Goal: Task Accomplishment & Management: Use online tool/utility

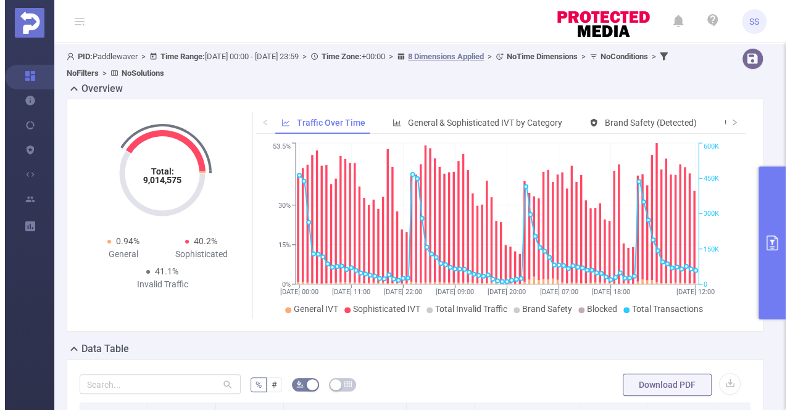
scroll to position [0, 115]
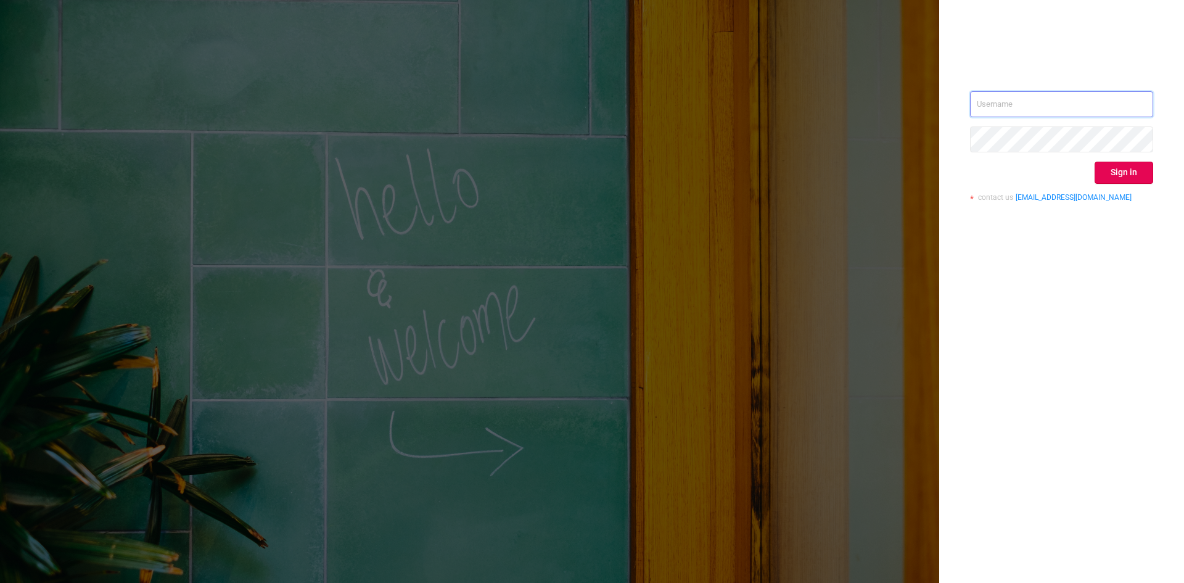
click at [1069, 103] on input "text" at bounding box center [1061, 104] width 183 height 26
type input "[PERSON_NAME][EMAIL_ADDRESS][DOMAIN_NAME]"
click at [1110, 176] on button "Sign in" at bounding box center [1124, 173] width 59 height 22
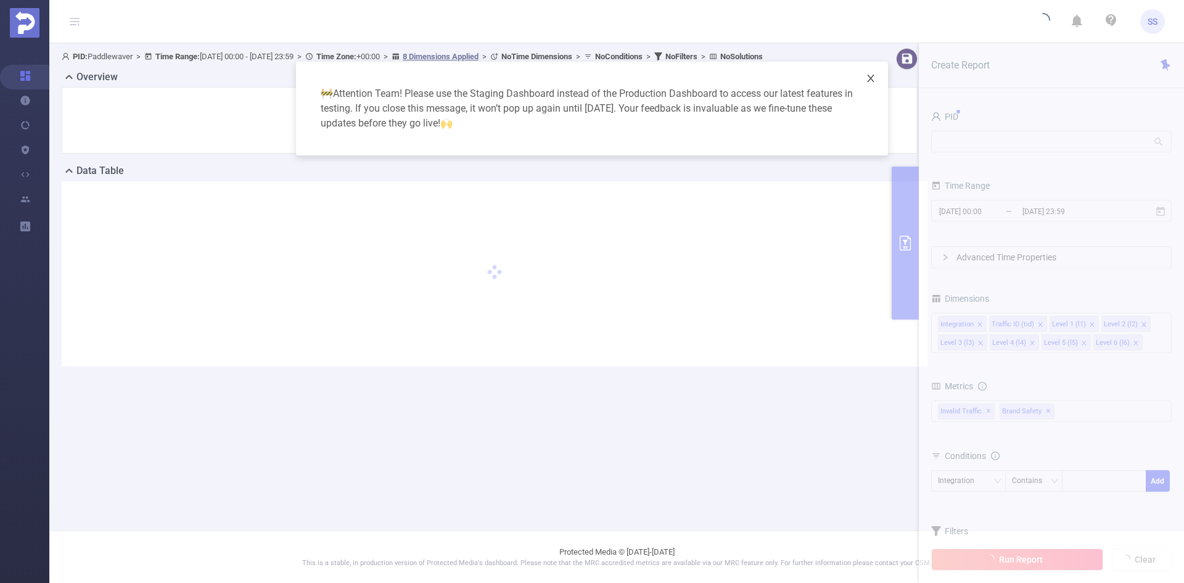
click at [867, 75] on icon "icon: close" at bounding box center [871, 78] width 10 height 10
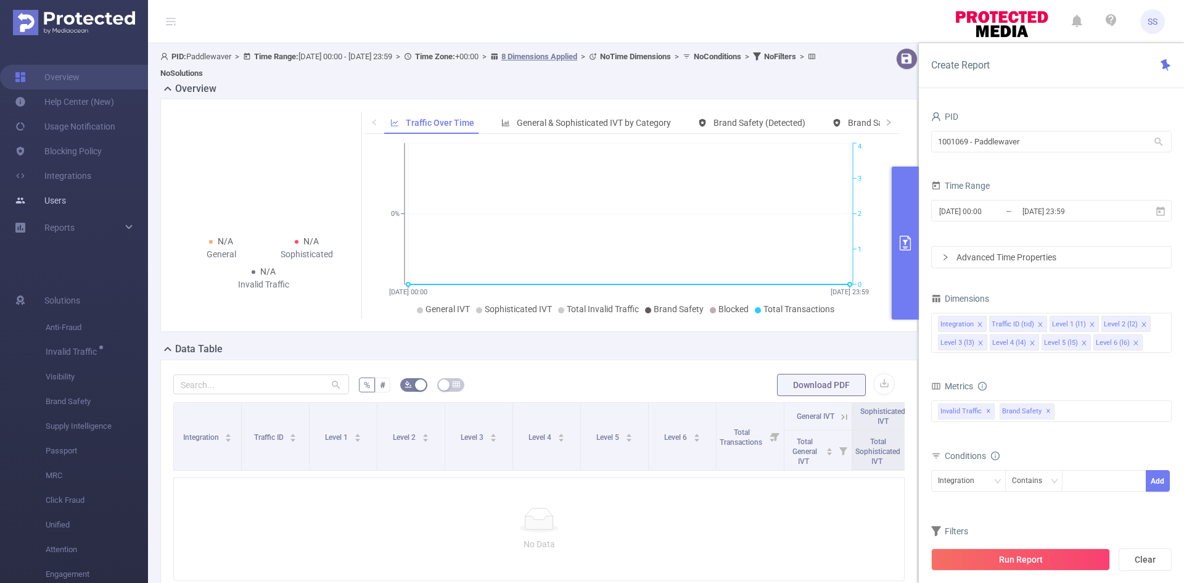
click at [53, 202] on link "Users" at bounding box center [40, 200] width 51 height 25
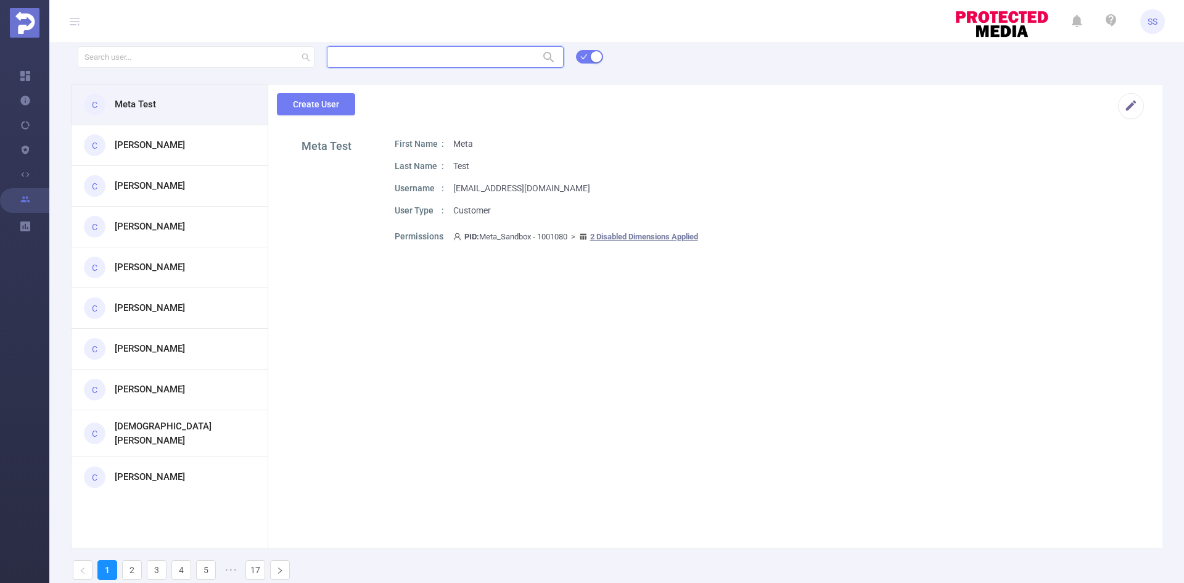
click at [370, 55] on input "text" at bounding box center [445, 57] width 237 height 22
click at [433, 98] on li "1000008 - FT_Sales_Demo 0" at bounding box center [445, 102] width 237 height 20
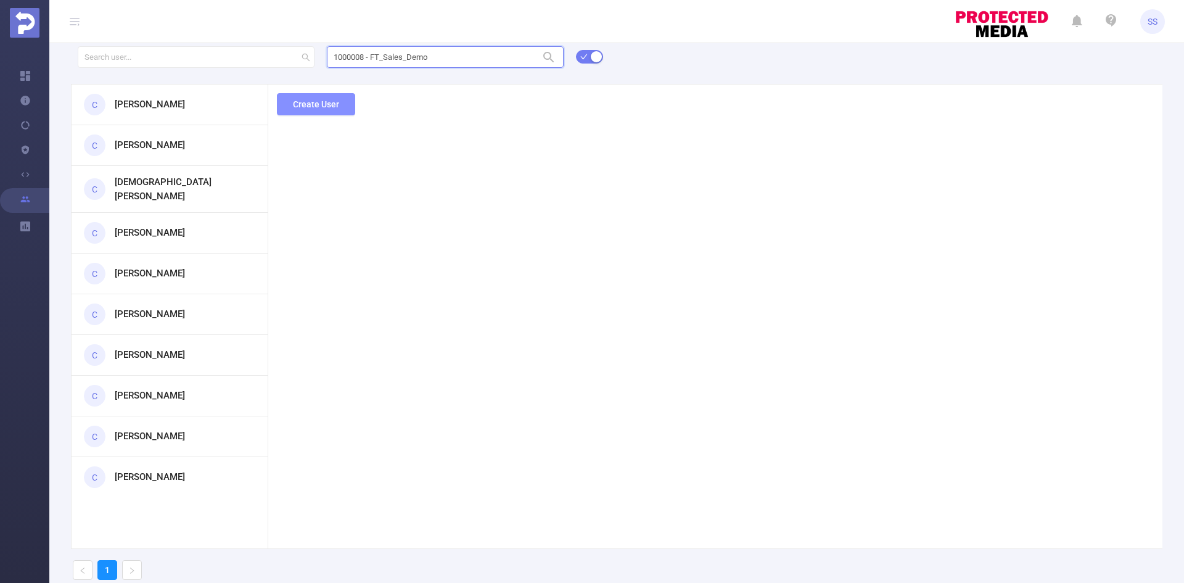
type input "1000008 - FT_Sales_Demo"
click at [297, 109] on div "1000008 - FT_Sales_Demo 1000008 - FT_Sales_Demo C [PERSON_NAME] C [PERSON_NAME]…" at bounding box center [616, 316] width 1135 height 545
click at [340, 104] on button "Create User" at bounding box center [316, 104] width 78 height 22
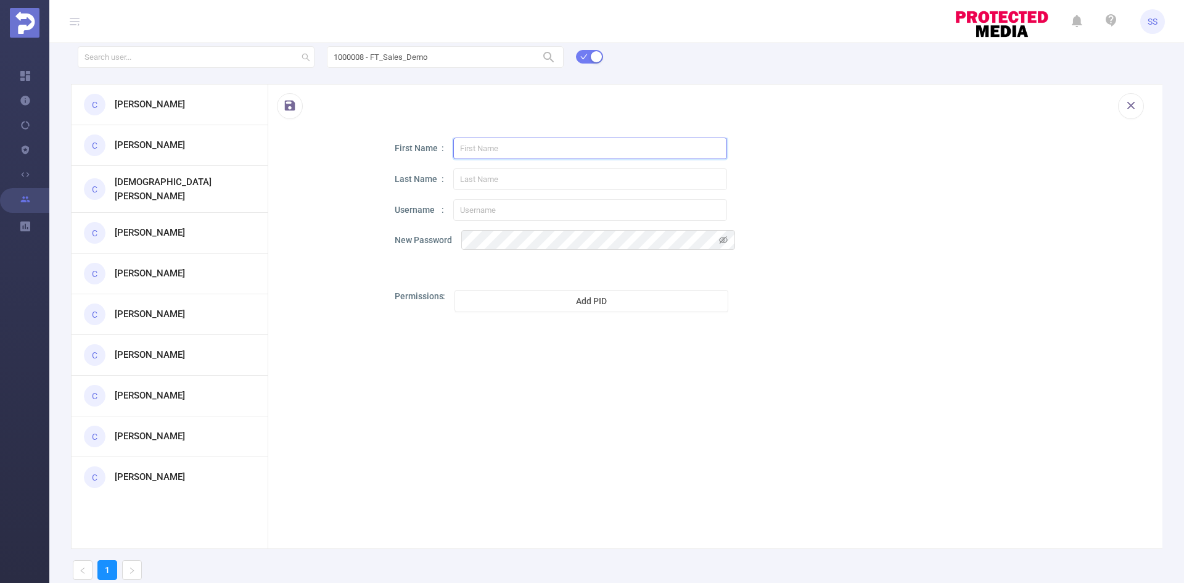
click at [537, 158] on input "text" at bounding box center [590, 149] width 274 height 22
click at [482, 212] on input "text" at bounding box center [590, 210] width 274 height 22
paste input "[EMAIL_ADDRESS][DOMAIN_NAME]"
type input "[EMAIL_ADDRESS][DOMAIN_NAME]"
click at [487, 146] on input "text" at bounding box center [590, 149] width 274 height 22
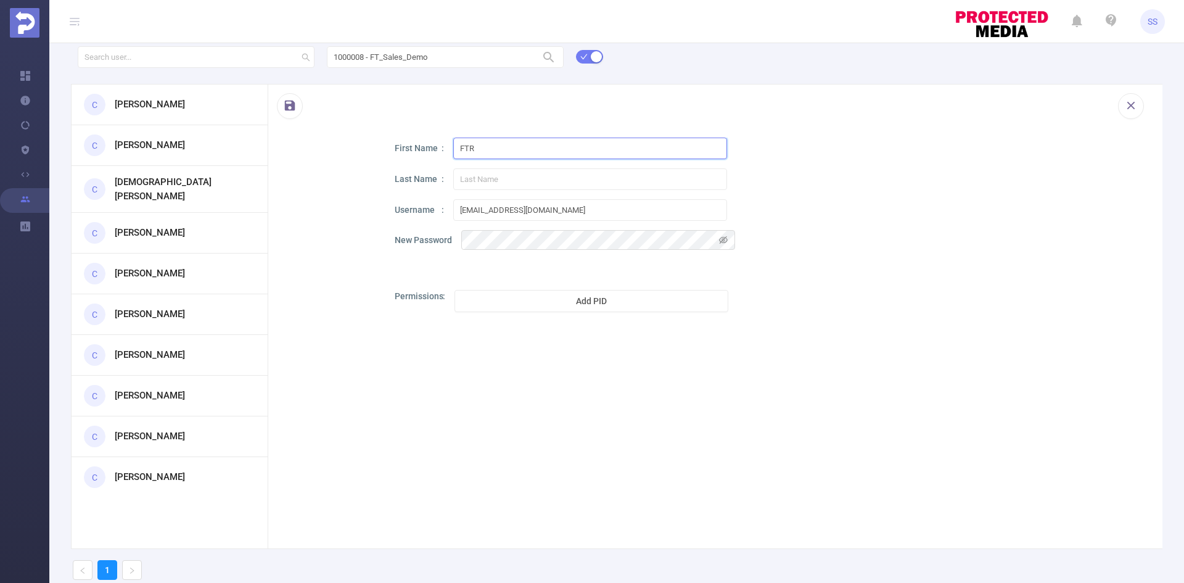
type input "FTR"
click at [490, 170] on input "text" at bounding box center [590, 179] width 274 height 22
type input "FT reseller"
click at [726, 237] on icon "icon: eye-invisible" at bounding box center [723, 239] width 9 height 7
click at [806, 292] on div "Permissions Add PID" at bounding box center [768, 367] width 746 height 154
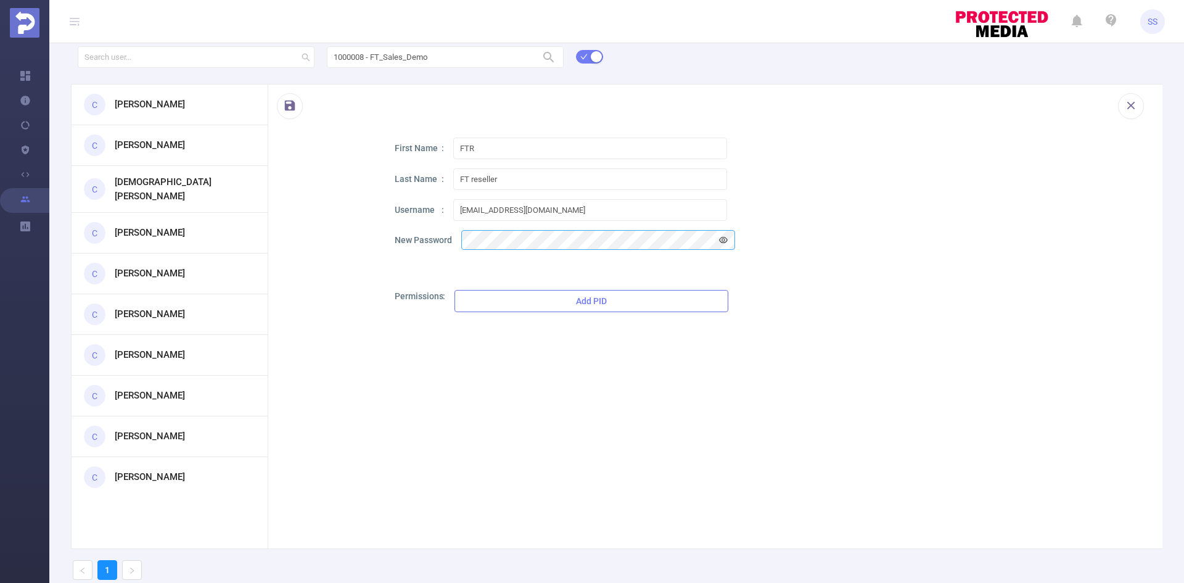
click at [569, 304] on button "Add PID" at bounding box center [592, 301] width 274 height 22
drag, startPoint x: 571, startPoint y: 304, endPoint x: 469, endPoint y: 300, distance: 101.9
click at [469, 300] on div "1000001 - Demo 1000001 - Demo" at bounding box center [592, 301] width 274 height 22
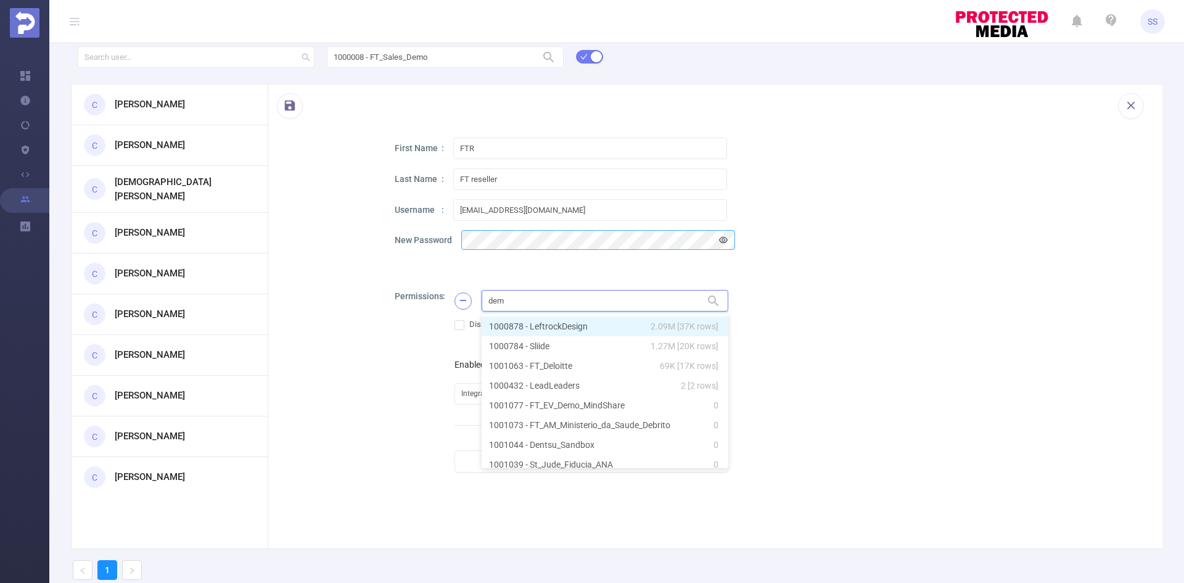
type input "demo"
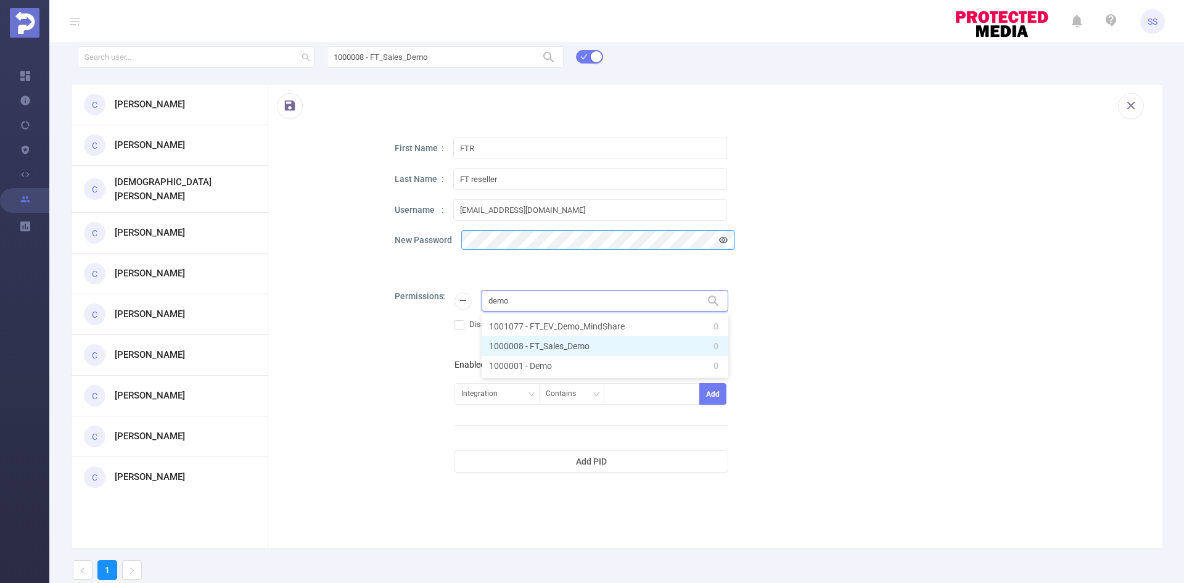
click at [552, 342] on li "1000008 - FT_Sales_Demo 0" at bounding box center [605, 346] width 247 height 20
click at [852, 359] on div "Permissions 1000008 - FT_Sales_Demo 1000008 - FT_Sales_Demo Disabled Dimensions…" at bounding box center [768, 444] width 746 height 308
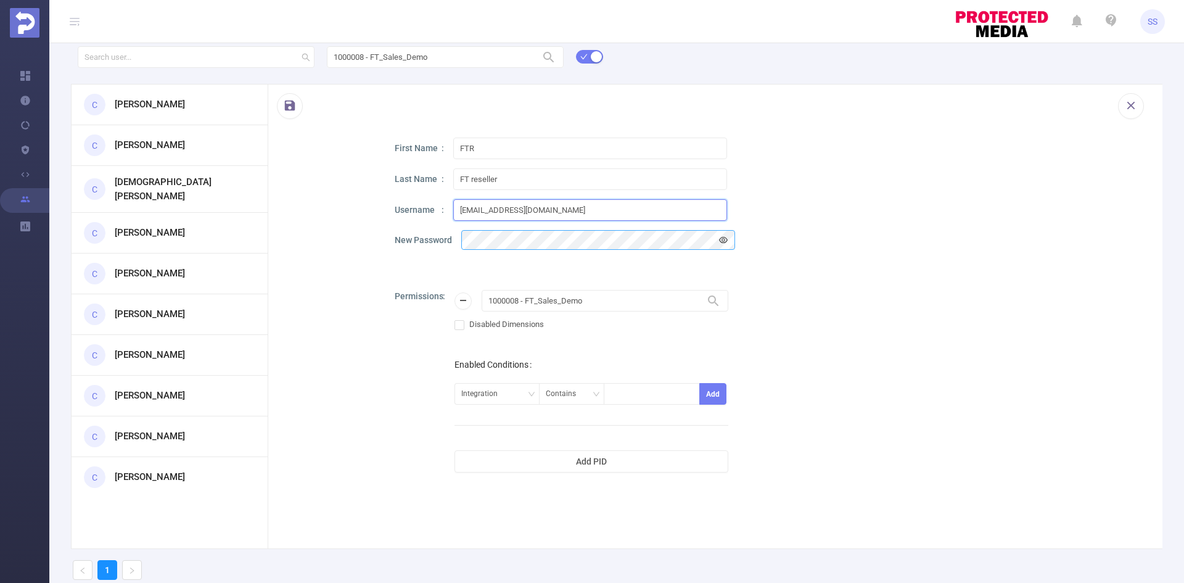
drag, startPoint x: 550, startPoint y: 215, endPoint x: 406, endPoint y: 205, distance: 144.1
click at [406, 205] on div "Username [EMAIL_ADDRESS][DOMAIN_NAME]" at bounding box center [768, 210] width 746 height 22
click at [454, 222] on div "First Name FTR Last Name FT reseller Username [EMAIL_ADDRESS][DOMAIN_NAME] New …" at bounding box center [768, 373] width 746 height 470
click at [802, 177] on div "Last Name FT [PERSON_NAME]" at bounding box center [768, 179] width 746 height 22
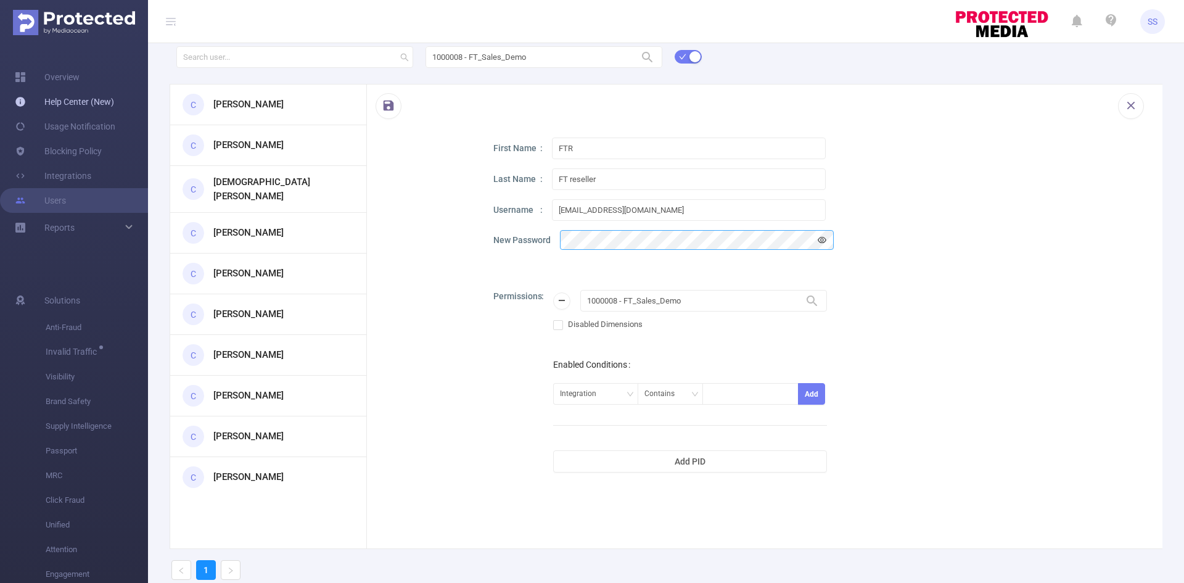
click at [47, 78] on link "Overview" at bounding box center [47, 77] width 65 height 25
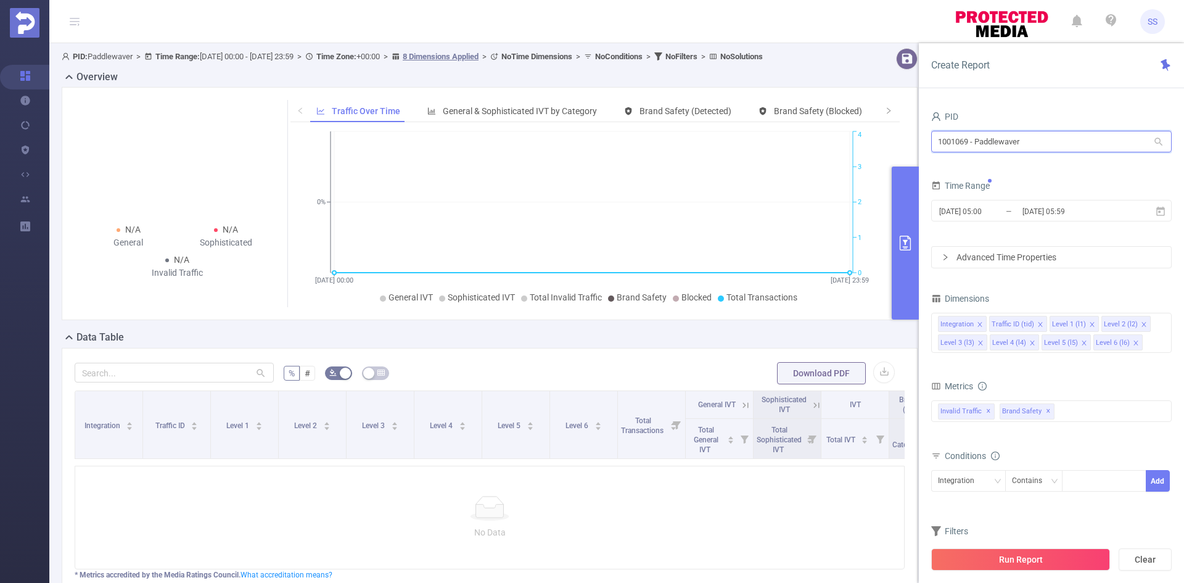
drag, startPoint x: 1062, startPoint y: 141, endPoint x: 769, endPoint y: 134, distance: 293.1
click at [769, 134] on section "PID: Paddlewaver > Time Range: [DATE] 00:00 - [DATE] 23:59 > Time Zone: +00:00 …" at bounding box center [616, 355] width 1135 height 625
type input "ם"
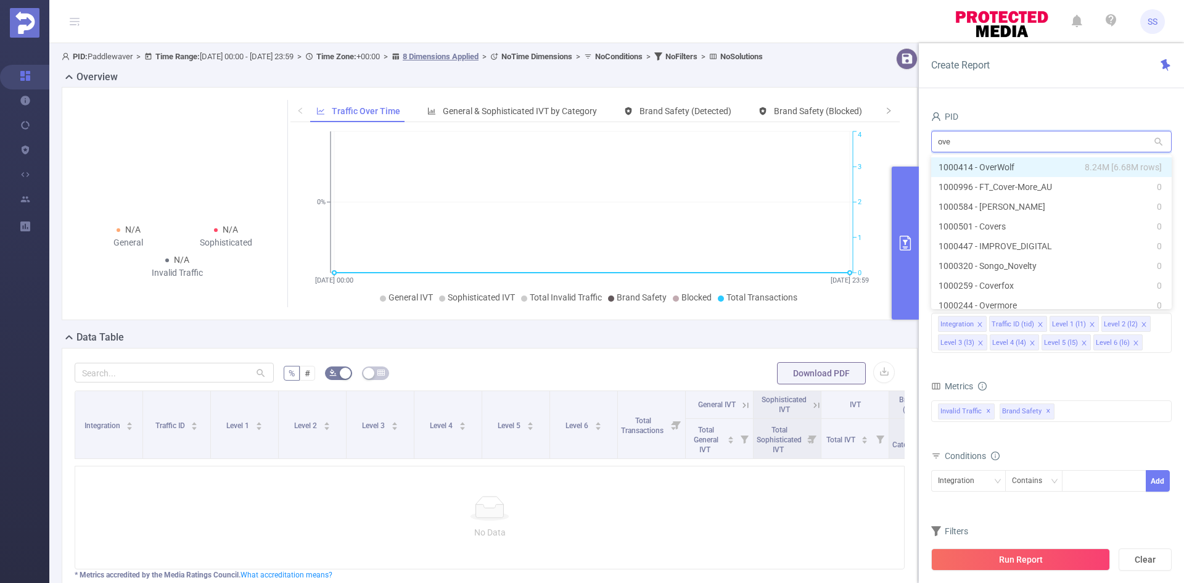
type input "over"
click at [1100, 162] on span "8.24M [6.68M rows]" at bounding box center [1123, 167] width 77 height 14
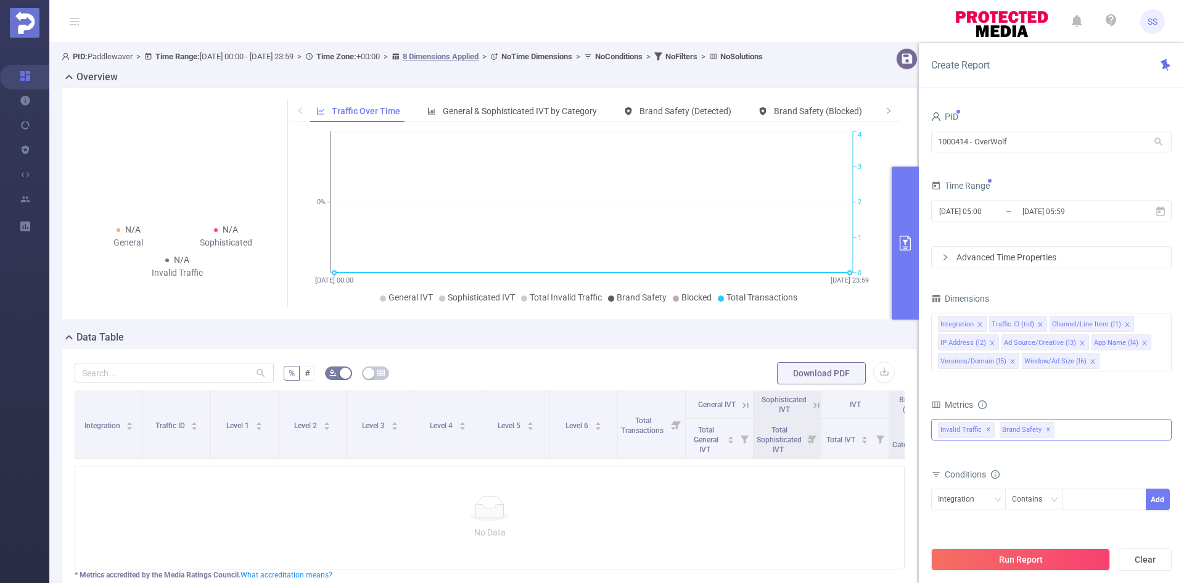
click at [1046, 432] on span "✕" at bounding box center [1048, 430] width 5 height 15
click at [991, 339] on span at bounding box center [992, 343] width 6 height 14
click at [1034, 210] on input "[DATE] 05:59" at bounding box center [1071, 211] width 100 height 17
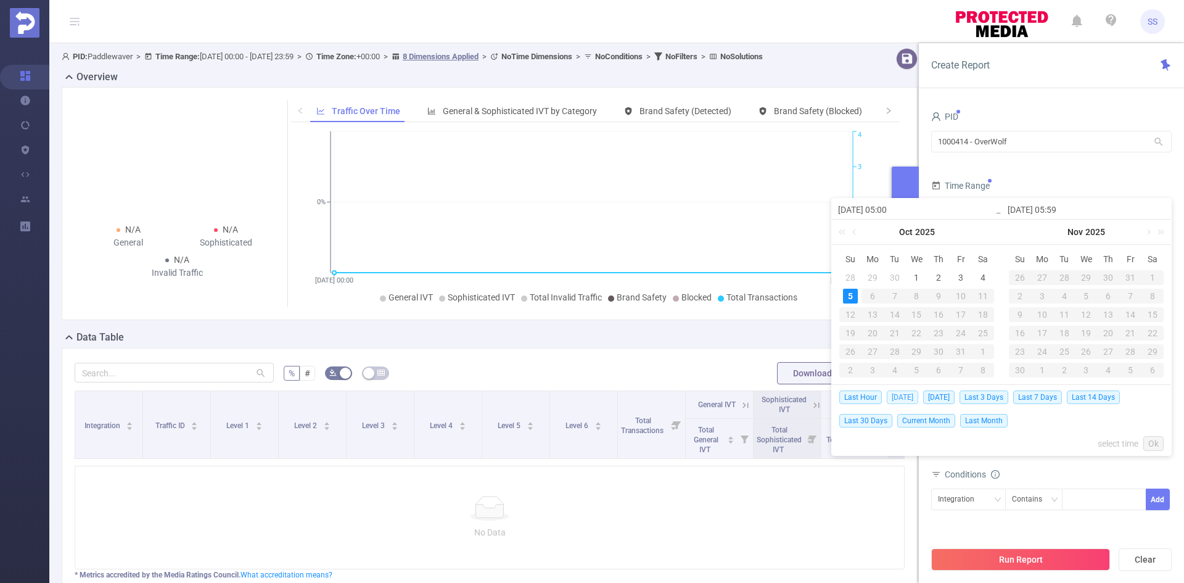
click at [899, 398] on span "[DATE]" at bounding box center [902, 397] width 31 height 14
type input "[DATE] 00:00"
type input "[DATE] 23:59"
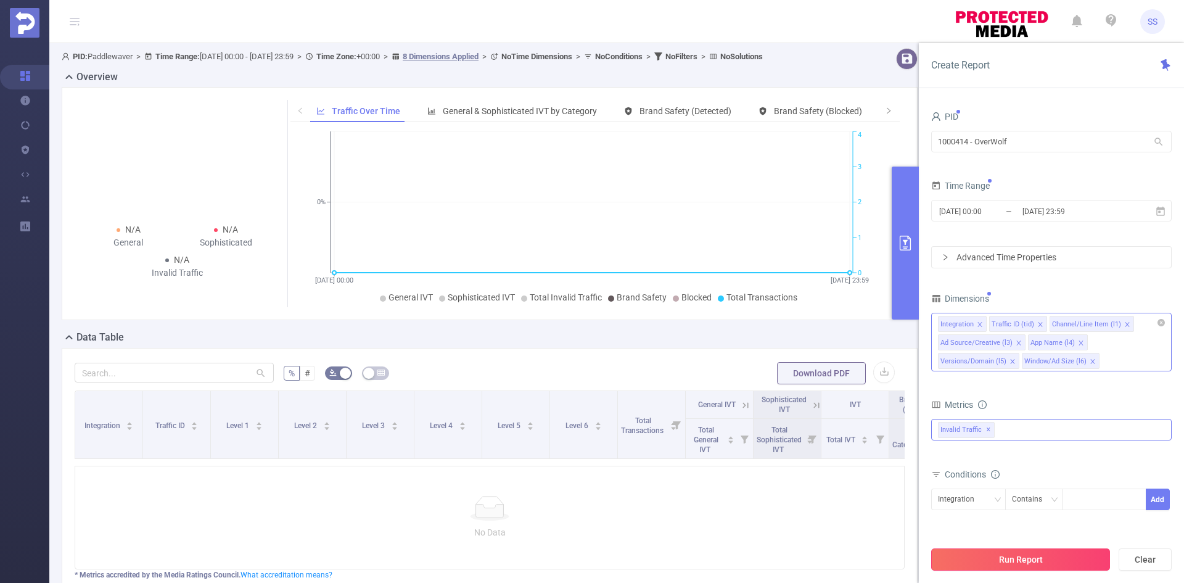
click at [1000, 564] on button "Run Report" at bounding box center [1020, 559] width 179 height 22
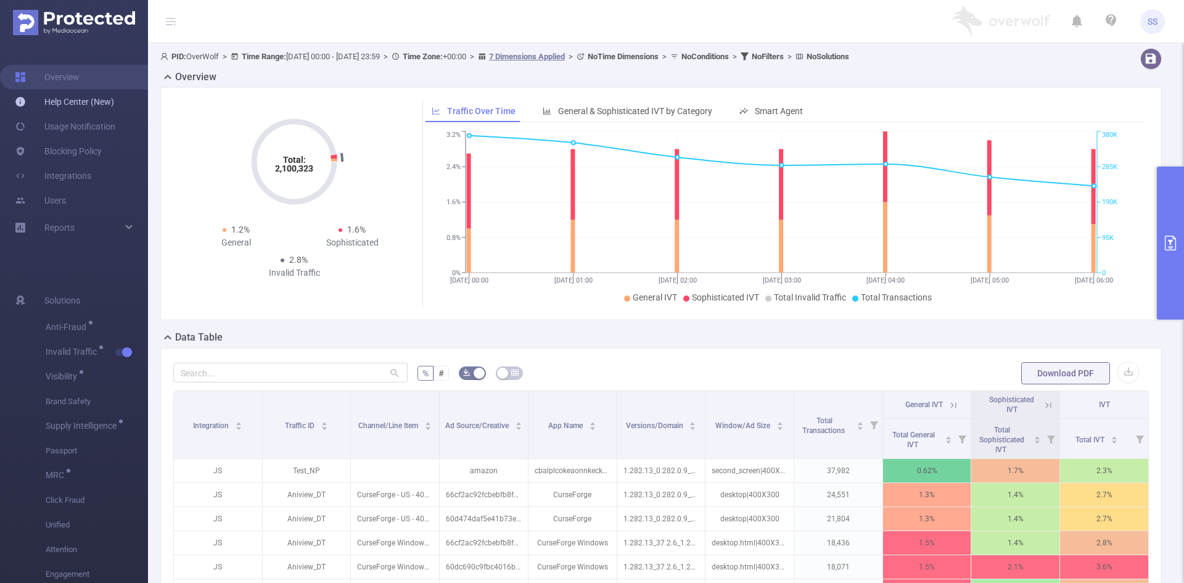
click at [80, 102] on link "Help Center (New)" at bounding box center [64, 101] width 99 height 25
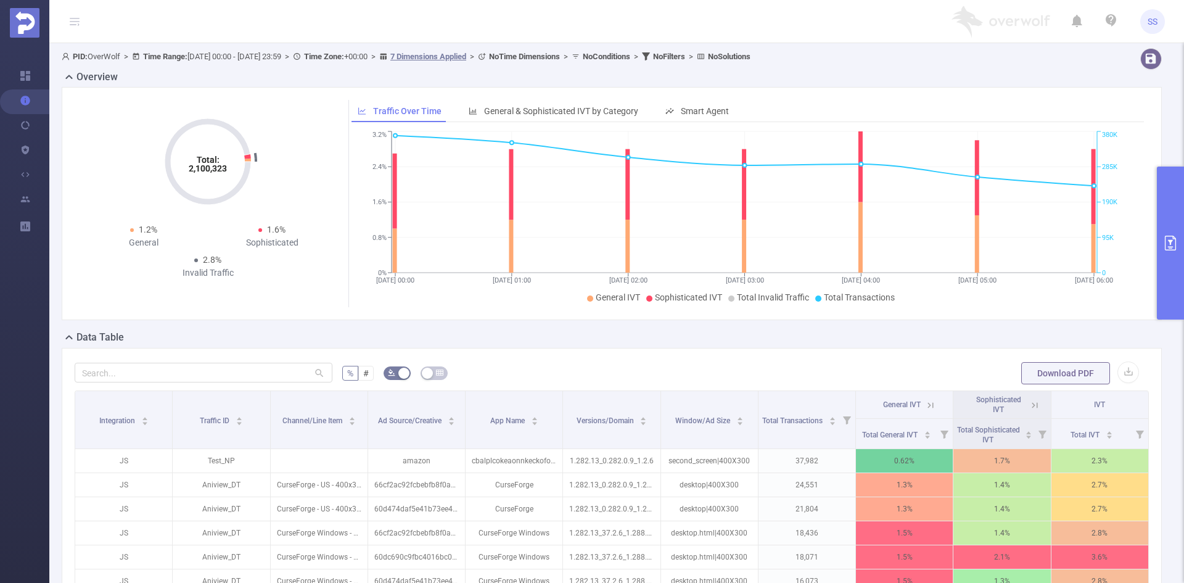
click at [1166, 223] on button "primary" at bounding box center [1170, 243] width 27 height 153
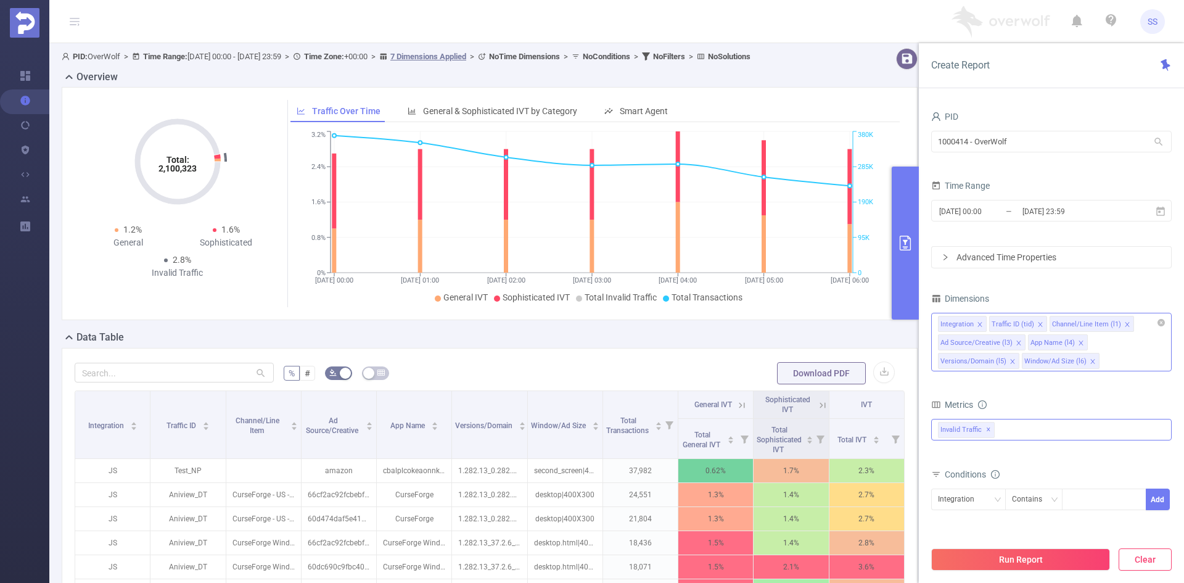
click at [1158, 566] on button "Clear" at bounding box center [1145, 559] width 53 height 22
type input "[DATE] 06:00"
type input "[DATE] 06:59"
drag, startPoint x: 1029, startPoint y: 136, endPoint x: 848, endPoint y: 138, distance: 180.7
click at [848, 138] on section "PID: OverWolf > Time Range: [DATE] 00:00 - [DATE] 23:59 > Time Zone: +00:00 > 7…" at bounding box center [616, 425] width 1135 height 765
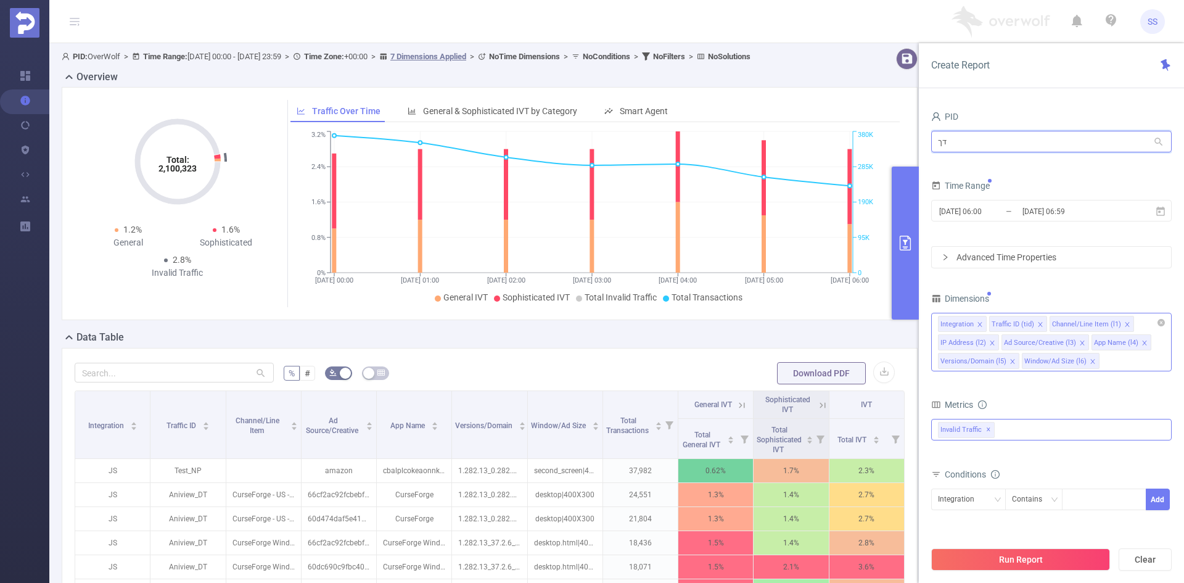
type input "ד"
type input "slii"
click at [1042, 167] on li "1000784 - Sliide 1.27M [20K rows]" at bounding box center [1051, 167] width 241 height 20
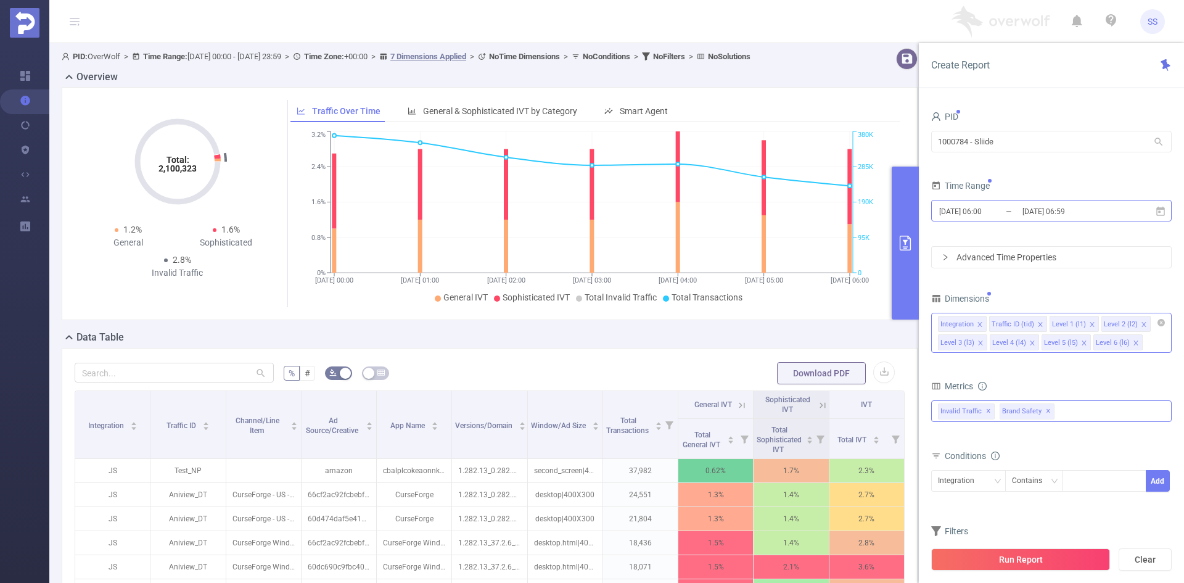
click at [1026, 214] on input "[DATE] 06:59" at bounding box center [1071, 211] width 100 height 17
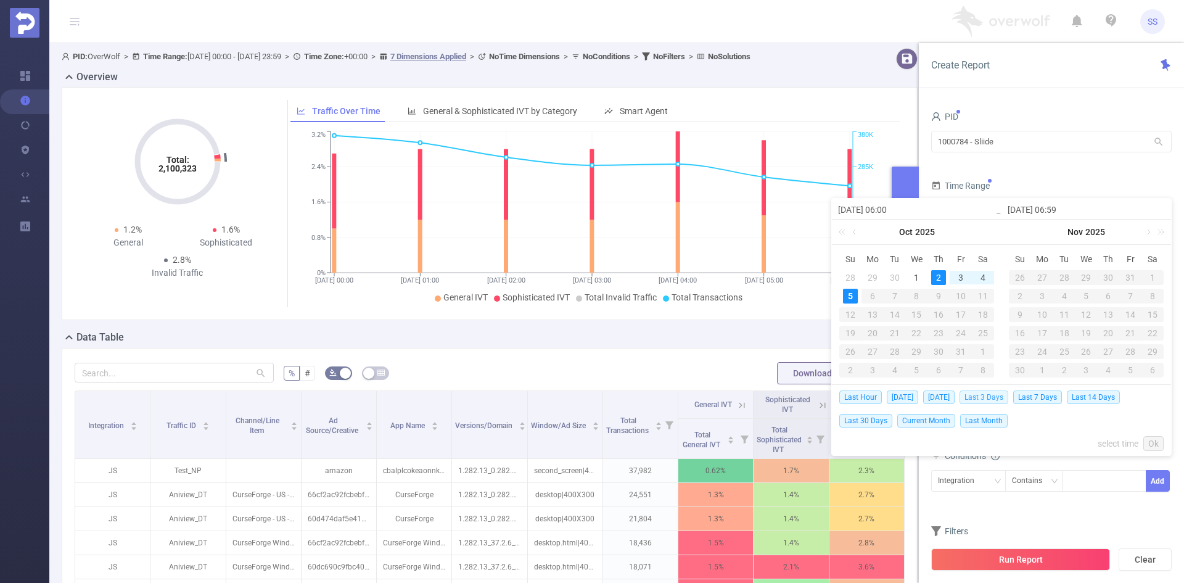
click at [986, 392] on span "Last 3 Days" at bounding box center [984, 397] width 49 height 14
type input "[DATE] 00:00"
type input "[DATE] 23:59"
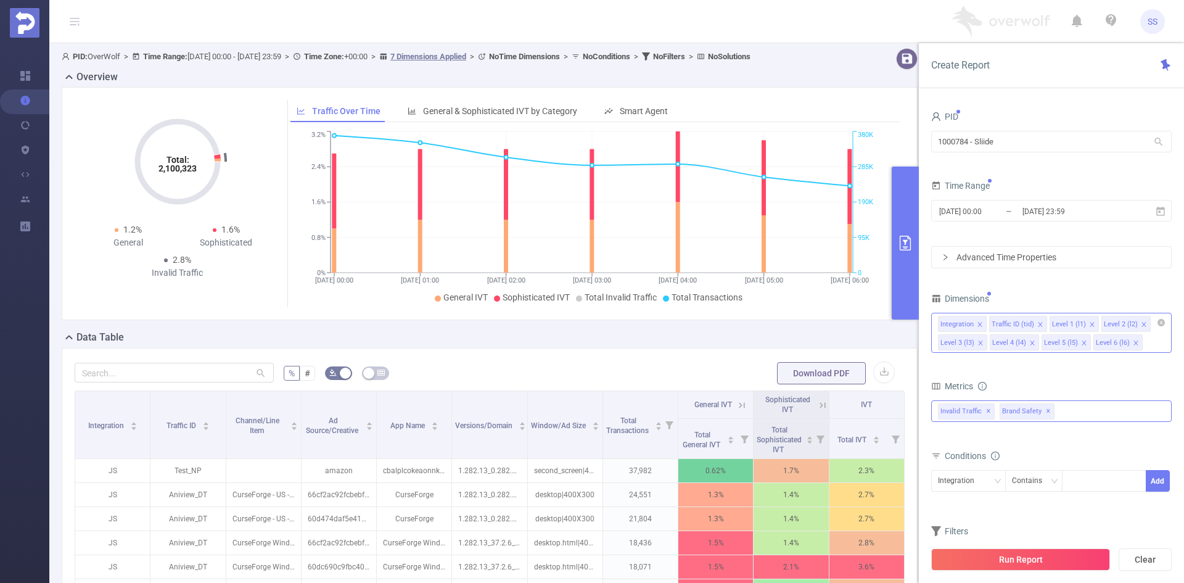
click at [1046, 410] on span "✕" at bounding box center [1048, 411] width 5 height 15
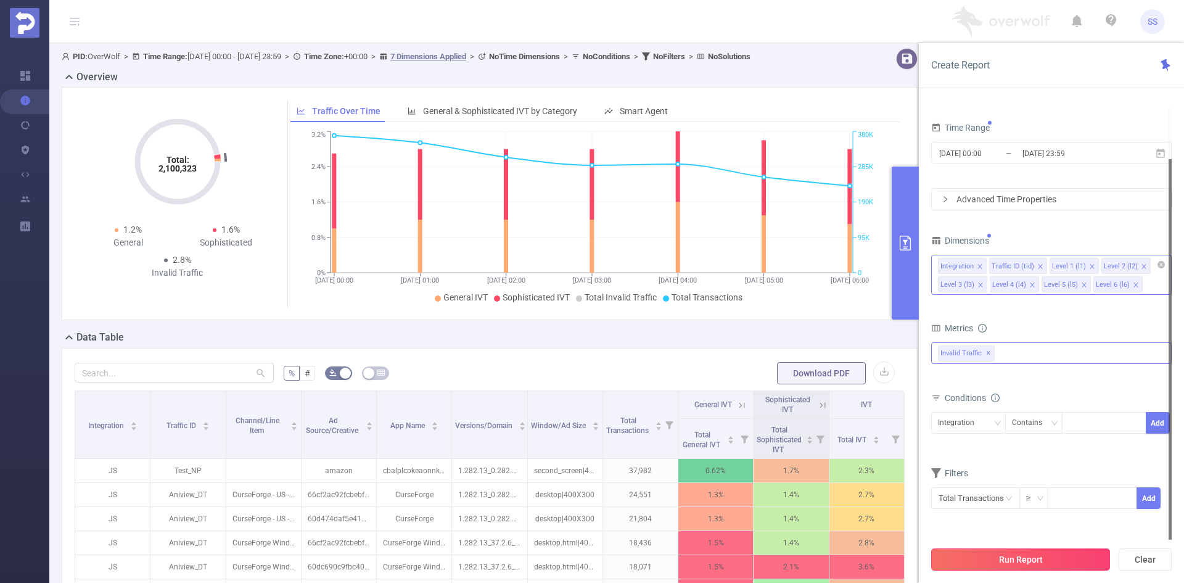
click at [1015, 548] on button "Run Report" at bounding box center [1020, 559] width 179 height 22
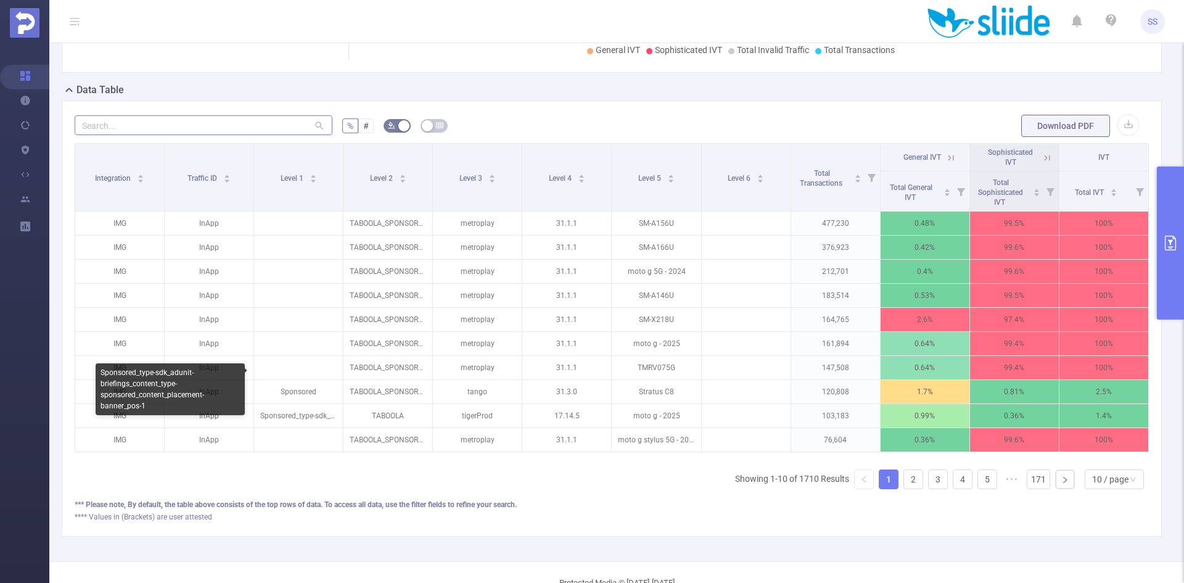
scroll to position [226, 0]
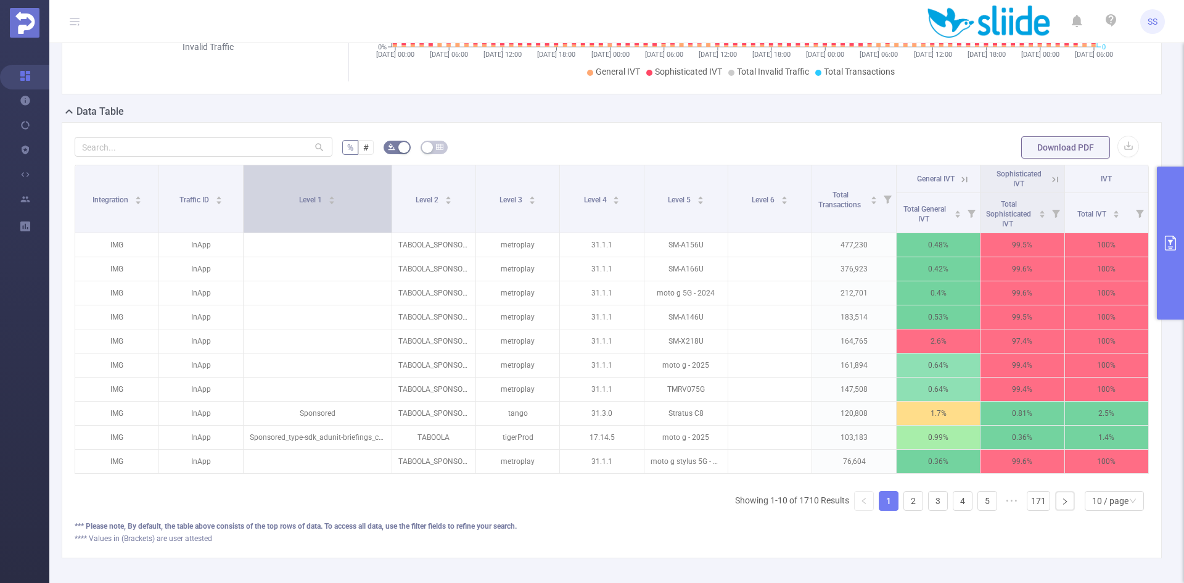
drag, startPoint x: 339, startPoint y: 217, endPoint x: 381, endPoint y: 223, distance: 42.4
click at [381, 223] on th "Level 1" at bounding box center [318, 199] width 149 height 68
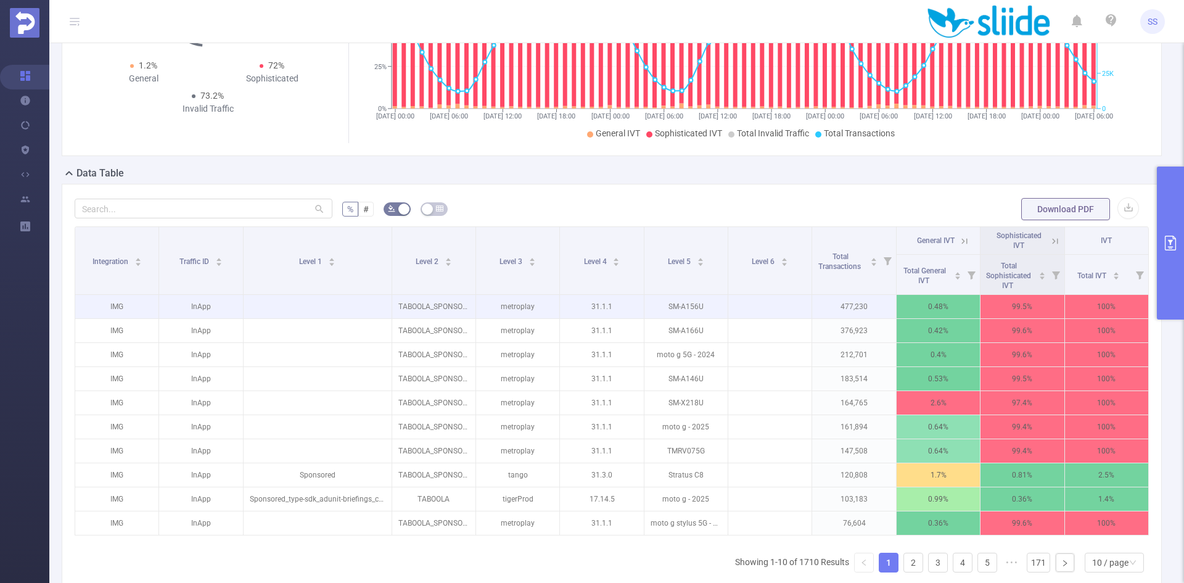
scroll to position [185, 0]
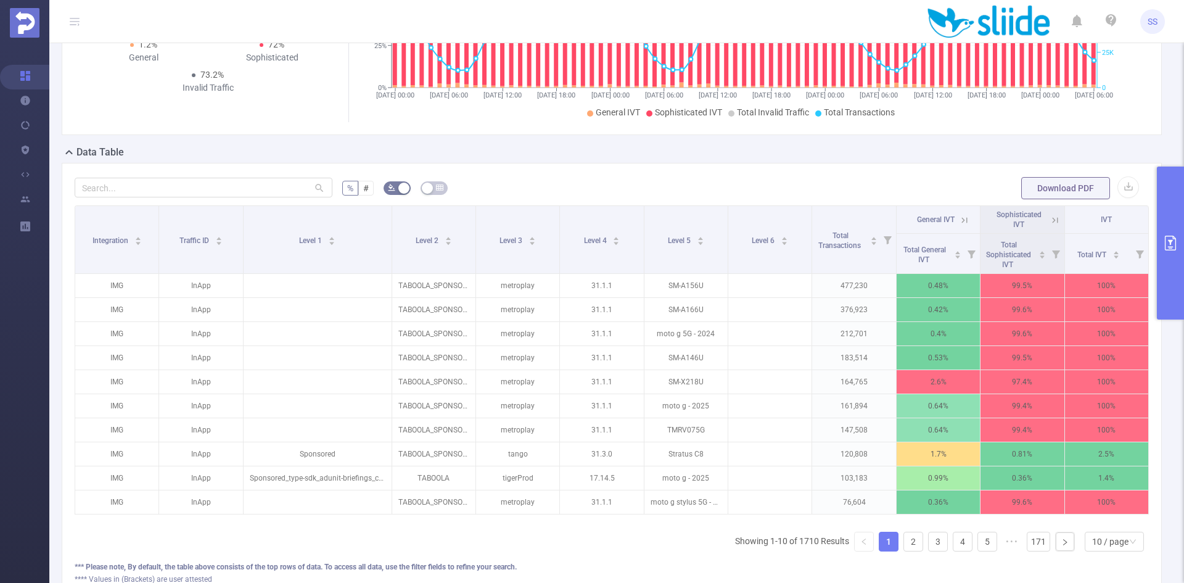
click at [1050, 221] on icon at bounding box center [1055, 220] width 11 height 11
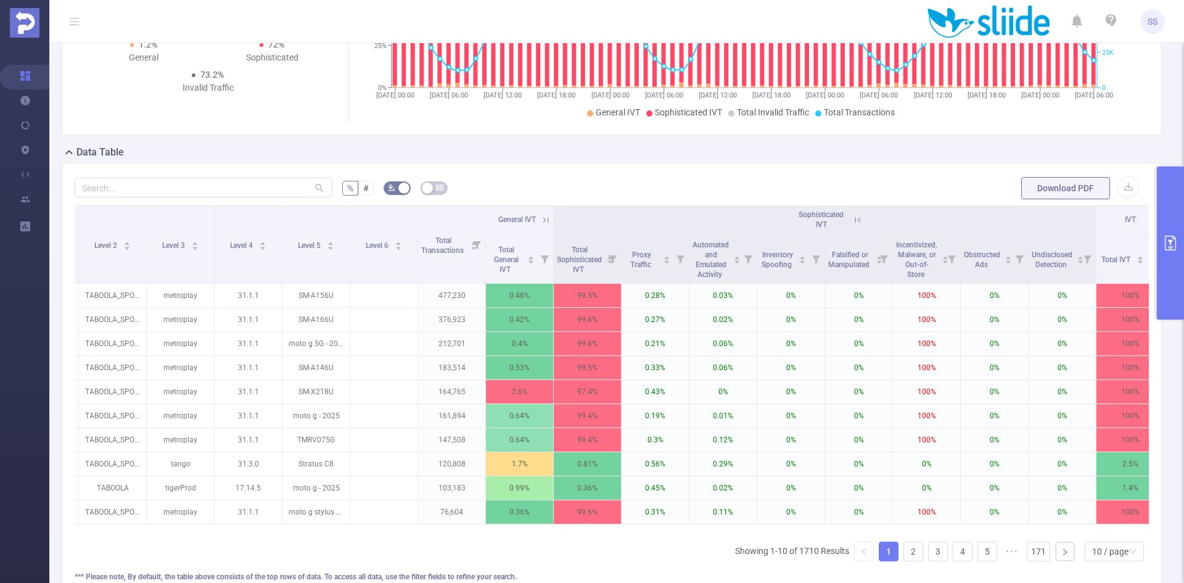
scroll to position [0, 0]
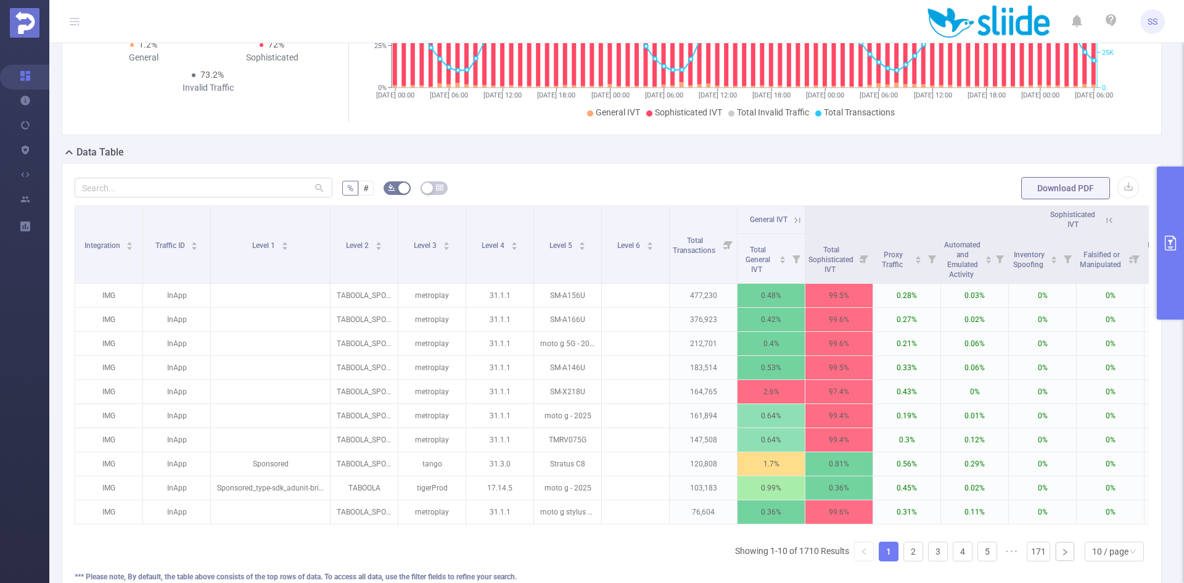
click at [1179, 255] on button "primary" at bounding box center [1170, 243] width 27 height 153
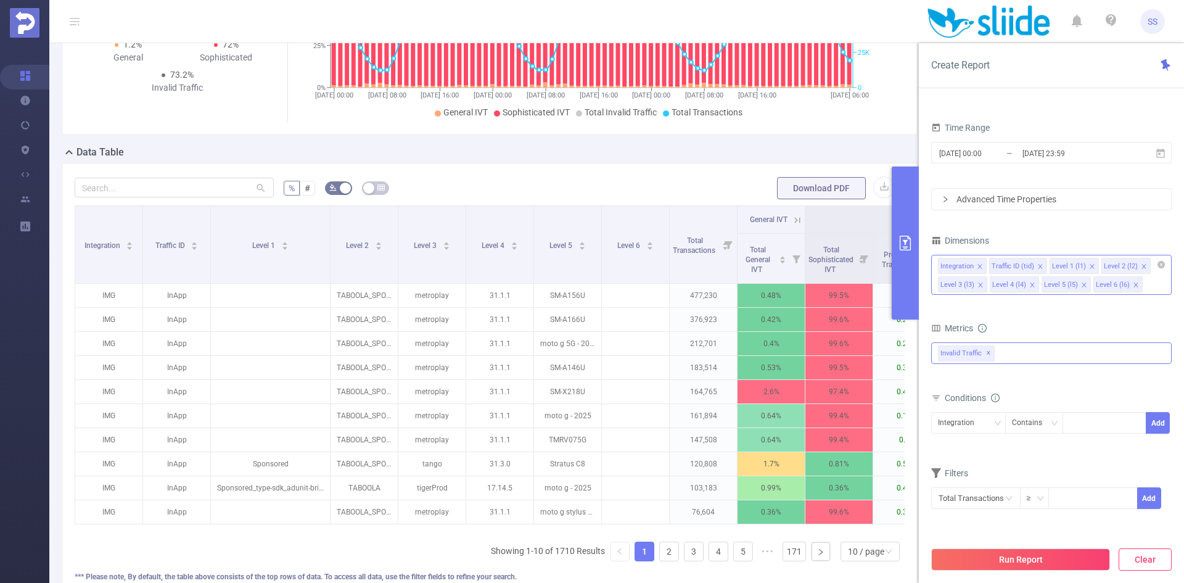
click at [1144, 564] on button "Clear" at bounding box center [1145, 559] width 53 height 22
type input "[DATE] 06:00"
type input "[DATE] 06:59"
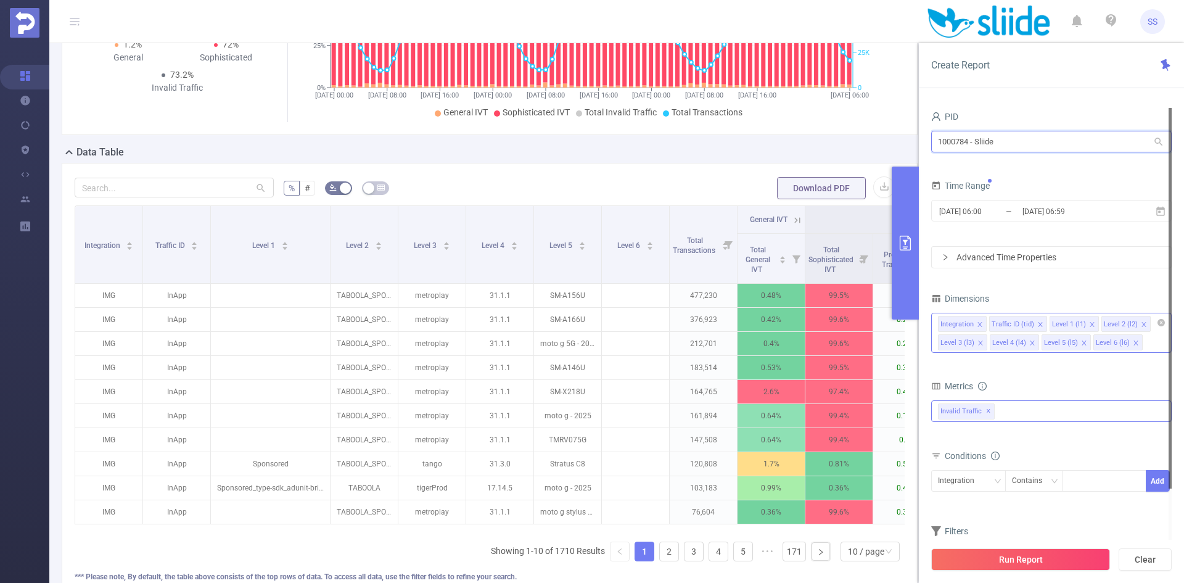
drag, startPoint x: 1021, startPoint y: 141, endPoint x: 861, endPoint y: 110, distance: 162.7
click at [861, 110] on section "PID: Sliide > Time Range: [DATE] 00:00 - [DATE] 23:59 > Time Zone: +00:00 > 8 D…" at bounding box center [616, 245] width 1135 height 775
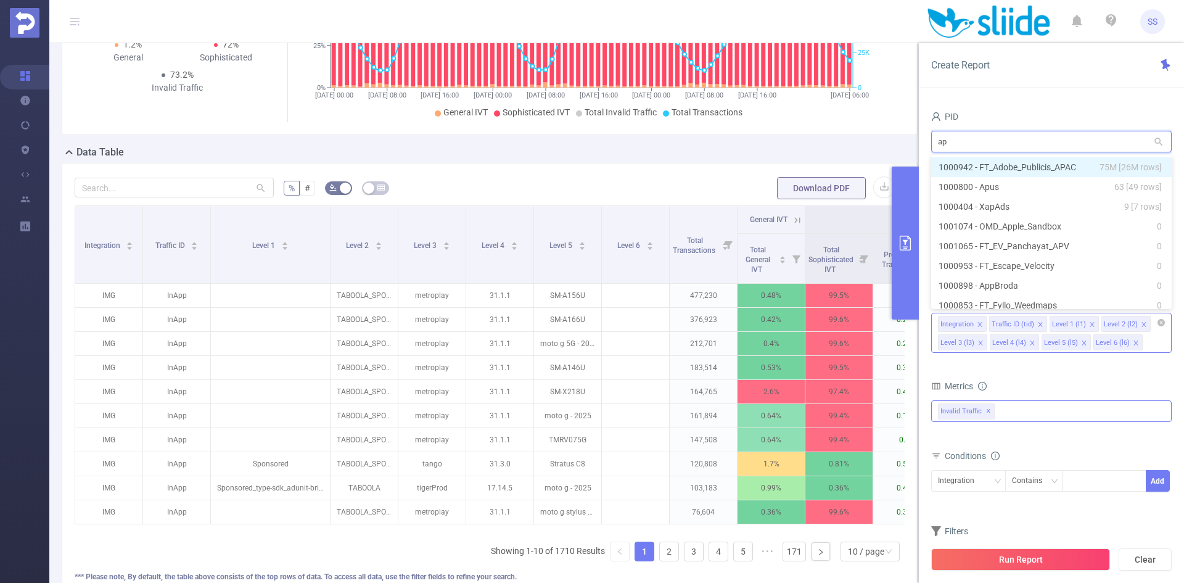
type input "apa"
click at [1075, 157] on li "1000942 - FT_Adobe_Publicis_APAC 75M [26M rows]" at bounding box center [1051, 167] width 241 height 20
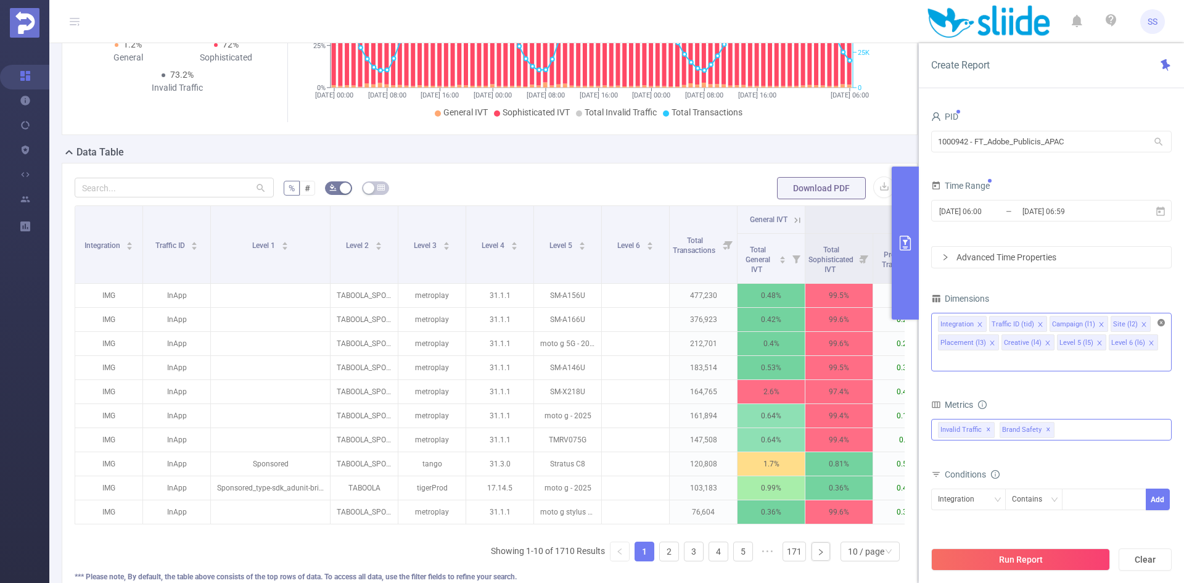
click at [1163, 321] on icon "icon: close-circle" at bounding box center [1161, 322] width 7 height 7
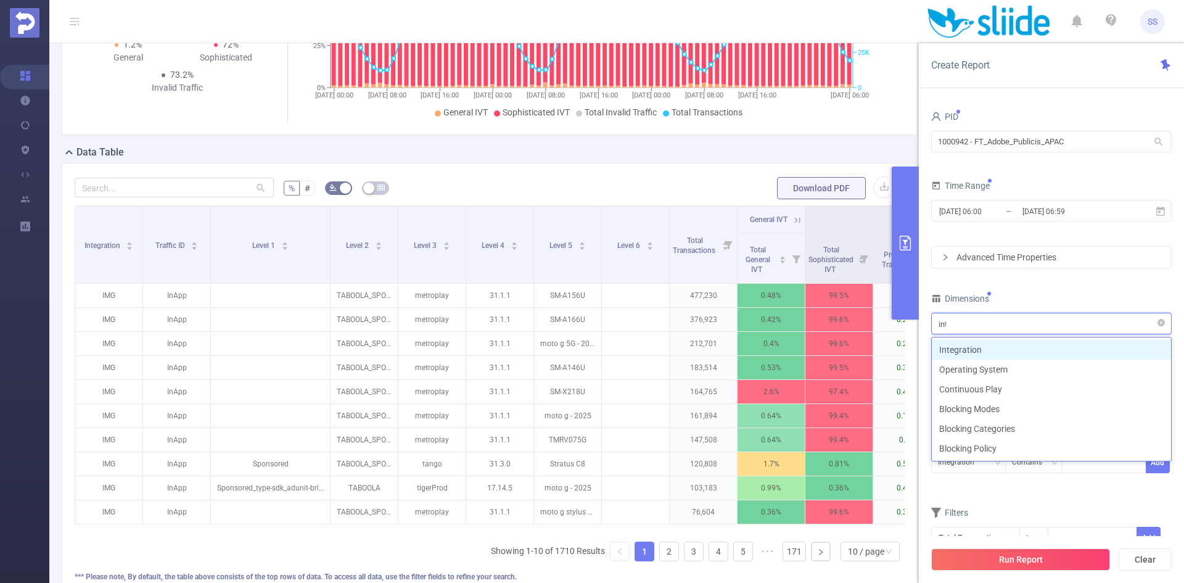
type input "inte"
type input "hos"
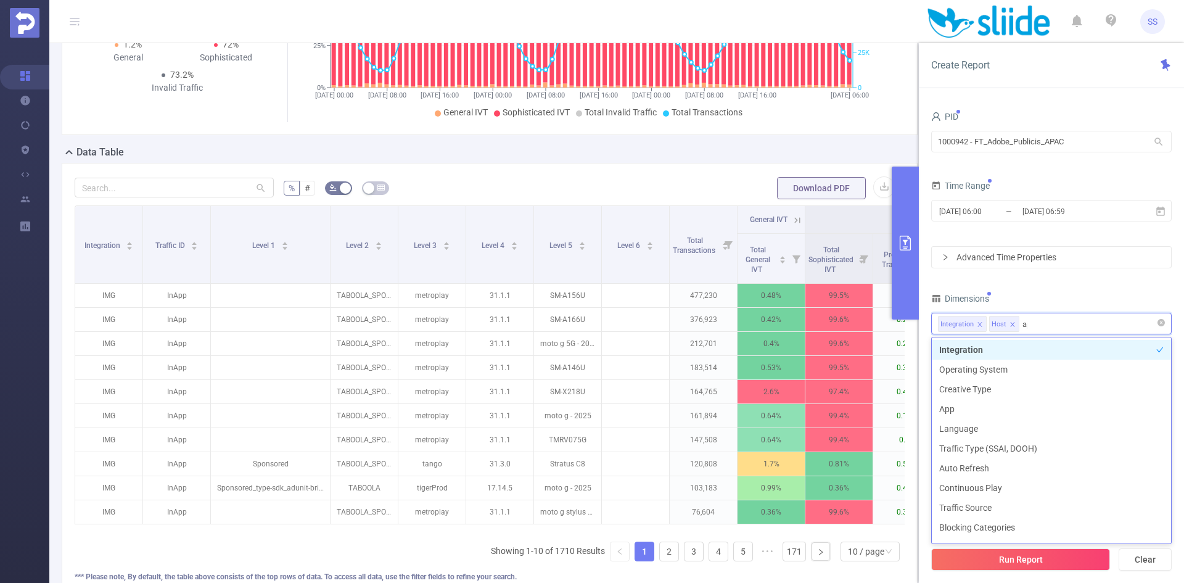
type input "app"
click at [1085, 290] on div "Dimensions" at bounding box center [1051, 300] width 241 height 20
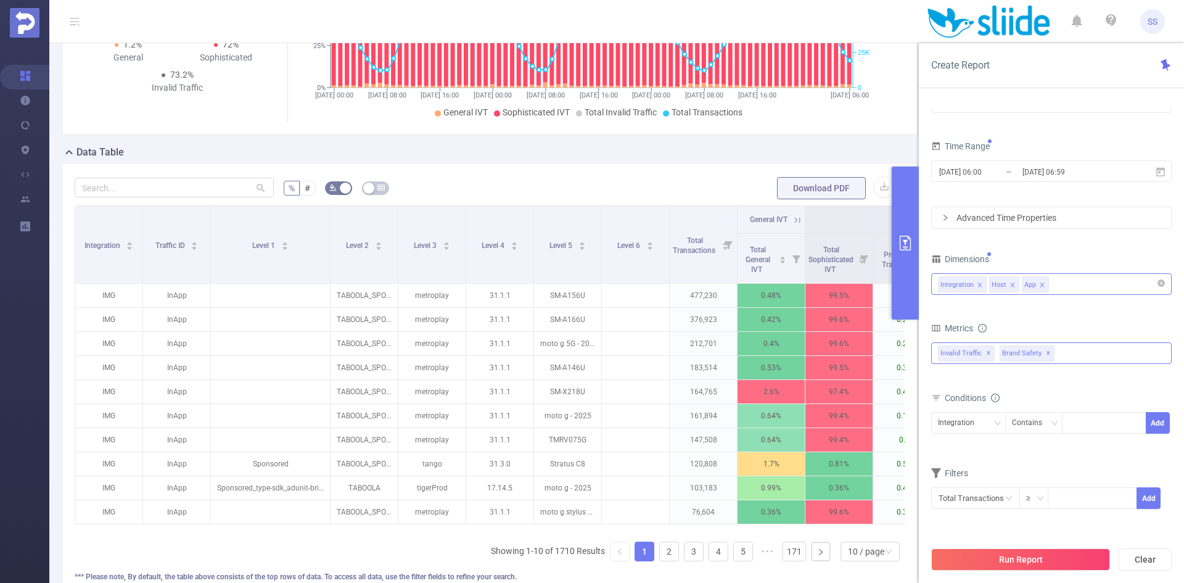
click at [988, 354] on span "✕" at bounding box center [988, 353] width 5 height 15
click at [1080, 502] on input at bounding box center [1093, 497] width 88 height 19
type input "5,000"
click at [1156, 497] on button "Add" at bounding box center [1149, 498] width 24 height 22
click at [1024, 422] on div "Contains" at bounding box center [1031, 423] width 39 height 20
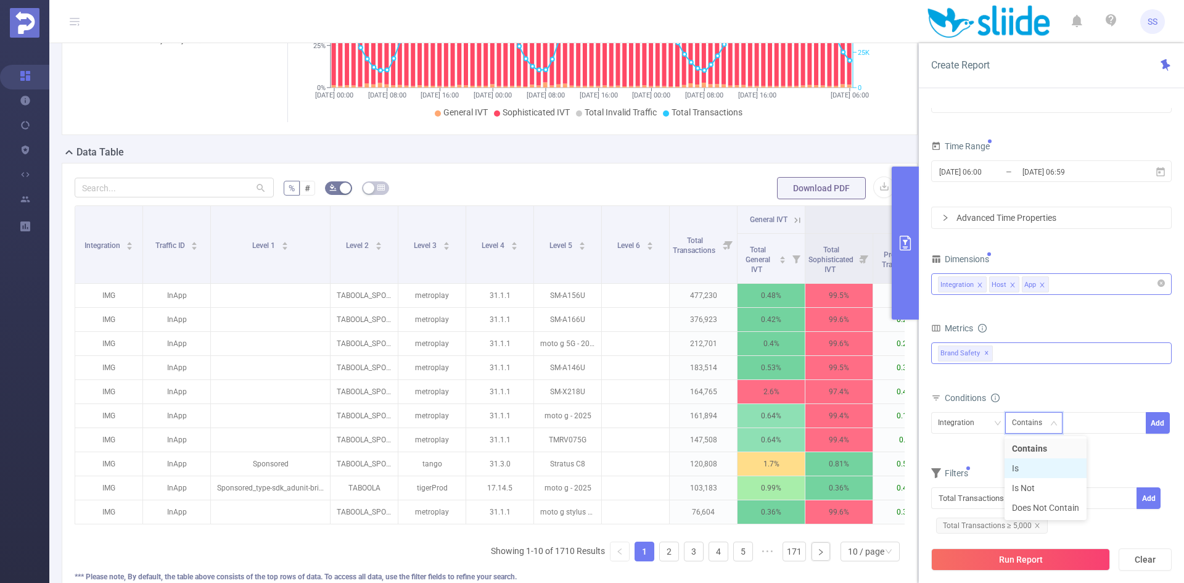
click at [1029, 463] on li "Is" at bounding box center [1046, 468] width 82 height 20
click at [1081, 423] on div at bounding box center [1104, 423] width 71 height 20
type input "JS"
click at [1105, 448] on li "JS" at bounding box center [1104, 449] width 85 height 20
click at [1161, 423] on button "Add" at bounding box center [1158, 423] width 24 height 22
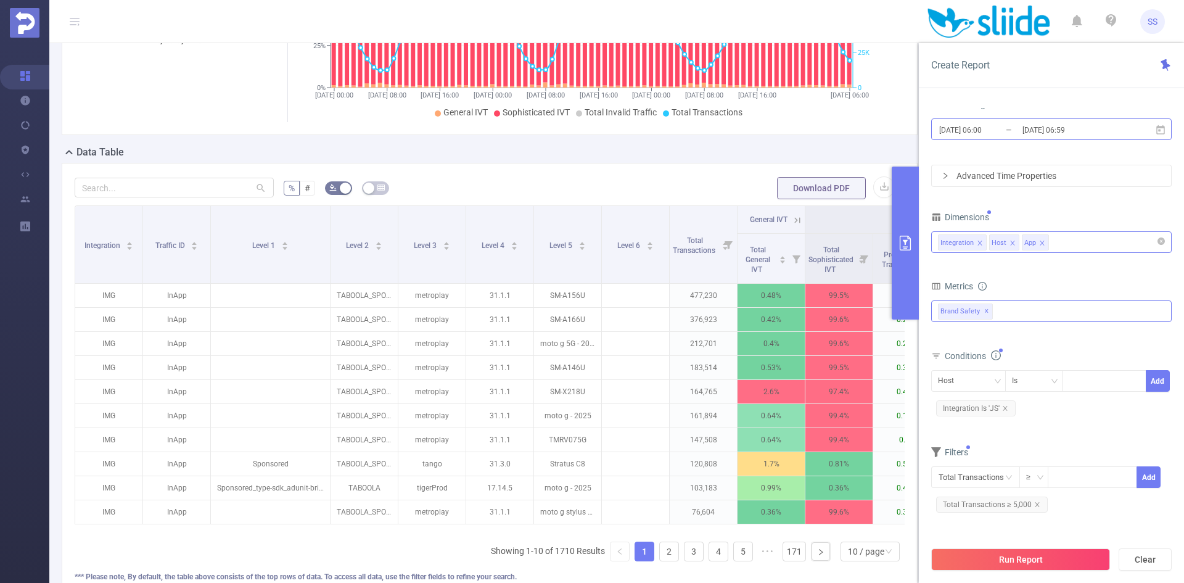
click at [1004, 135] on input "[DATE] 06:00" at bounding box center [988, 130] width 100 height 17
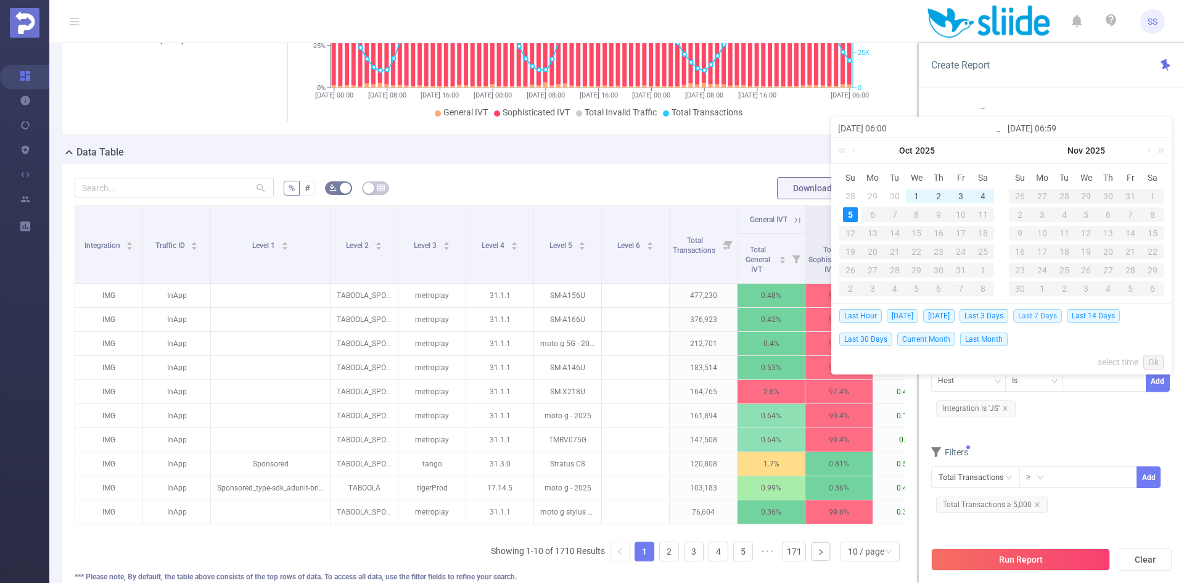
click at [1044, 313] on span "Last 7 Days" at bounding box center [1037, 316] width 49 height 14
type input "[DATE] 00:00"
type input "[DATE] 23:59"
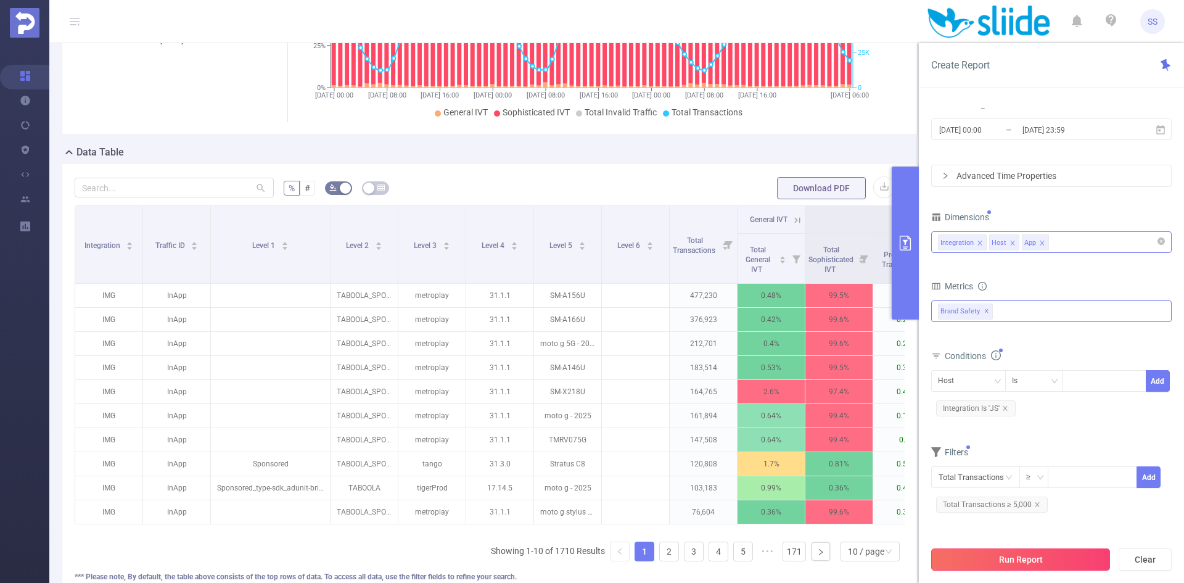
click at [1058, 567] on button "Run Report" at bounding box center [1020, 559] width 179 height 22
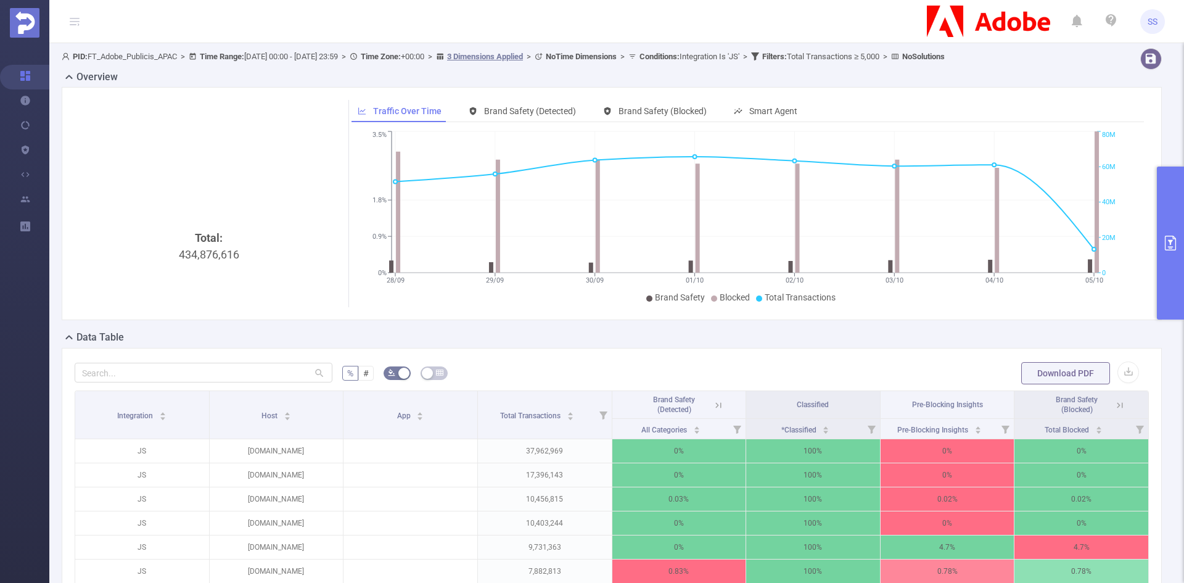
click at [1163, 218] on button "primary" at bounding box center [1170, 243] width 27 height 153
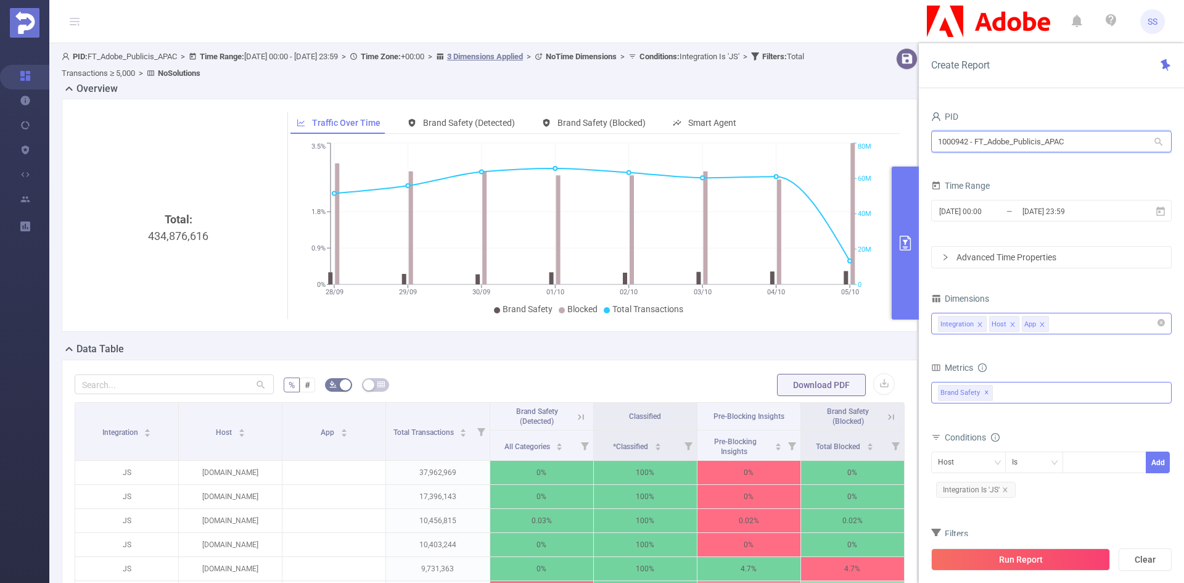
drag, startPoint x: 1092, startPoint y: 143, endPoint x: 838, endPoint y: 109, distance: 256.4
click at [838, 109] on section "PID: FT_Adobe_Publicis_APAC > Time Range: [DATE] 00:00 - [DATE] 23:59 > Time Zo…" at bounding box center [616, 445] width 1135 height 804
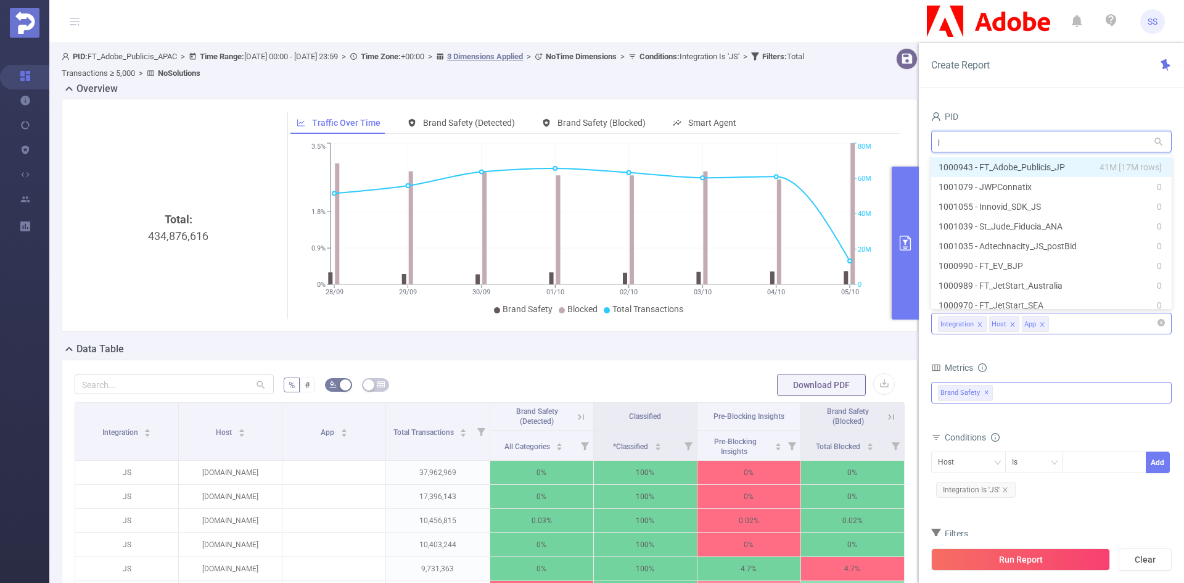
type input "jp"
click at [998, 166] on li "1000943 - FT_Adobe_Publicis_JP 41M [17M rows]" at bounding box center [1051, 167] width 241 height 20
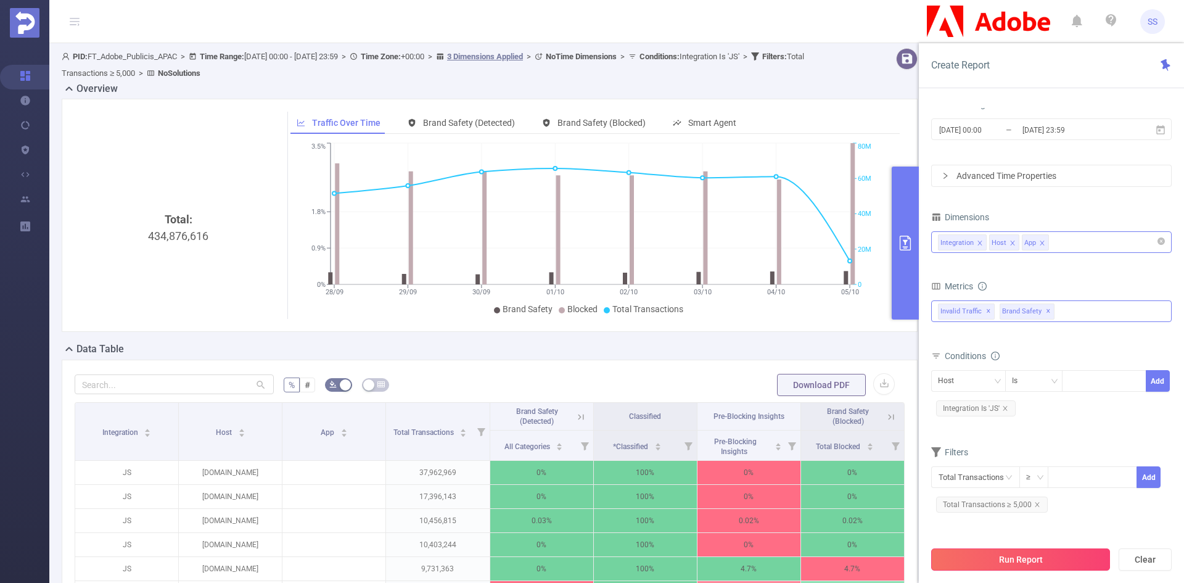
click at [1062, 560] on button "Run Report" at bounding box center [1020, 559] width 179 height 22
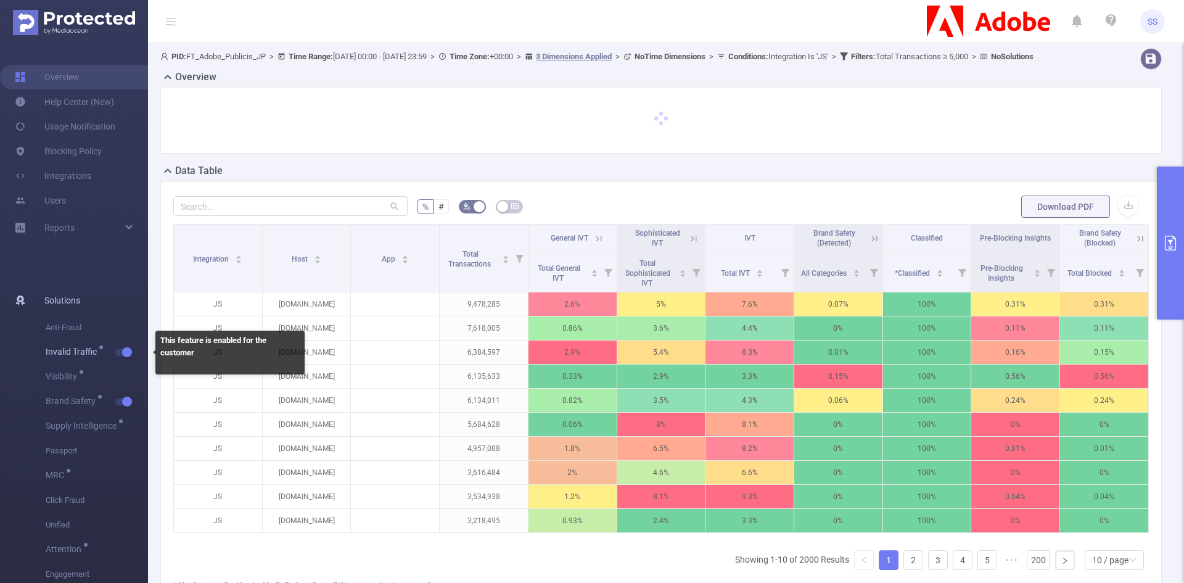
click at [119, 355] on span "button" at bounding box center [126, 352] width 16 height 6
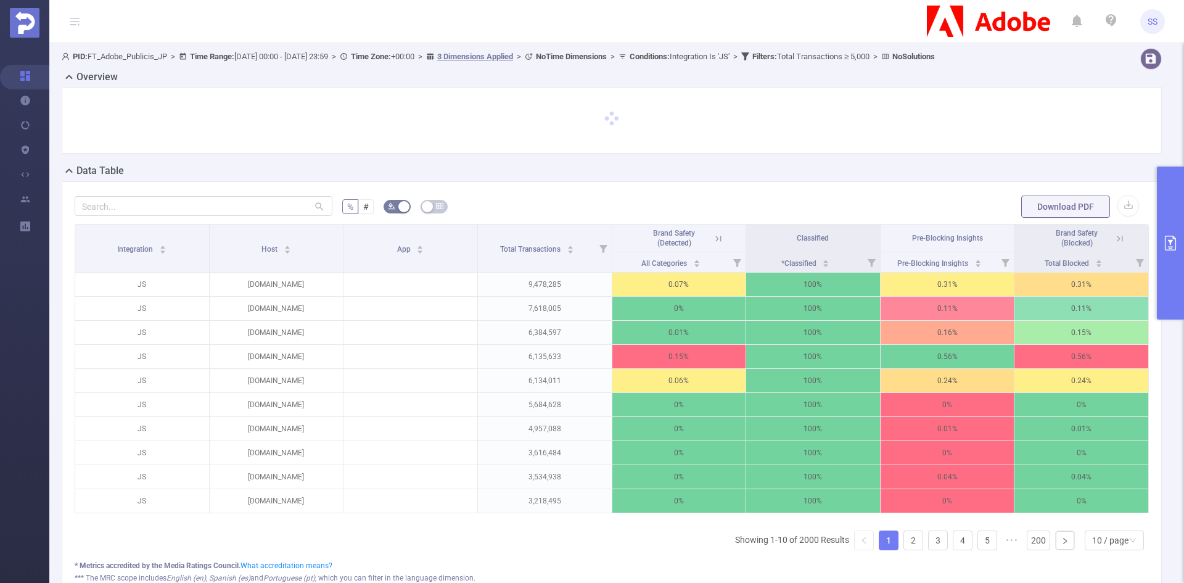
click at [1115, 239] on icon at bounding box center [1120, 238] width 11 height 11
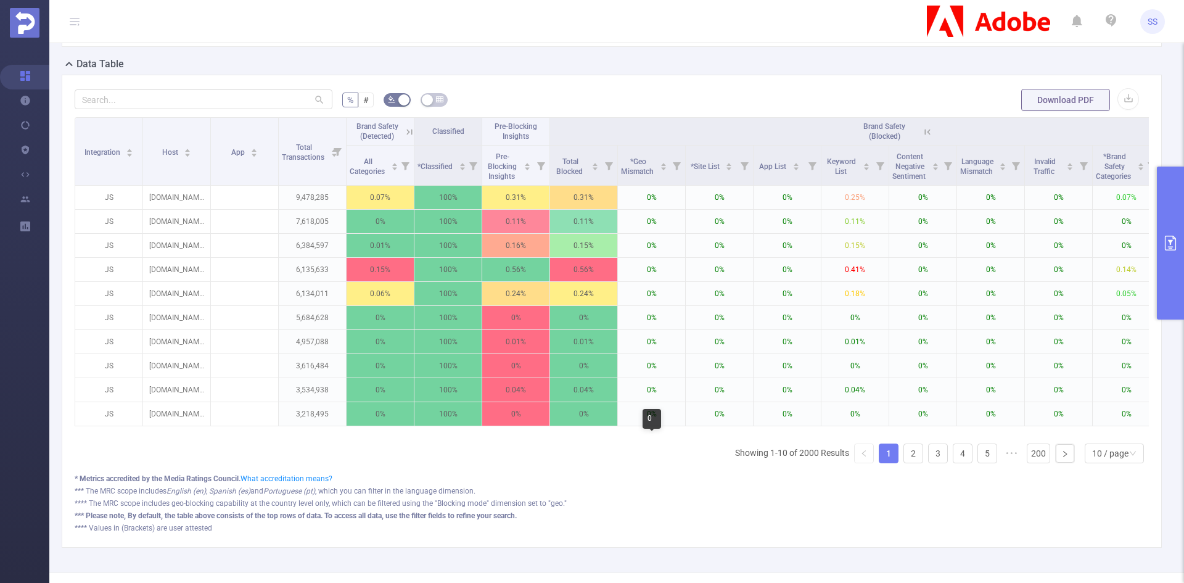
scroll to position [123, 0]
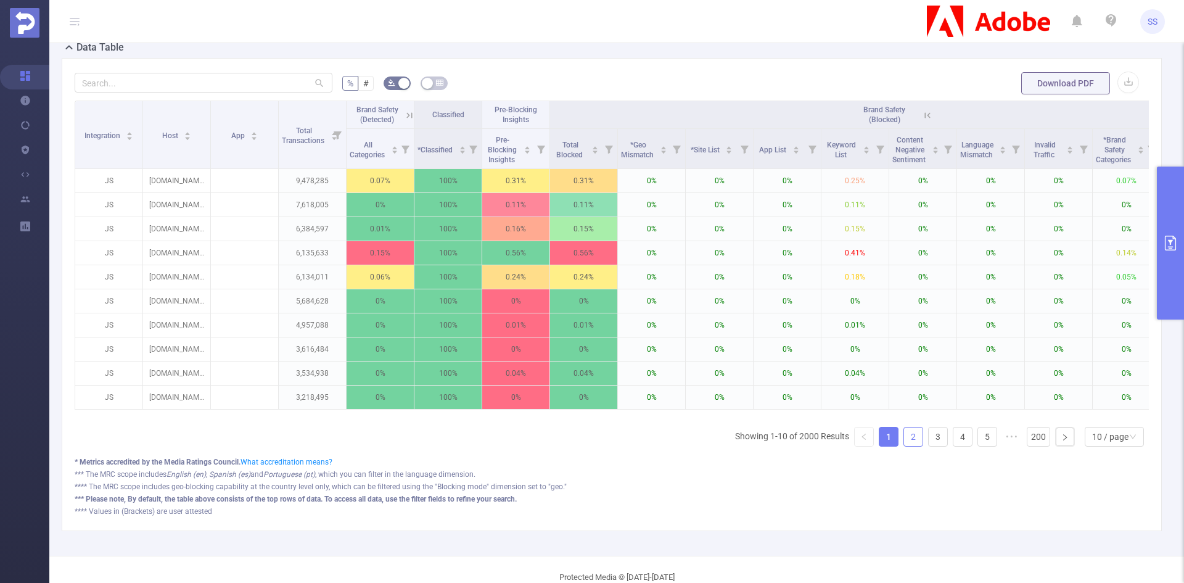
click at [904, 446] on link "2" at bounding box center [913, 436] width 19 height 19
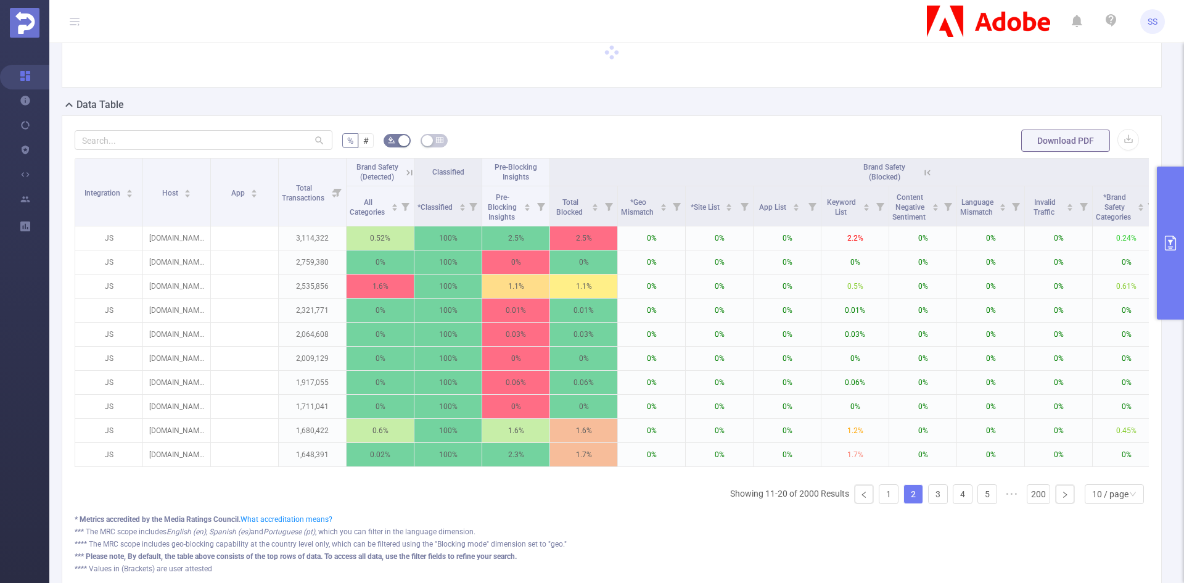
scroll to position [0, 0]
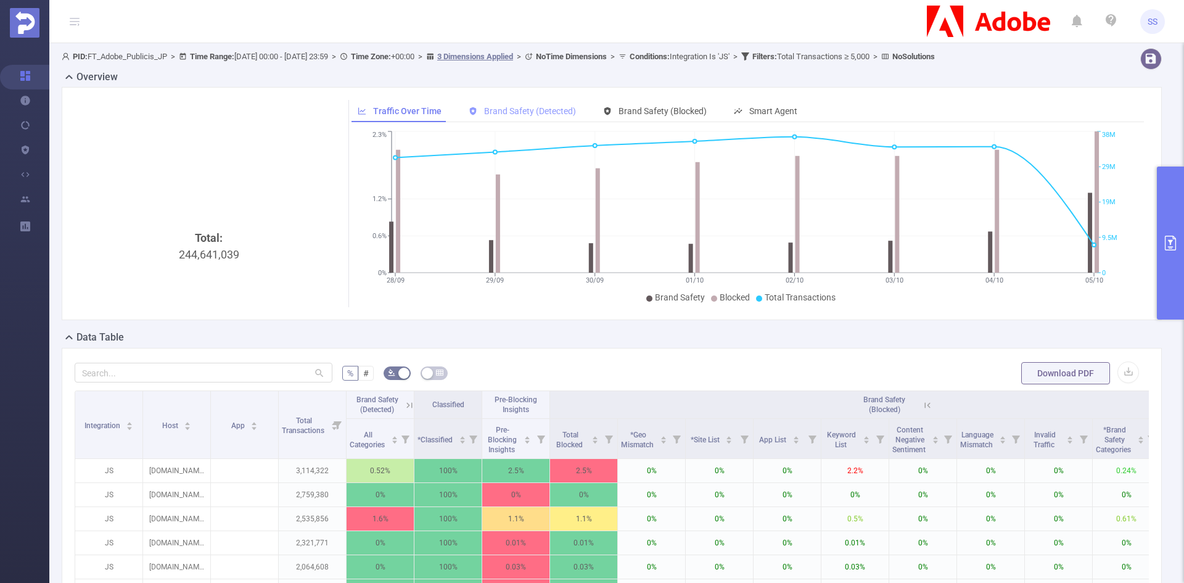
click at [540, 101] on div "Brand Safety (Detected)" at bounding box center [523, 111] width 120 height 23
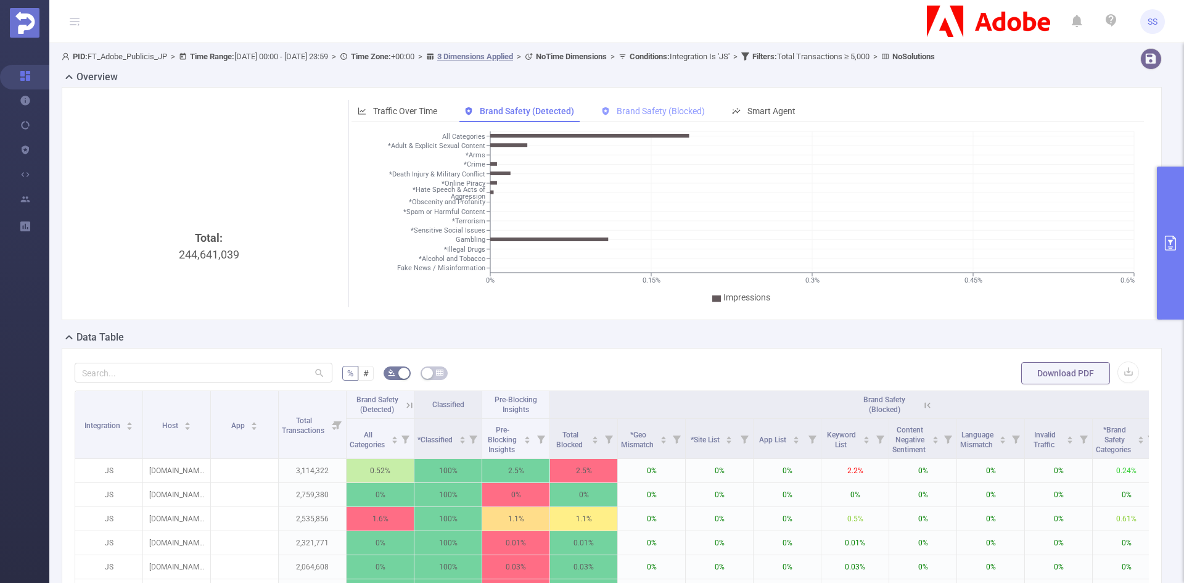
click at [654, 107] on span "Brand Safety (Blocked)" at bounding box center [661, 111] width 88 height 10
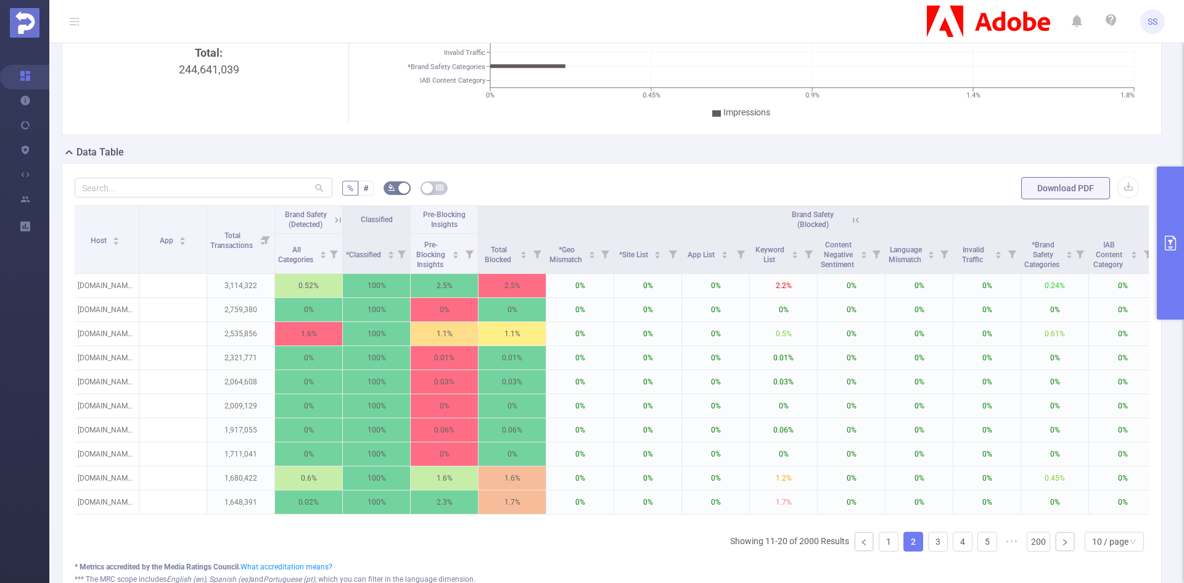
scroll to position [0, 91]
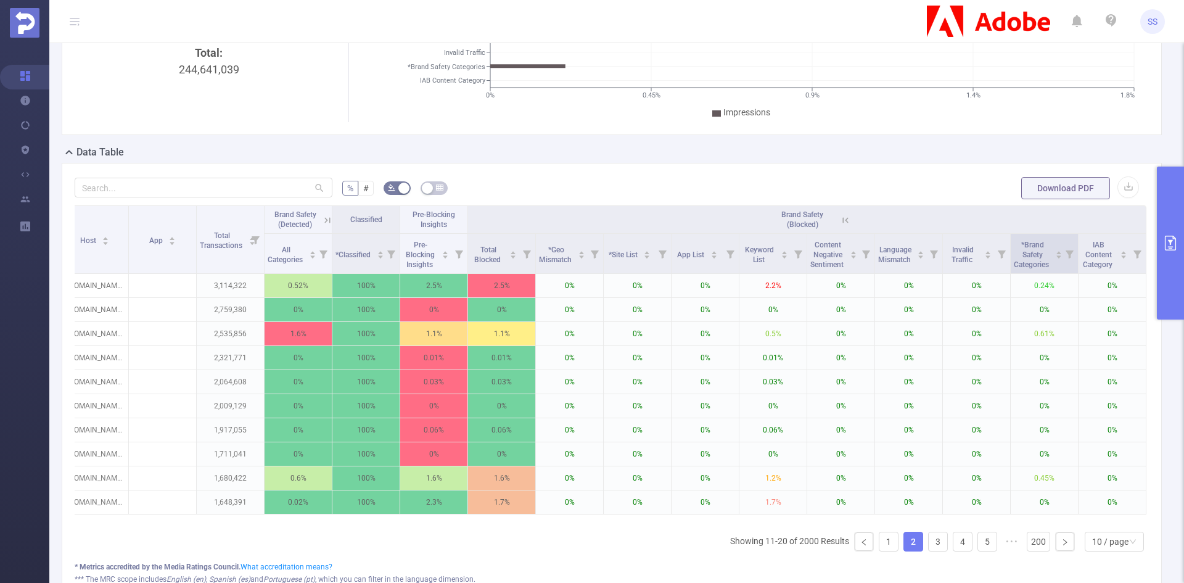
click at [1066, 257] on icon at bounding box center [1070, 254] width 8 height 8
drag, startPoint x: 925, startPoint y: 306, endPoint x: 947, endPoint y: 312, distance: 23.0
click at [946, 311] on div "Select the values range for this metric: 0% 100% Reset" at bounding box center [990, 311] width 154 height 73
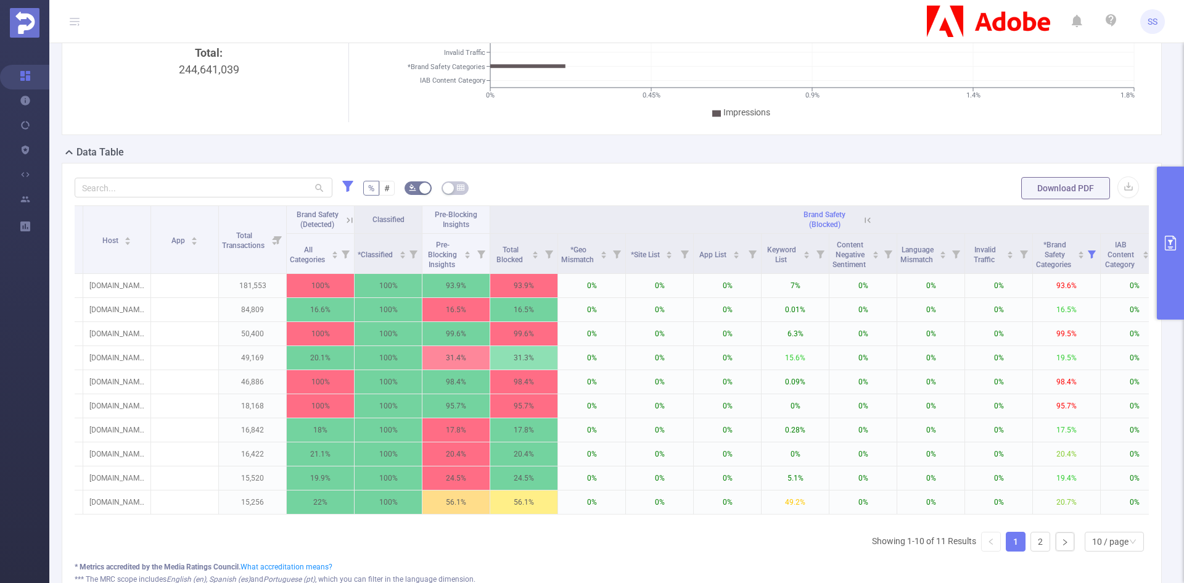
scroll to position [0, 0]
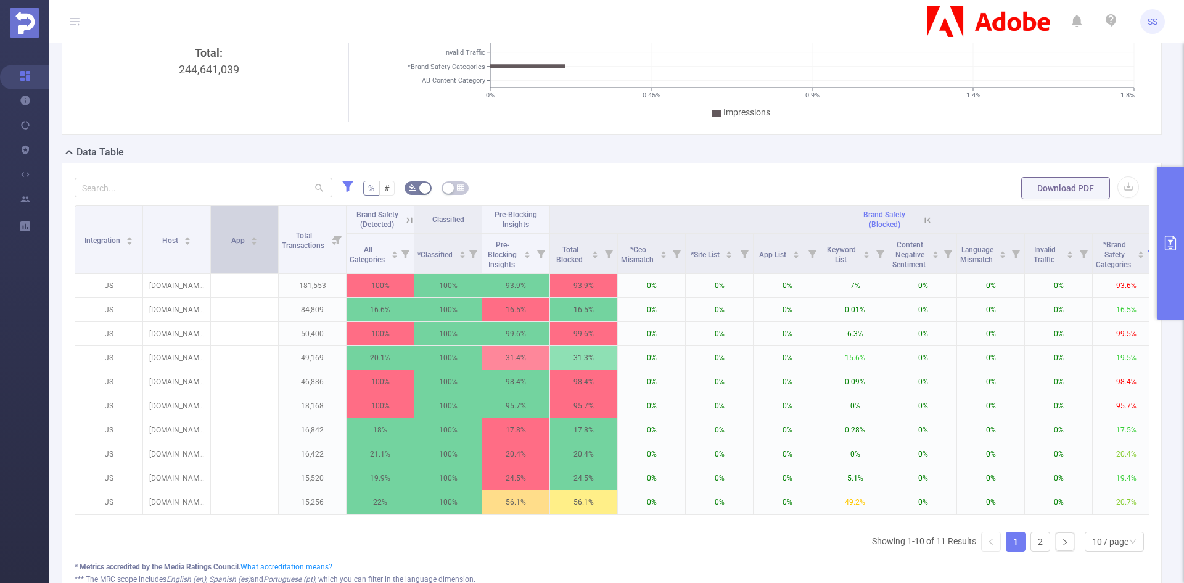
click at [231, 245] on div "App" at bounding box center [244, 239] width 27 height 12
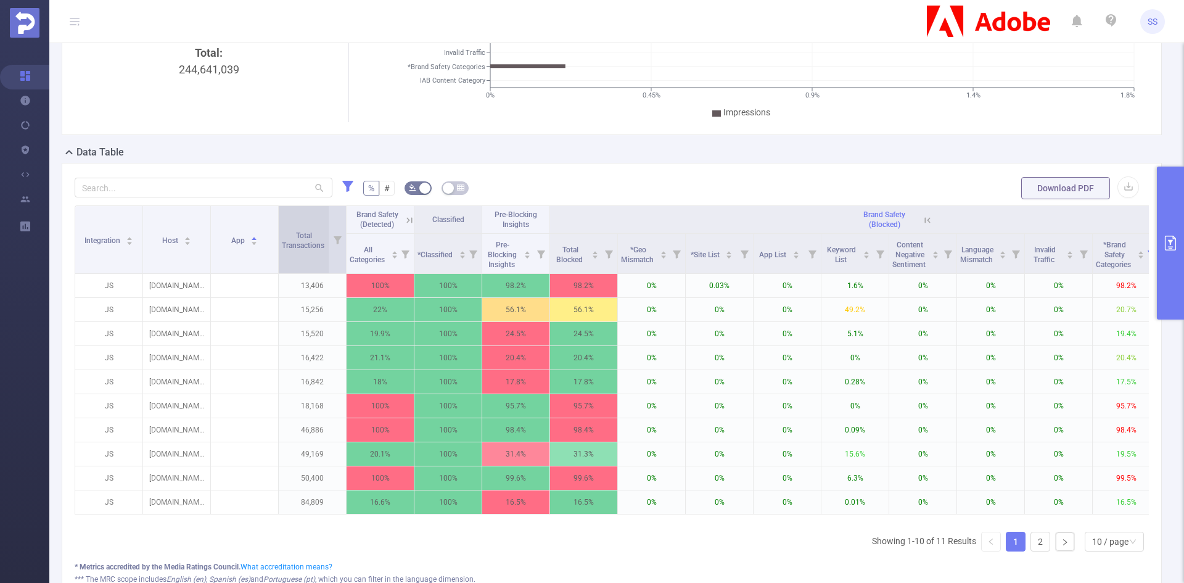
click at [321, 241] on span "Total Transactions" at bounding box center [304, 239] width 44 height 22
click at [308, 250] on div "Total Transactions" at bounding box center [310, 239] width 56 height 22
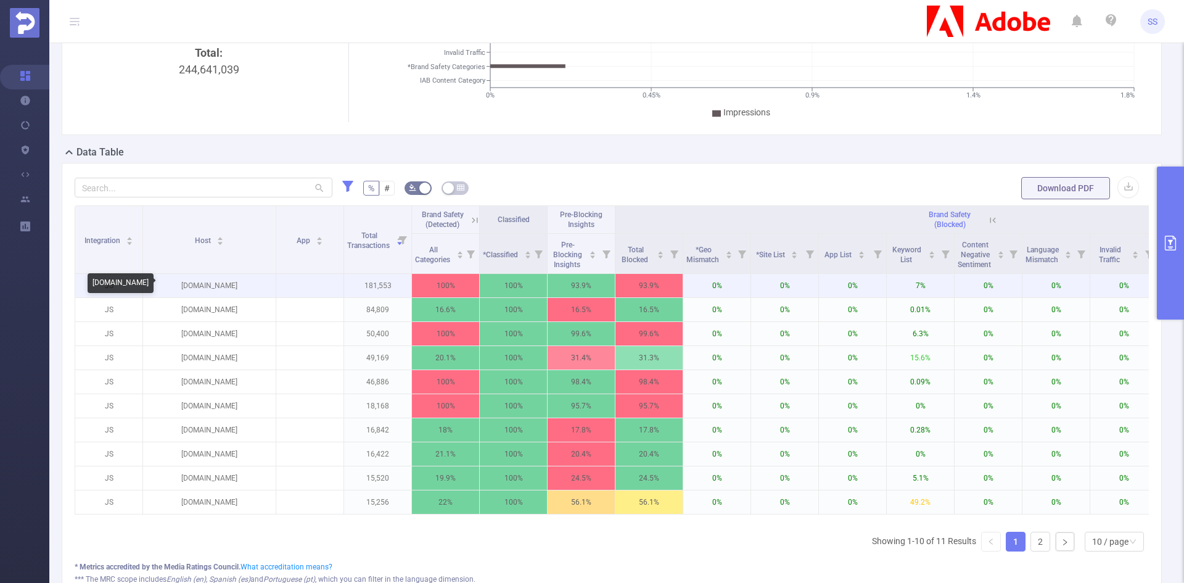
drag, startPoint x: 208, startPoint y: 265, endPoint x: 273, endPoint y: 276, distance: 66.4
click at [273, 276] on table "Integration Host App Total Transactions Brand Safety (Detected) Classified Pre-…" at bounding box center [684, 359] width 1219 height 309
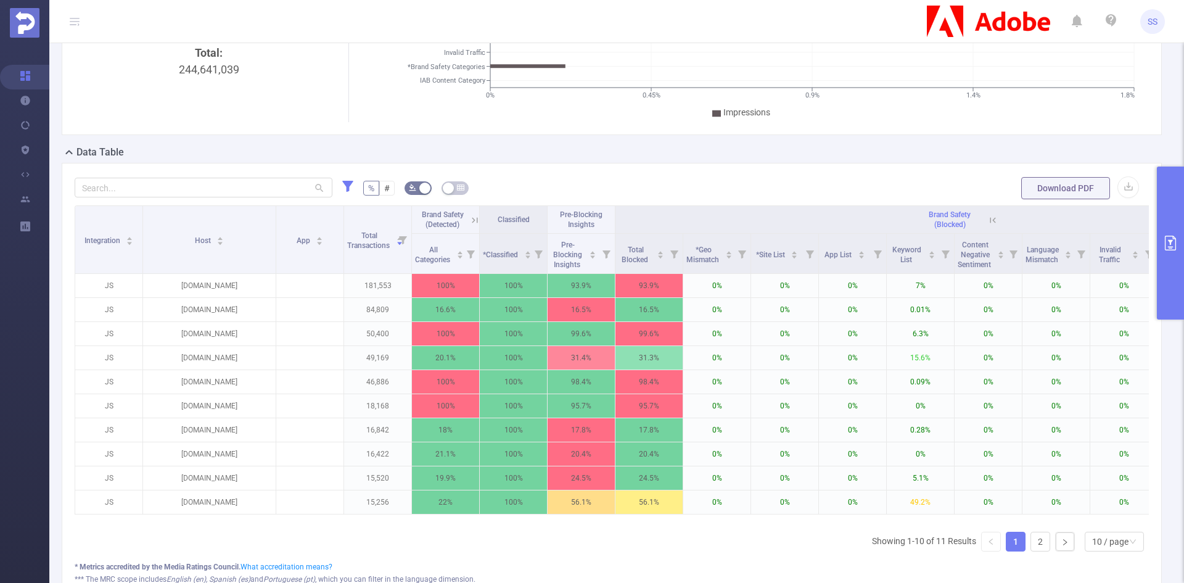
click at [472, 215] on icon at bounding box center [474, 220] width 11 height 11
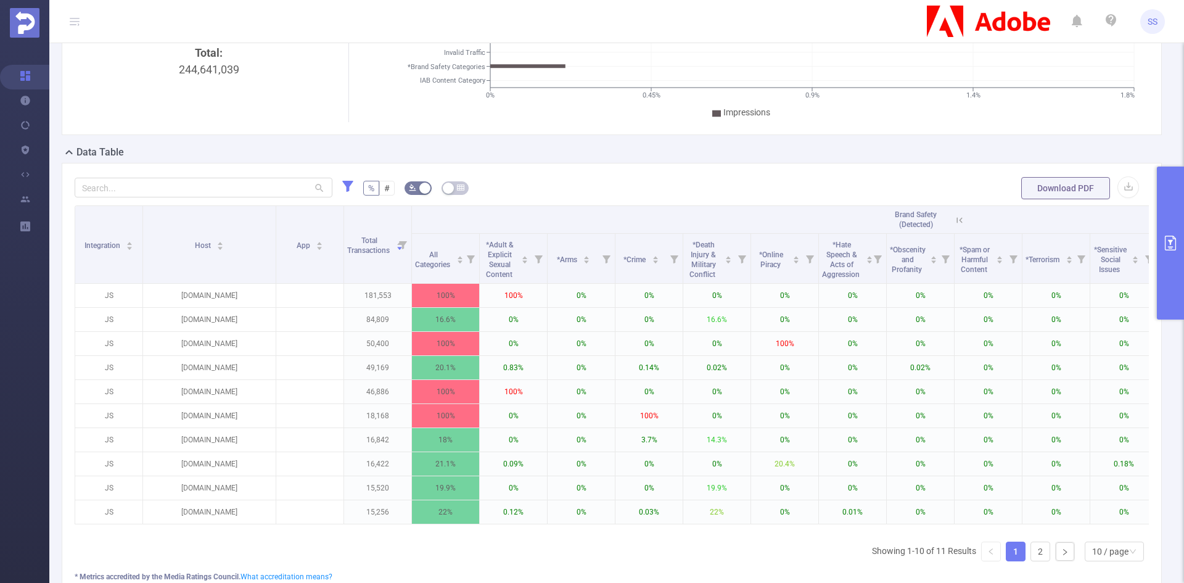
click at [965, 222] on icon at bounding box center [959, 220] width 11 height 11
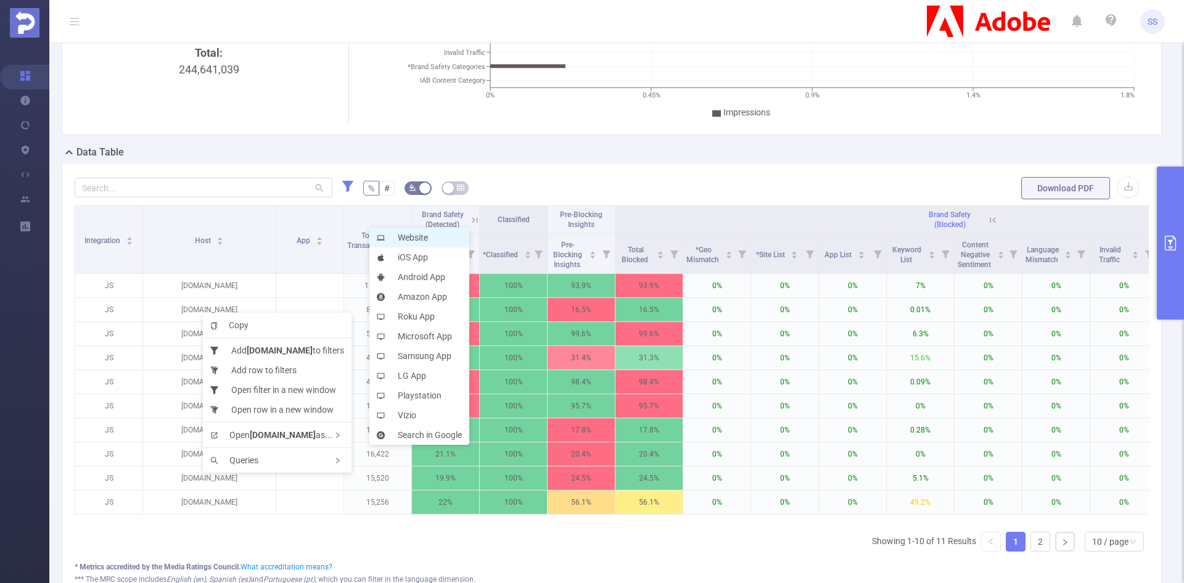
click at [410, 236] on li "Website" at bounding box center [419, 238] width 100 height 20
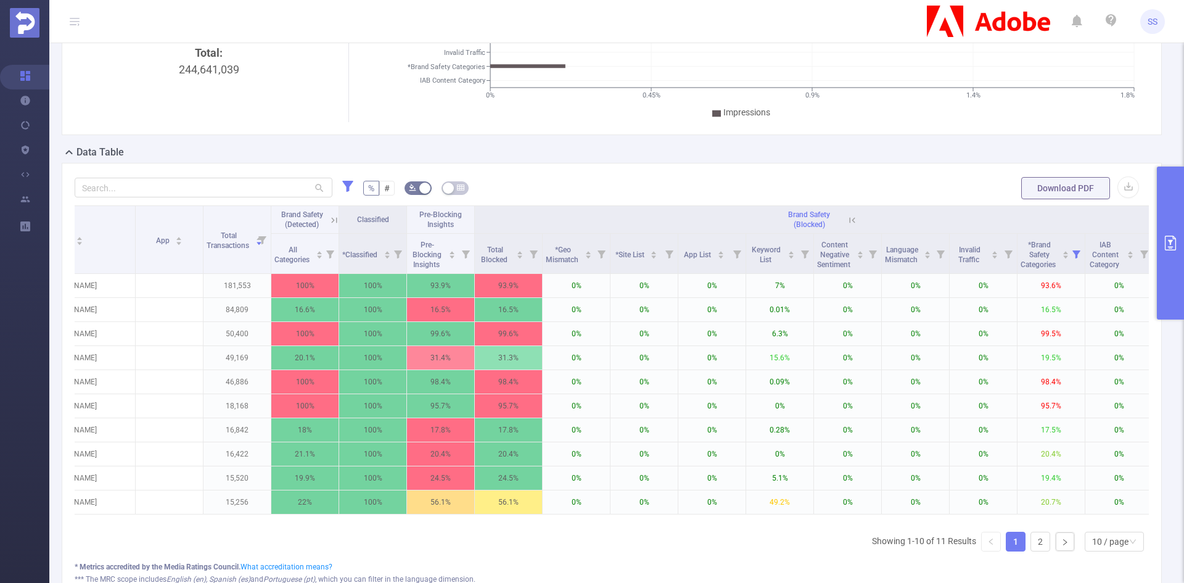
scroll to position [0, 157]
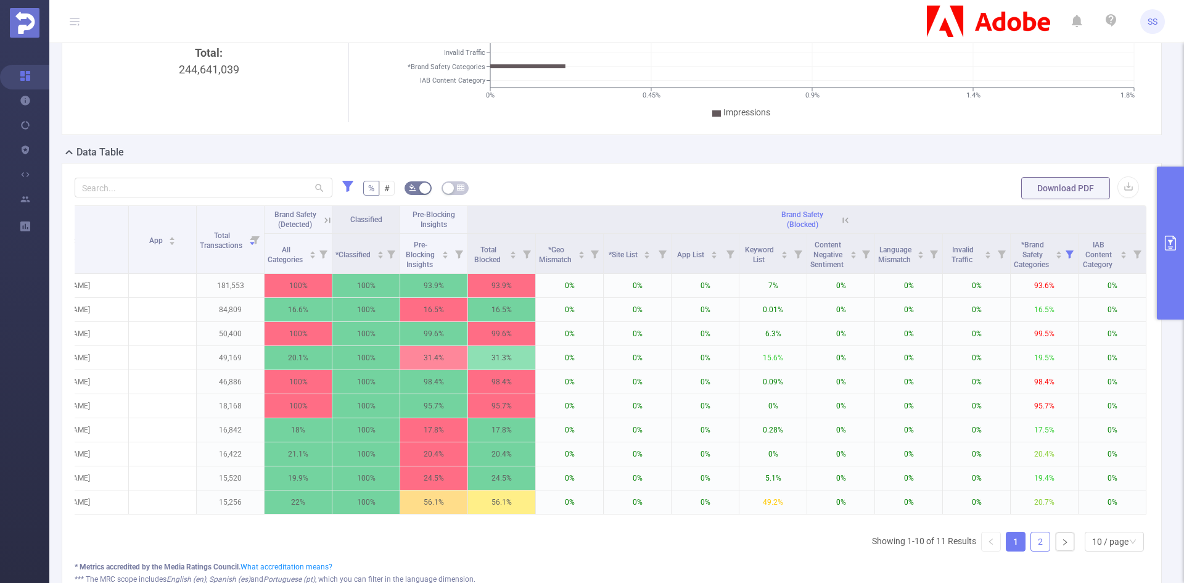
click at [1034, 551] on link "2" at bounding box center [1040, 541] width 19 height 19
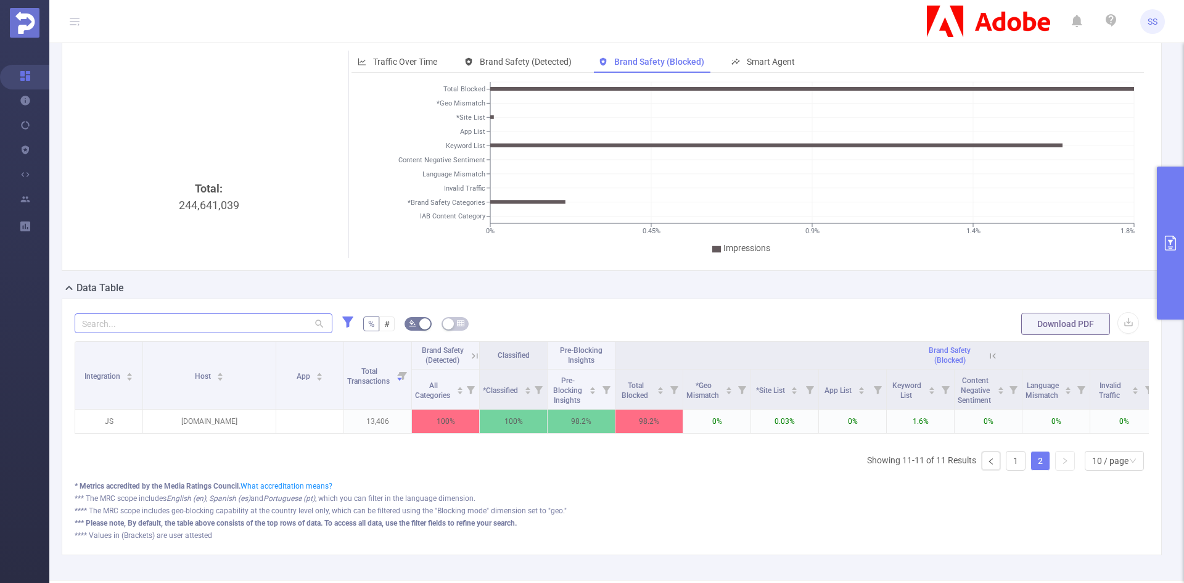
scroll to position [0, 0]
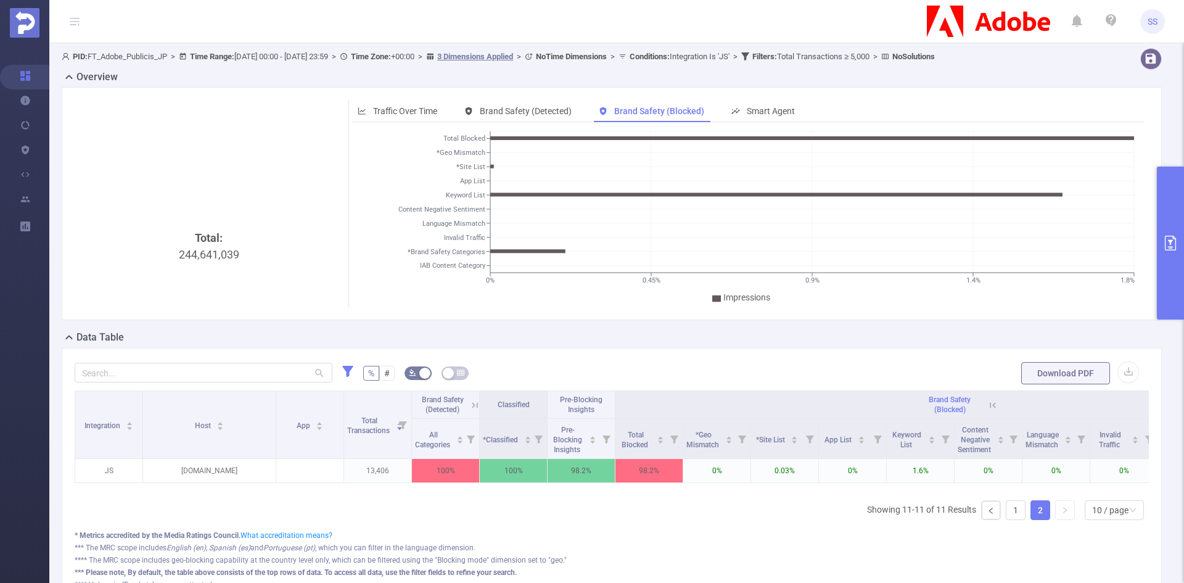
click at [1179, 255] on button "primary" at bounding box center [1170, 243] width 27 height 153
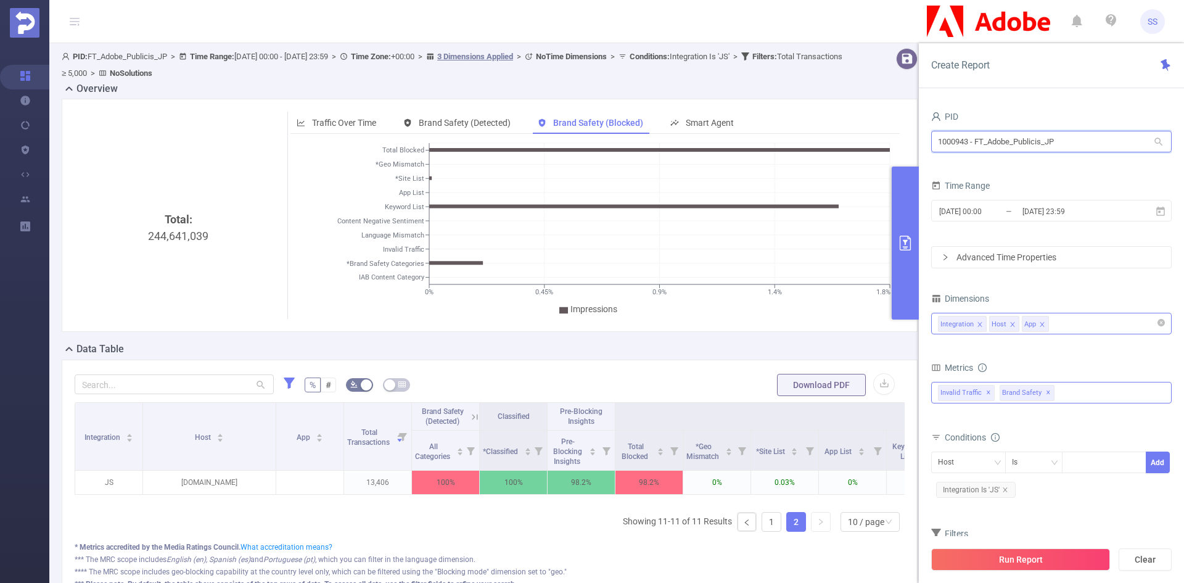
drag, startPoint x: 1079, startPoint y: 136, endPoint x: 930, endPoint y: 136, distance: 148.7
click at [930, 136] on div "PID 1000943 - FT_Adobe_Publicis_JP 1000943 - FT_Adobe_Publicis_JP Time Range [D…" at bounding box center [1051, 350] width 265 height 509
type input "eme"
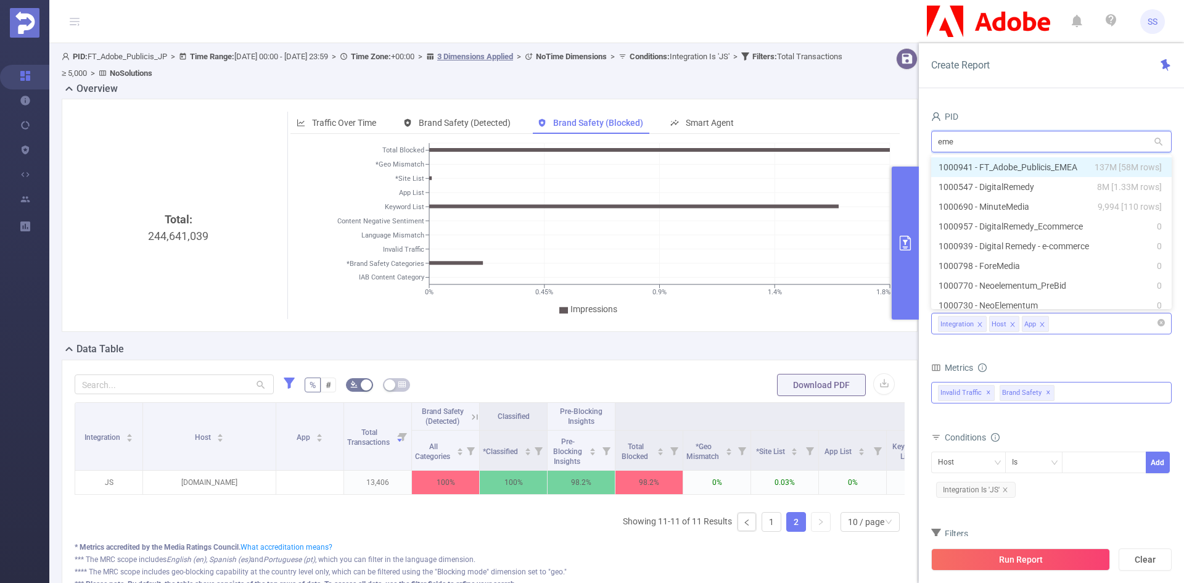
click at [999, 167] on li "1000941 - FT_Adobe_Publicis_EMEA 137M [58M rows]" at bounding box center [1051, 167] width 241 height 20
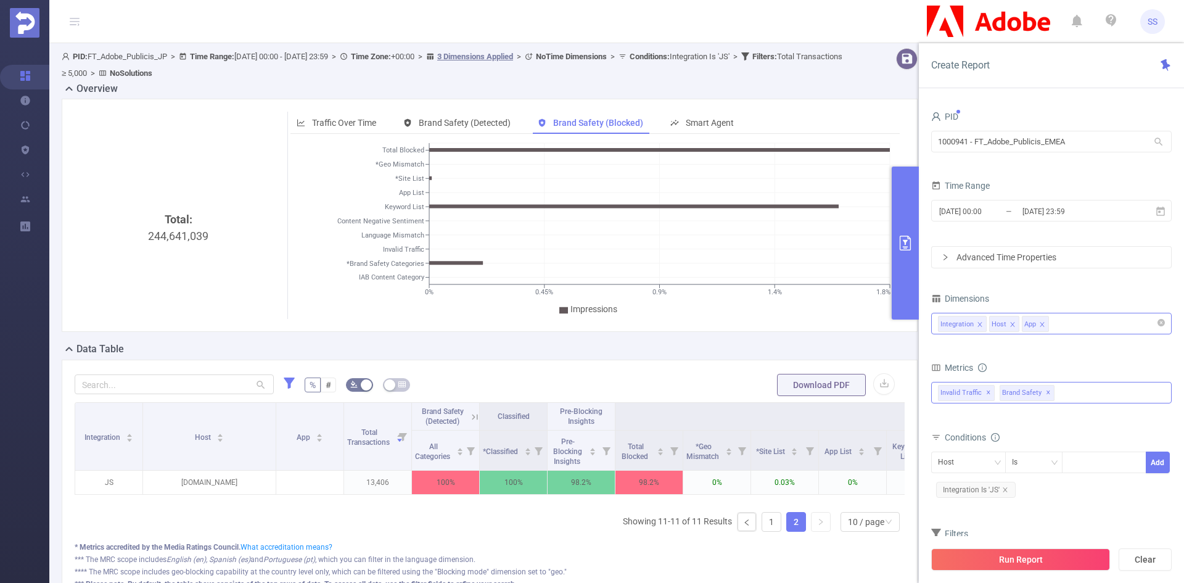
click at [986, 392] on span "✕" at bounding box center [988, 393] width 5 height 15
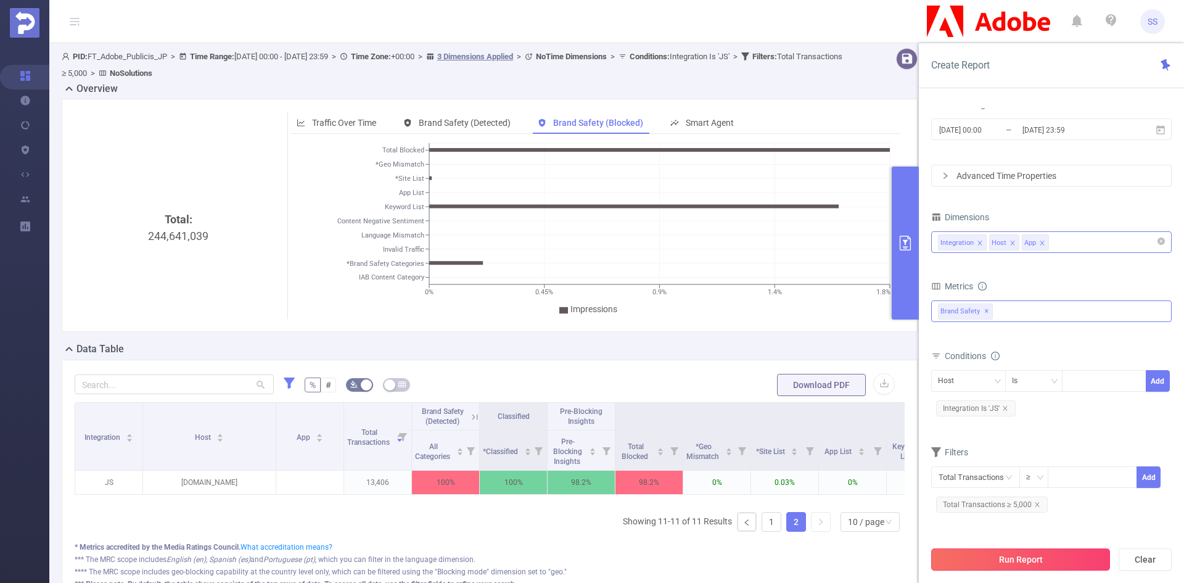
click at [1028, 561] on button "Run Report" at bounding box center [1020, 559] width 179 height 22
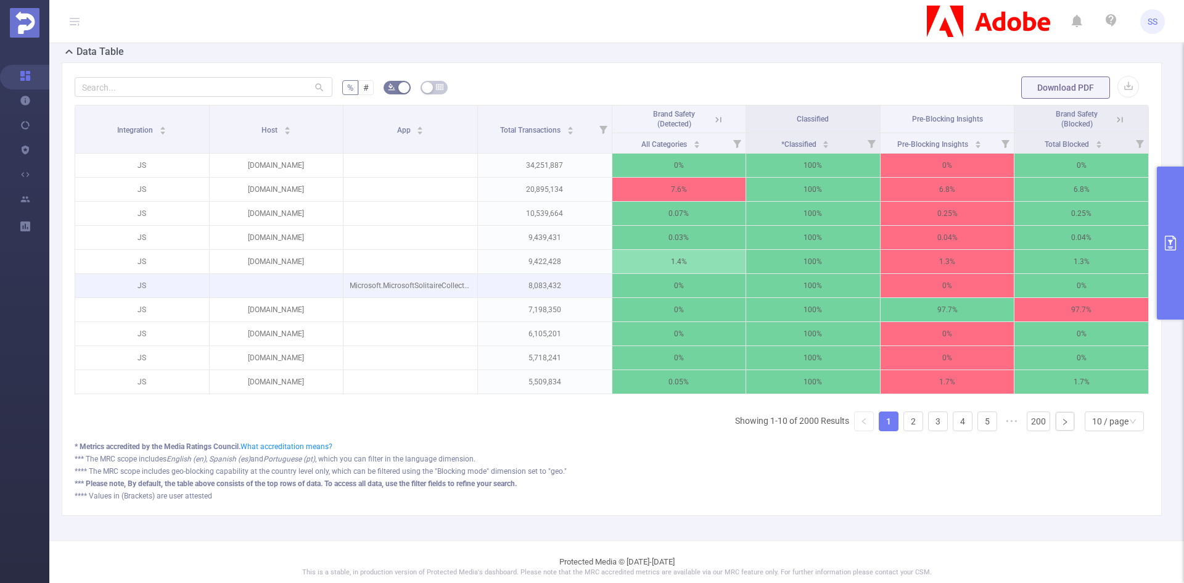
scroll to position [123, 0]
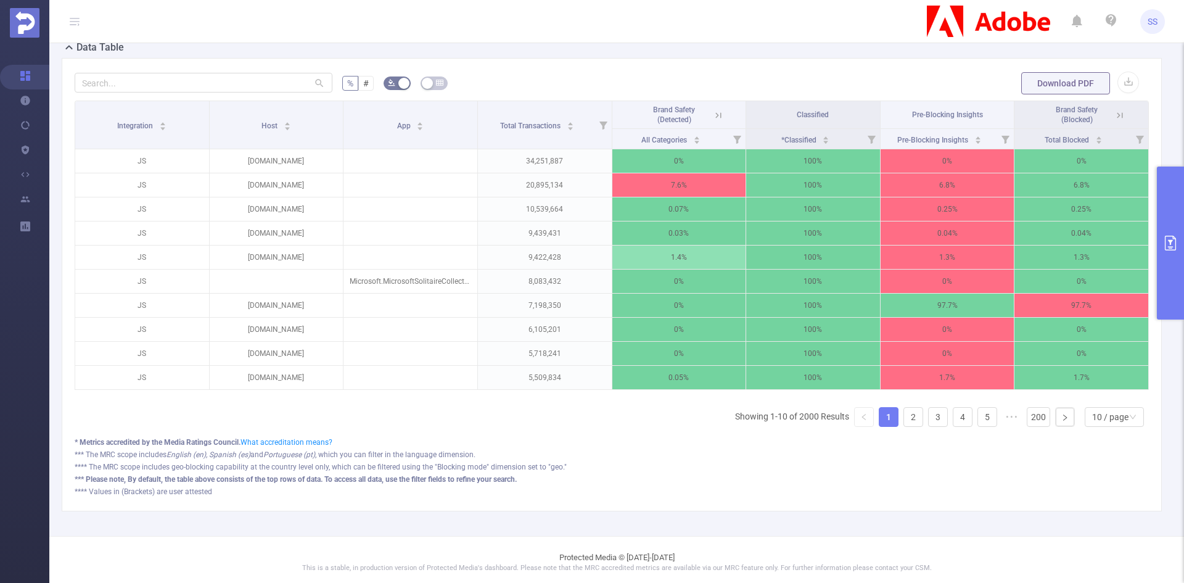
click at [1115, 115] on icon at bounding box center [1120, 115] width 11 height 11
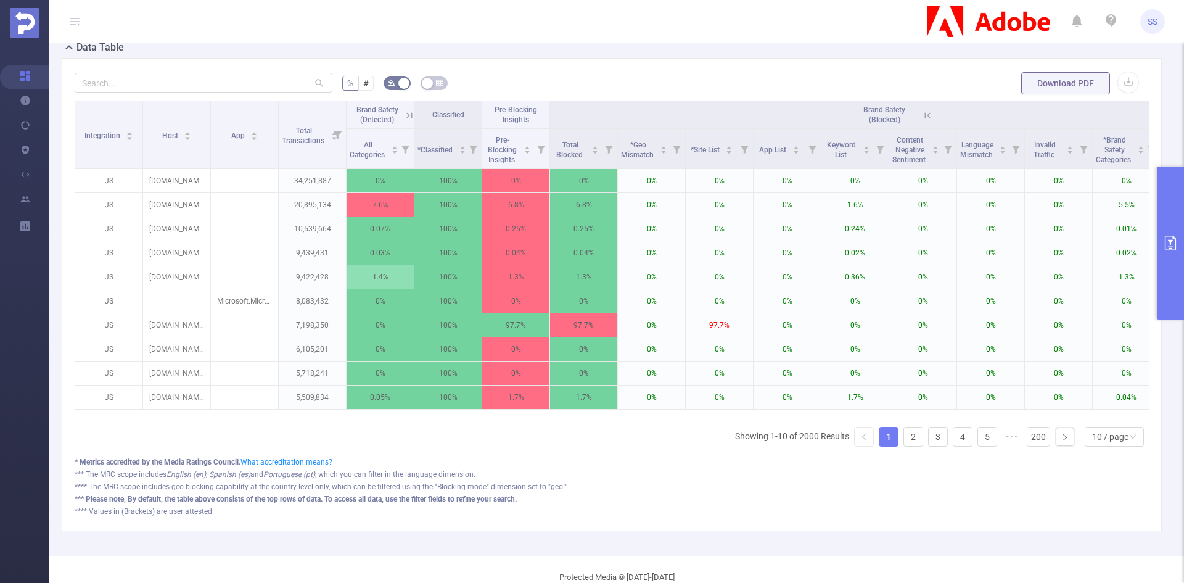
scroll to position [0, 91]
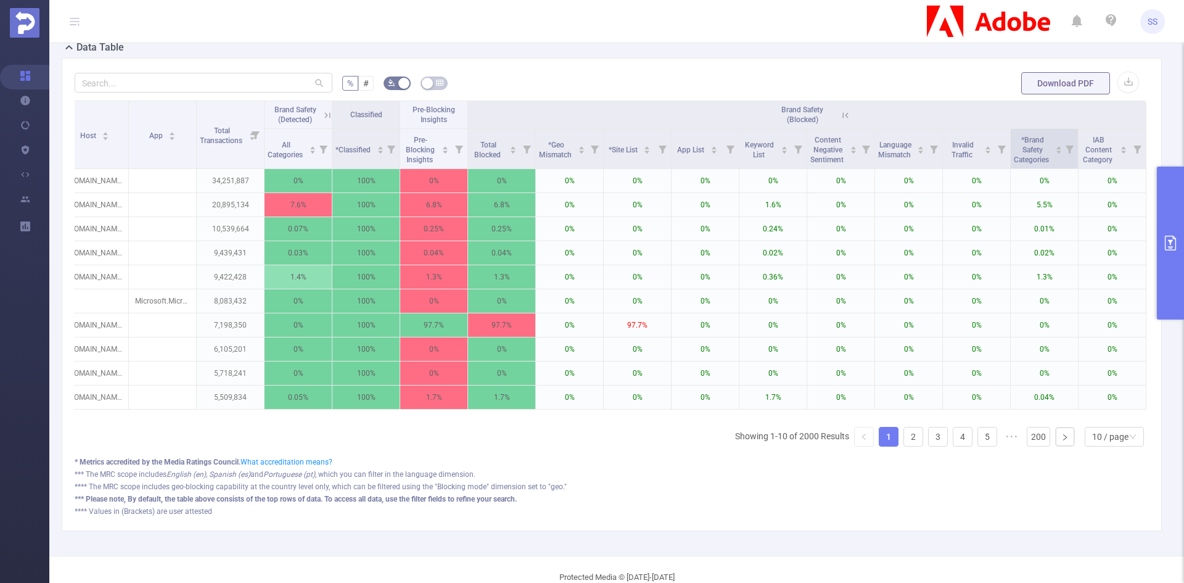
click at [1066, 147] on icon at bounding box center [1070, 150] width 8 height 8
drag, startPoint x: 920, startPoint y: 200, endPoint x: 936, endPoint y: 200, distance: 16.0
click at [936, 200] on div at bounding box center [934, 200] width 9 height 9
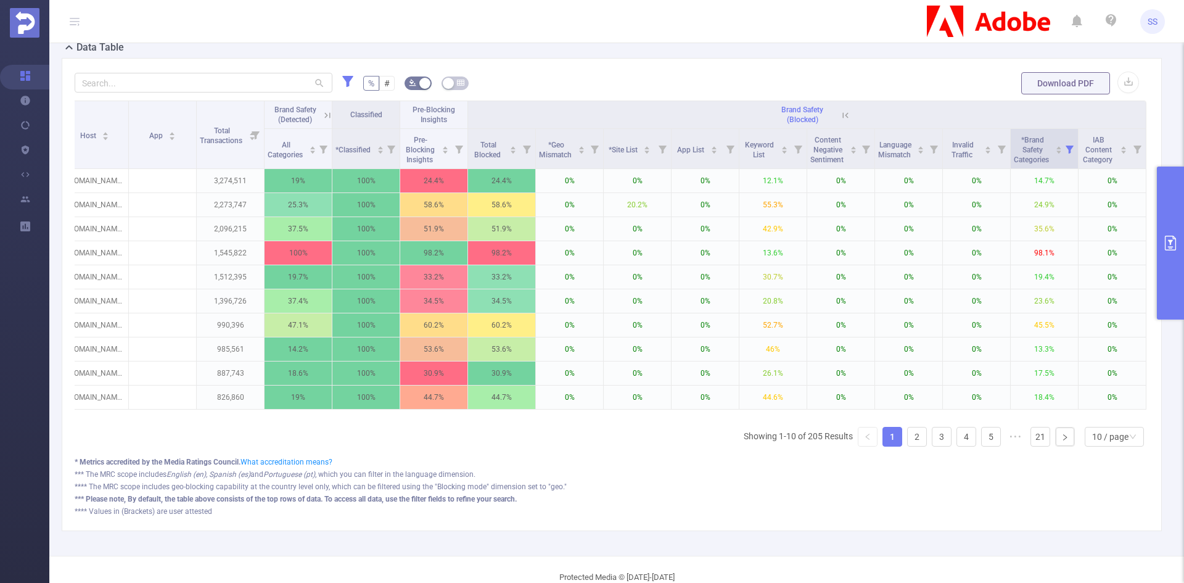
click at [1066, 152] on icon at bounding box center [1070, 150] width 8 height 8
drag, startPoint x: 938, startPoint y: 200, endPoint x: 973, endPoint y: 202, distance: 35.2
click at [970, 202] on div at bounding box center [966, 200] width 9 height 9
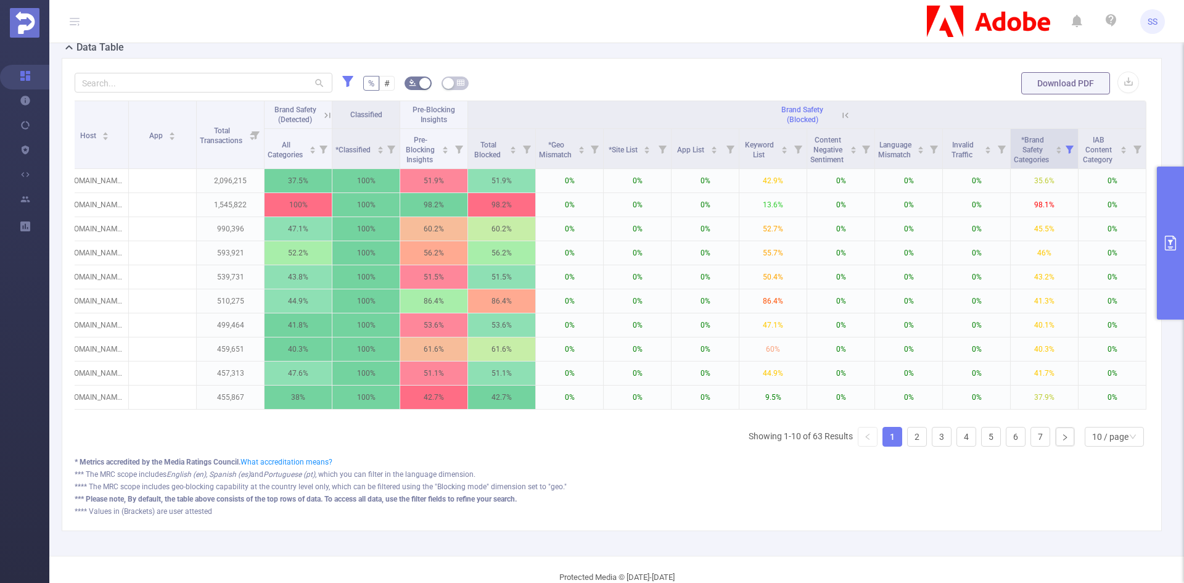
click at [1066, 146] on icon at bounding box center [1070, 150] width 8 height 8
drag, startPoint x: 971, startPoint y: 199, endPoint x: 1018, endPoint y: 199, distance: 46.9
click at [1018, 199] on div at bounding box center [1016, 200] width 9 height 9
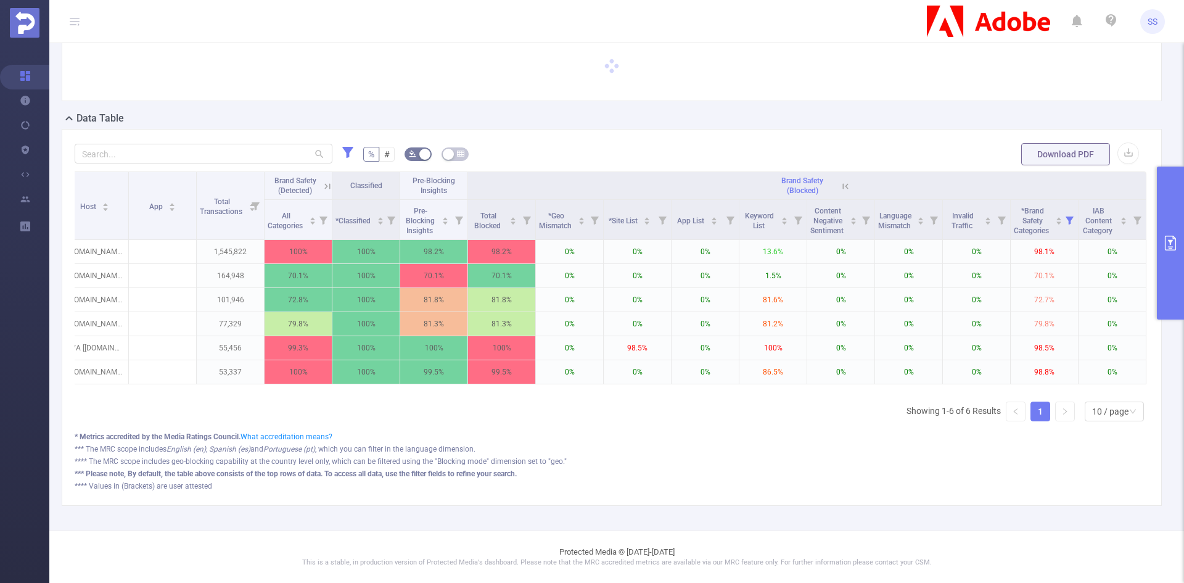
scroll to position [0, 0]
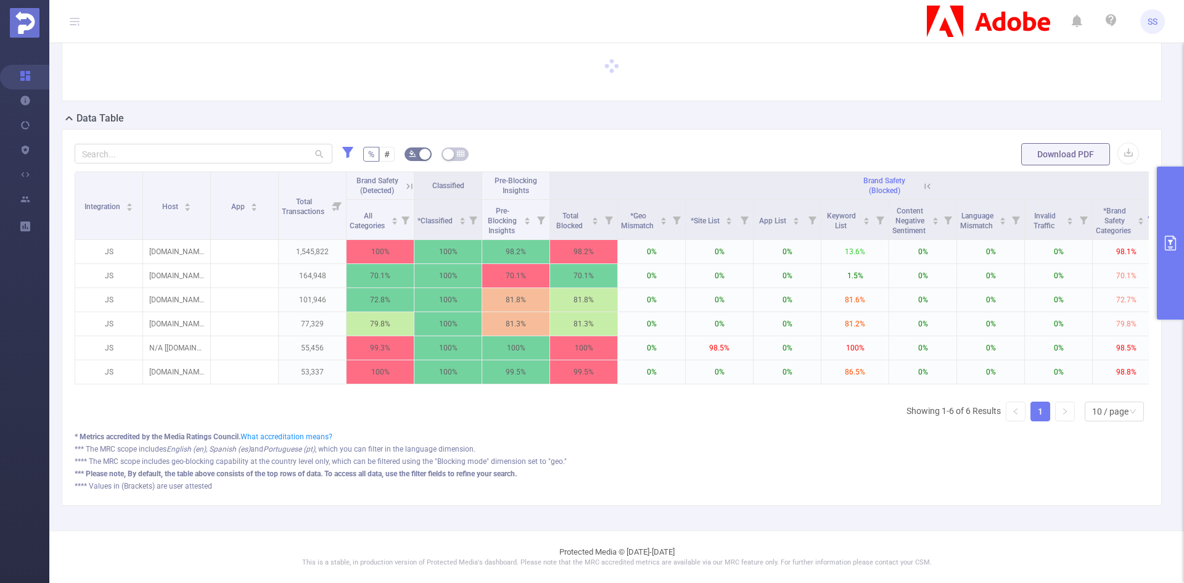
click at [405, 181] on icon at bounding box center [409, 186] width 11 height 11
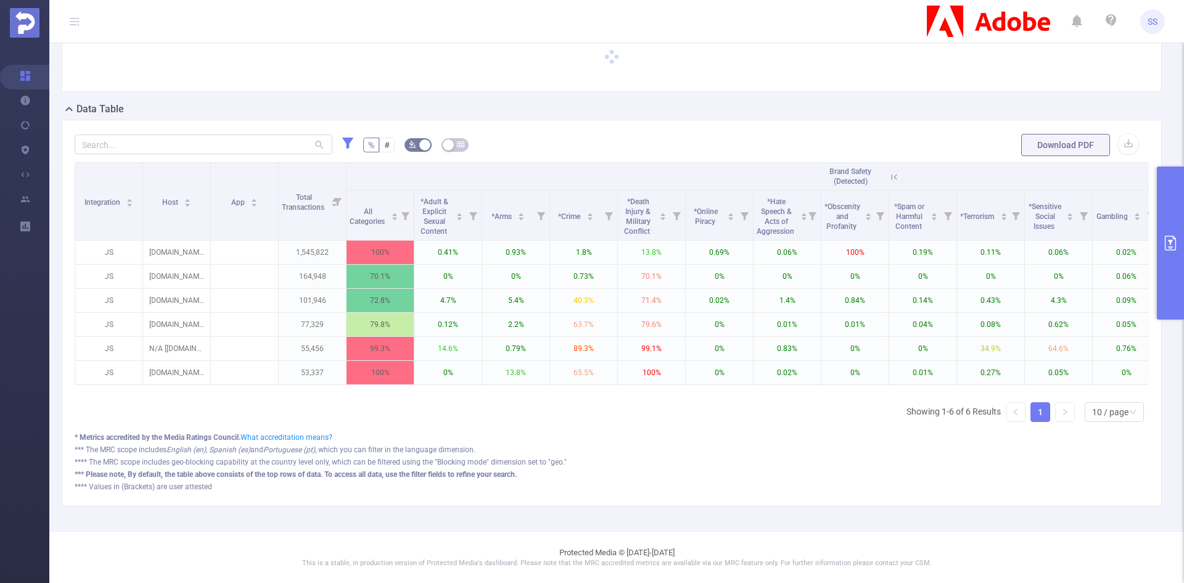
click at [894, 175] on icon at bounding box center [894, 176] width 11 height 11
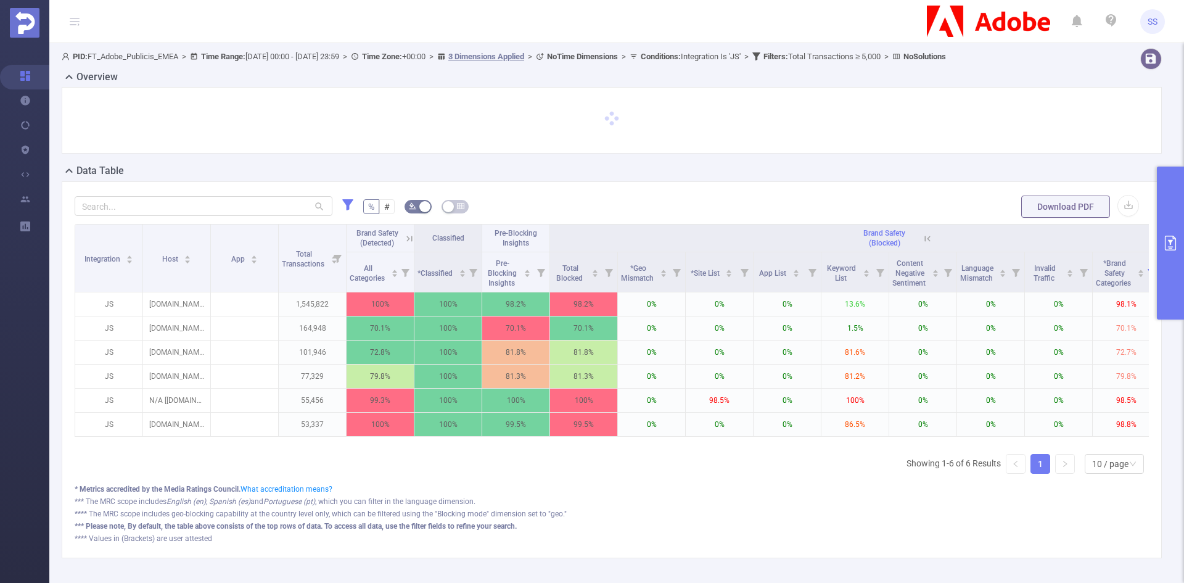
click at [408, 234] on icon at bounding box center [409, 238] width 11 height 11
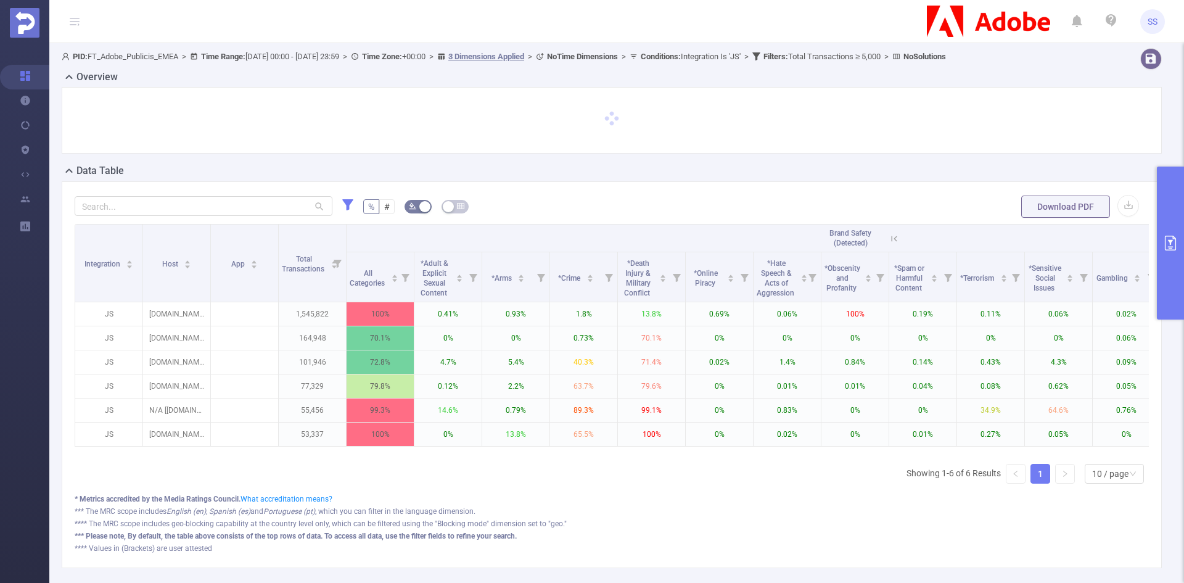
click at [891, 236] on icon at bounding box center [894, 238] width 11 height 11
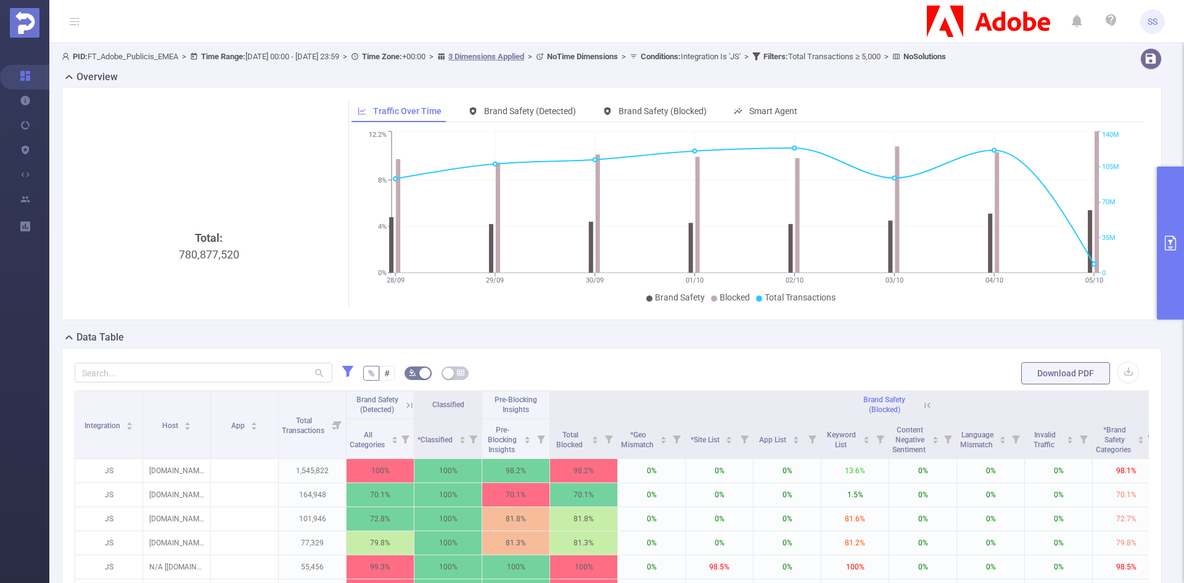
click at [1174, 226] on button "primary" at bounding box center [1170, 243] width 27 height 153
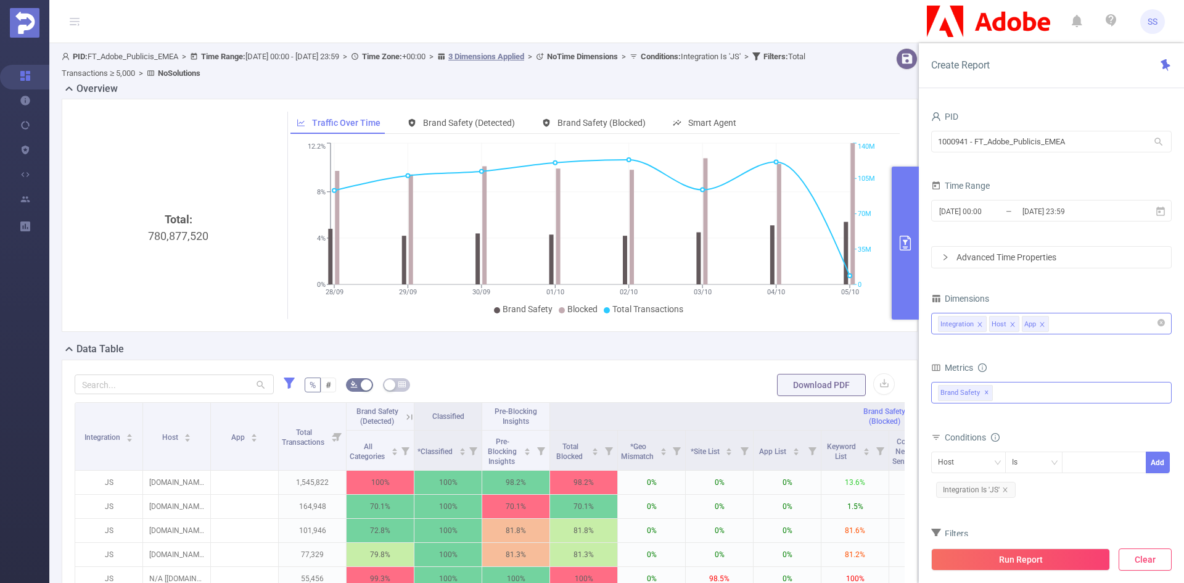
click at [1148, 559] on button "Clear" at bounding box center [1145, 559] width 53 height 22
type input "[DATE] 06:00"
type input "[DATE] 06:59"
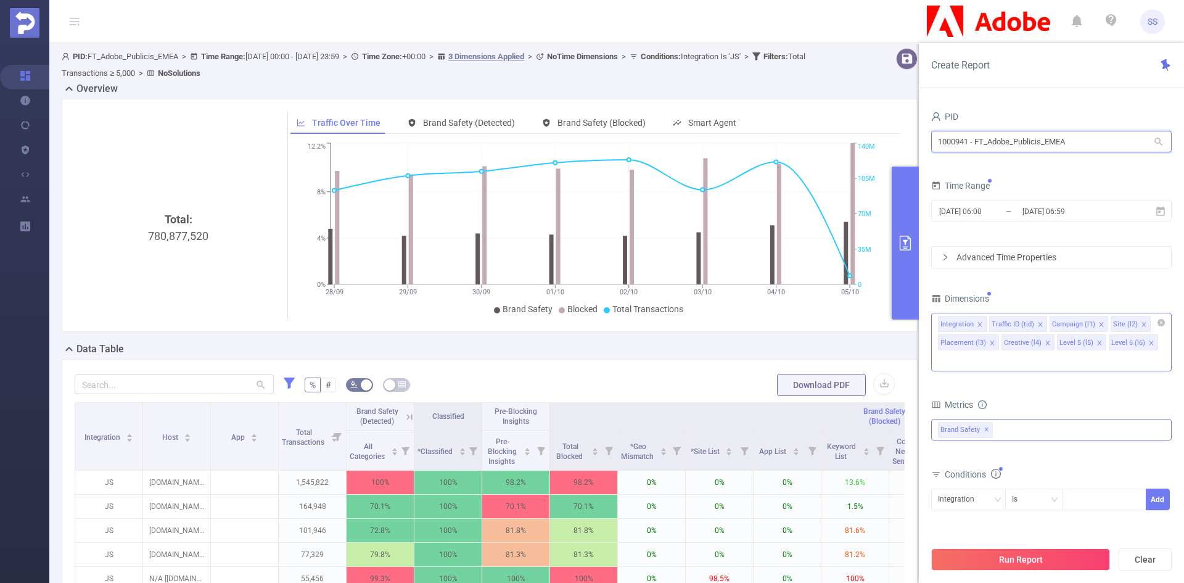
drag, startPoint x: 1085, startPoint y: 134, endPoint x: 794, endPoint y: 133, distance: 290.5
click at [794, 133] on section "PID: FT_Adobe_Publicis_EMEA > Time Range: [DATE] 00:00 - [DATE] 23:59 > Time Zo…" at bounding box center [616, 402] width 1135 height 718
type input "Taboola"
click at [951, 163] on li "1000075 - Taboola 854K [214K rows]" at bounding box center [1051, 167] width 241 height 20
click at [1046, 430] on span "✕" at bounding box center [1048, 430] width 5 height 15
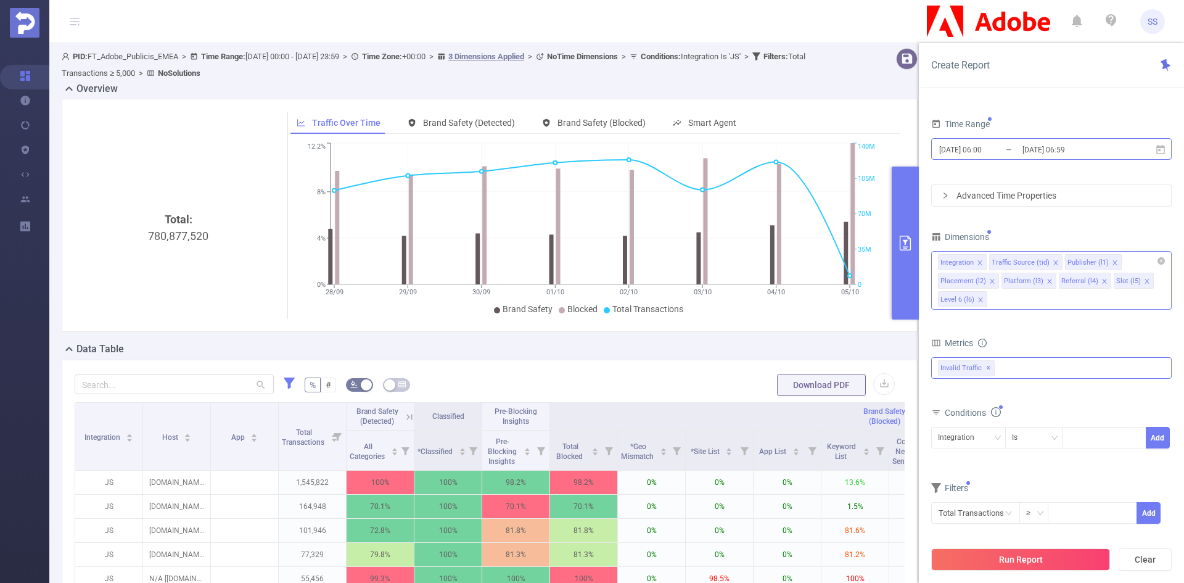
click at [1054, 153] on input "[DATE] 06:59" at bounding box center [1071, 149] width 100 height 17
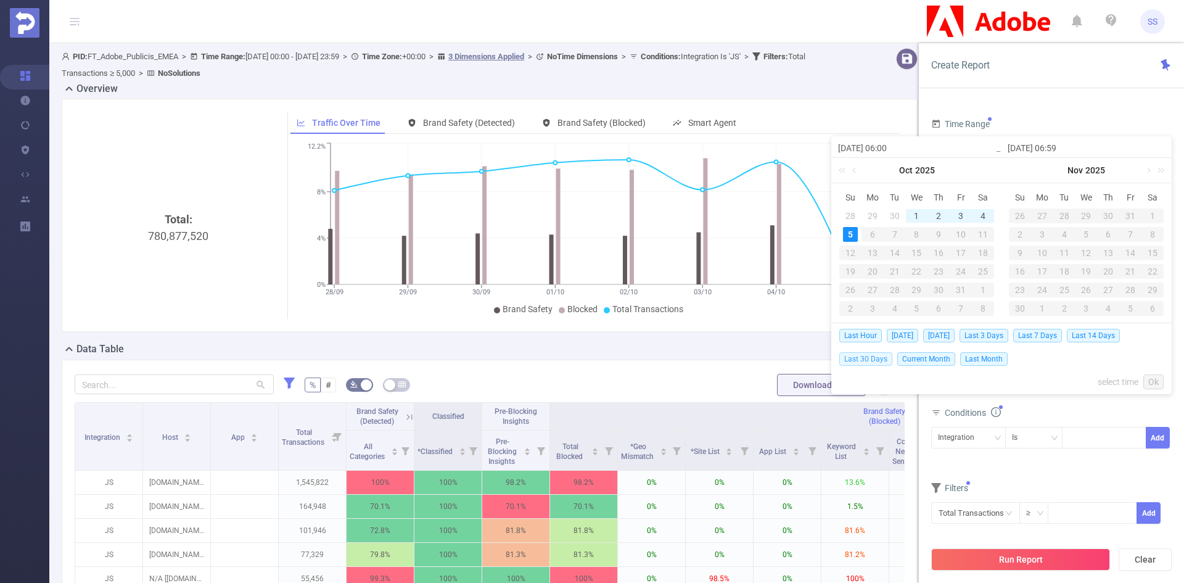
click at [876, 360] on span "Last 30 Days" at bounding box center [865, 359] width 53 height 14
type input "[DATE] 00:00"
type input "[DATE] 23:59"
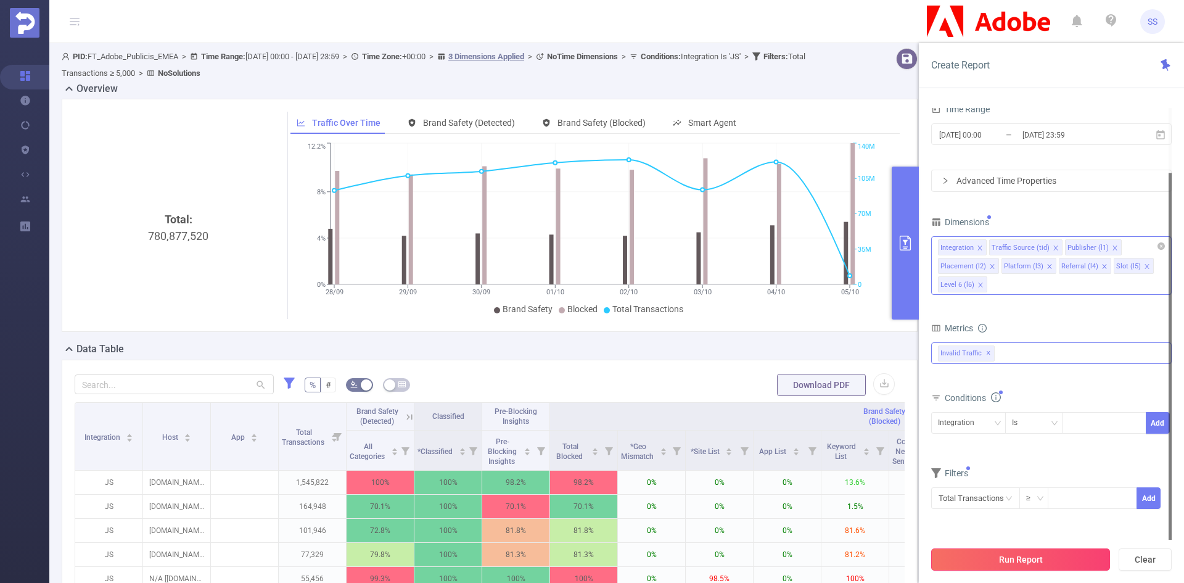
click at [1044, 556] on button "Run Report" at bounding box center [1020, 559] width 179 height 22
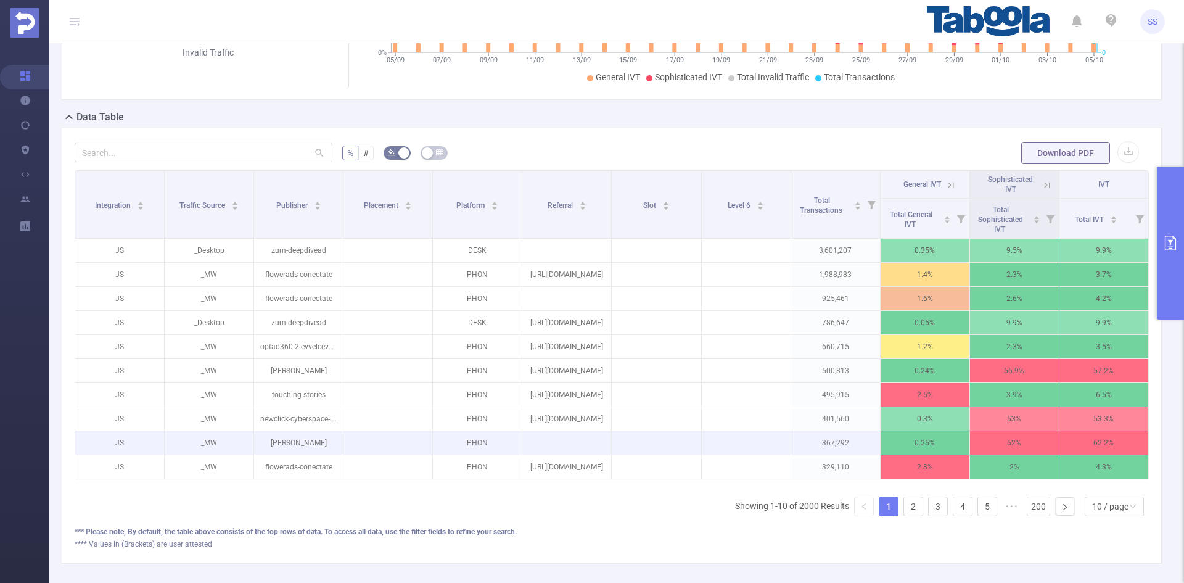
scroll to position [287, 0]
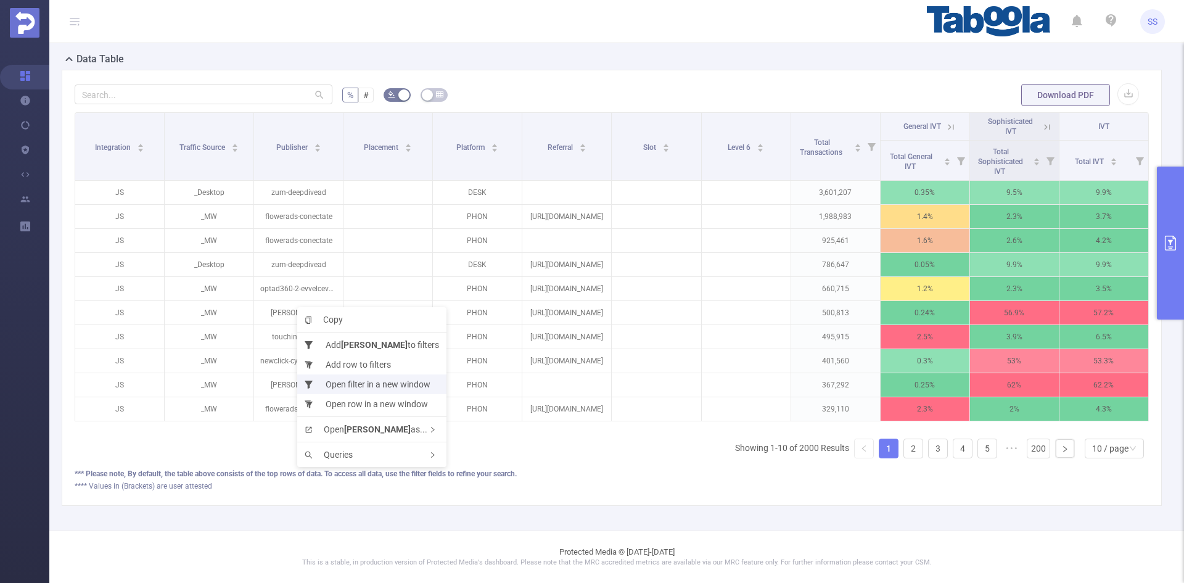
click at [407, 387] on li "Open filter in a new window" at bounding box center [371, 384] width 149 height 20
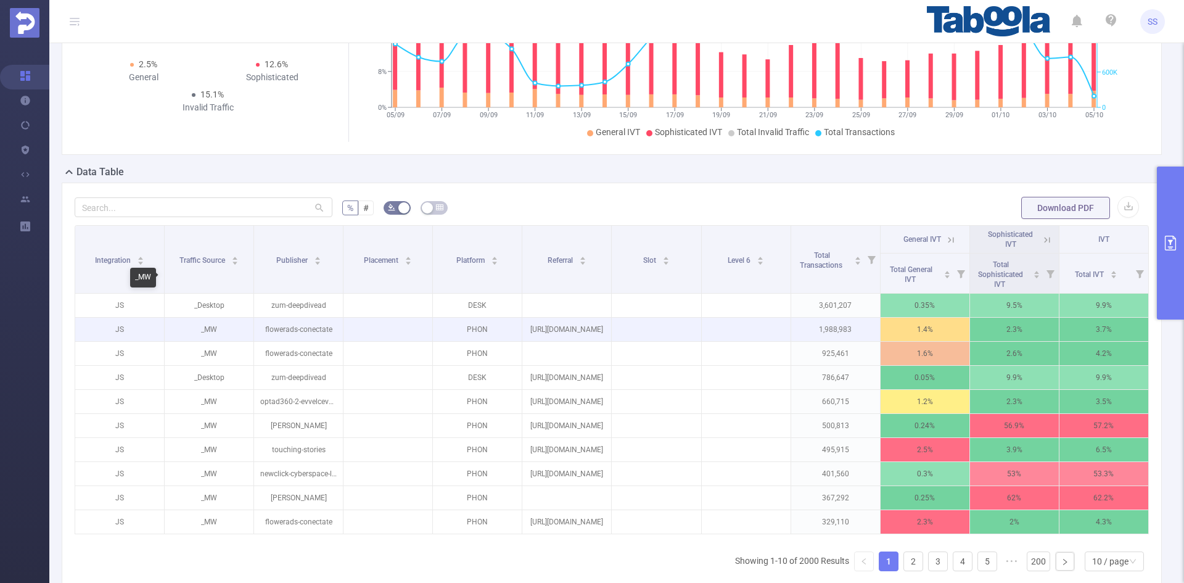
scroll to position [0, 0]
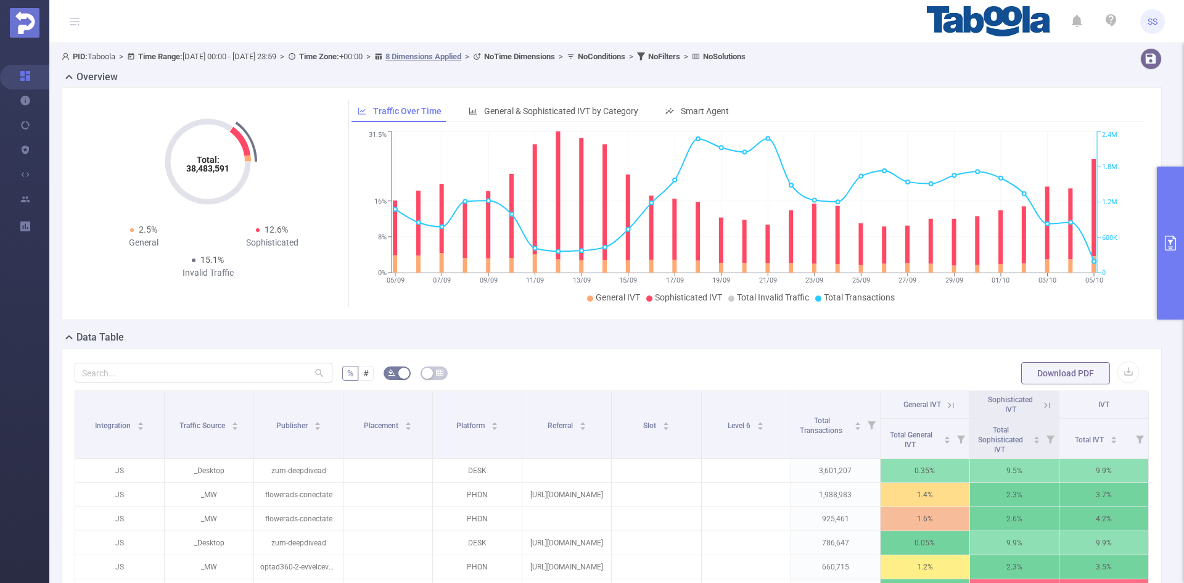
click at [1175, 194] on button "primary" at bounding box center [1170, 243] width 27 height 153
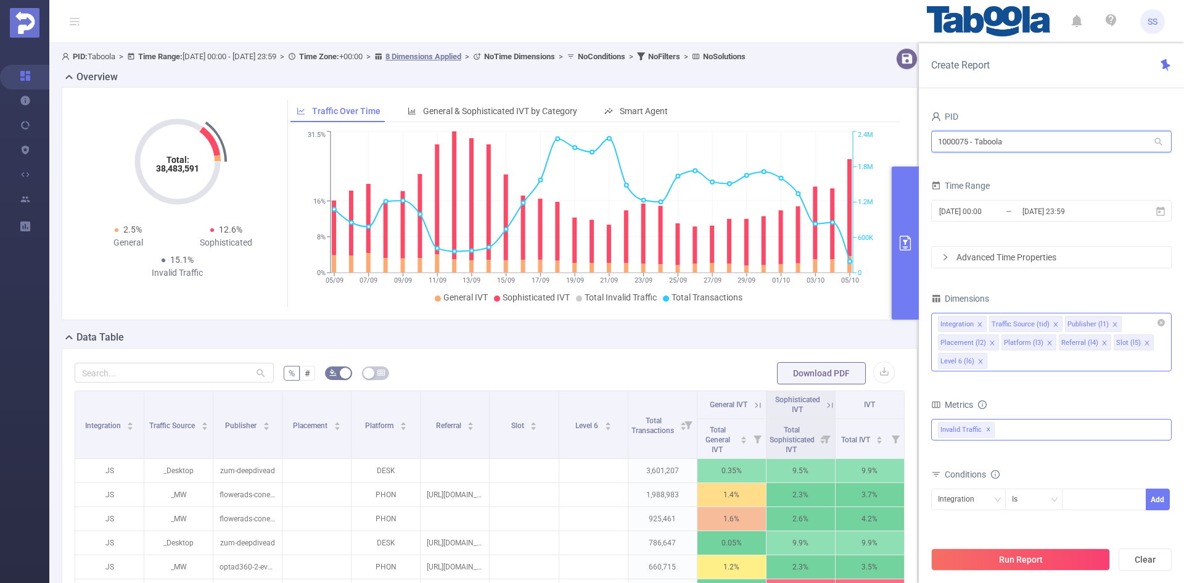
drag, startPoint x: 1037, startPoint y: 145, endPoint x: 896, endPoint y: 142, distance: 140.7
click at [896, 142] on section "PID: Taboola > Time Range: [DATE] 00:00 - [DATE] 23:59 > Time Zone: +00:00 > 8 …" at bounding box center [616, 425] width 1135 height 765
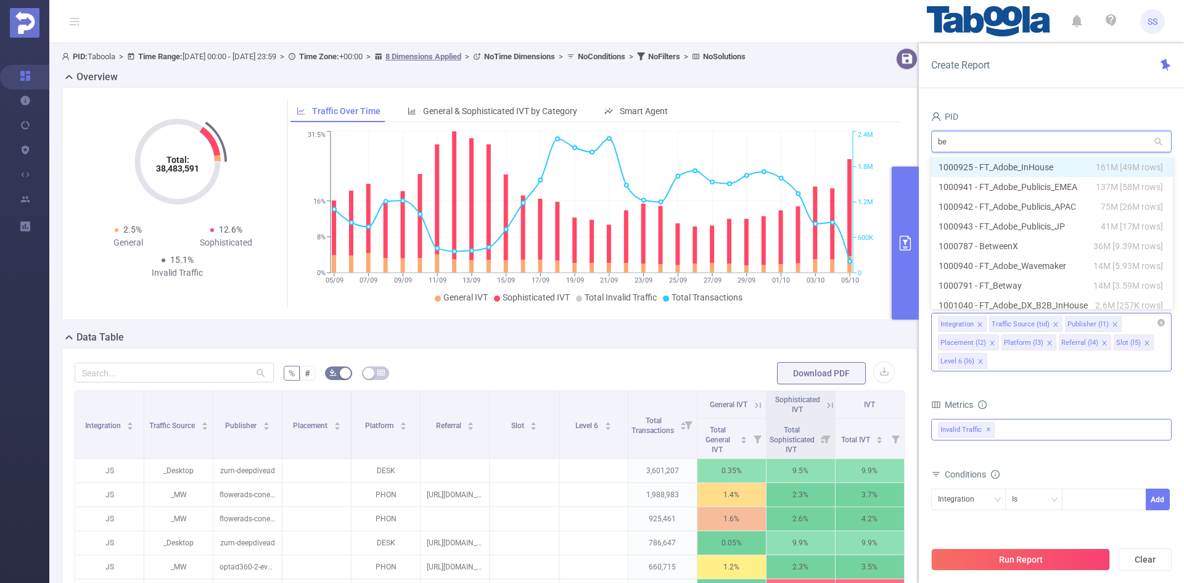
type input "bet"
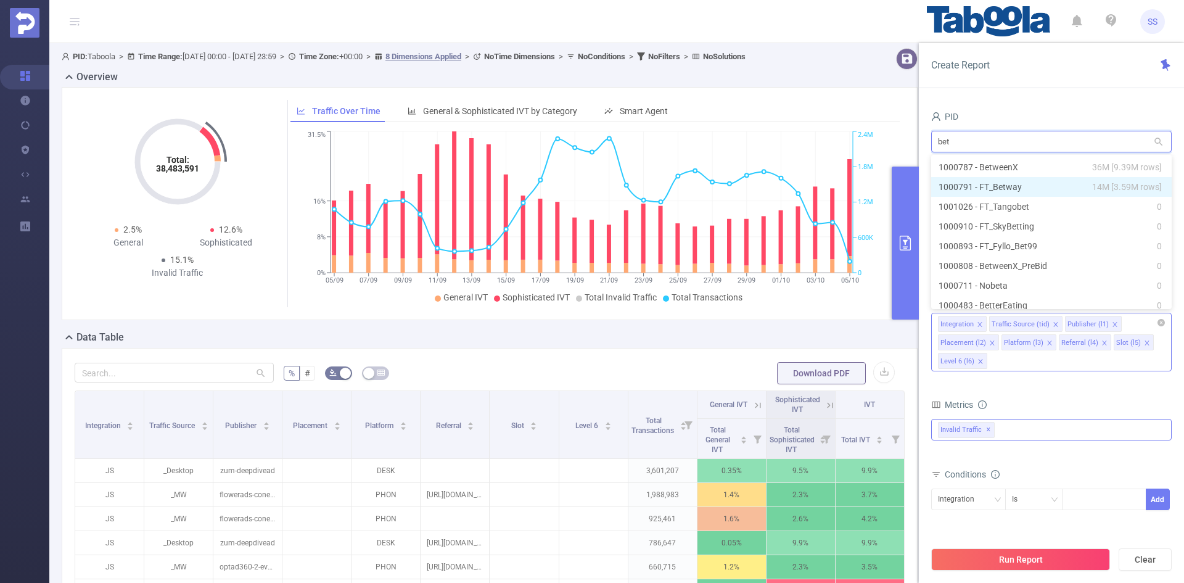
click at [1042, 180] on li "1000791 - FT_Betway 14M [3.59M rows]" at bounding box center [1051, 187] width 241 height 20
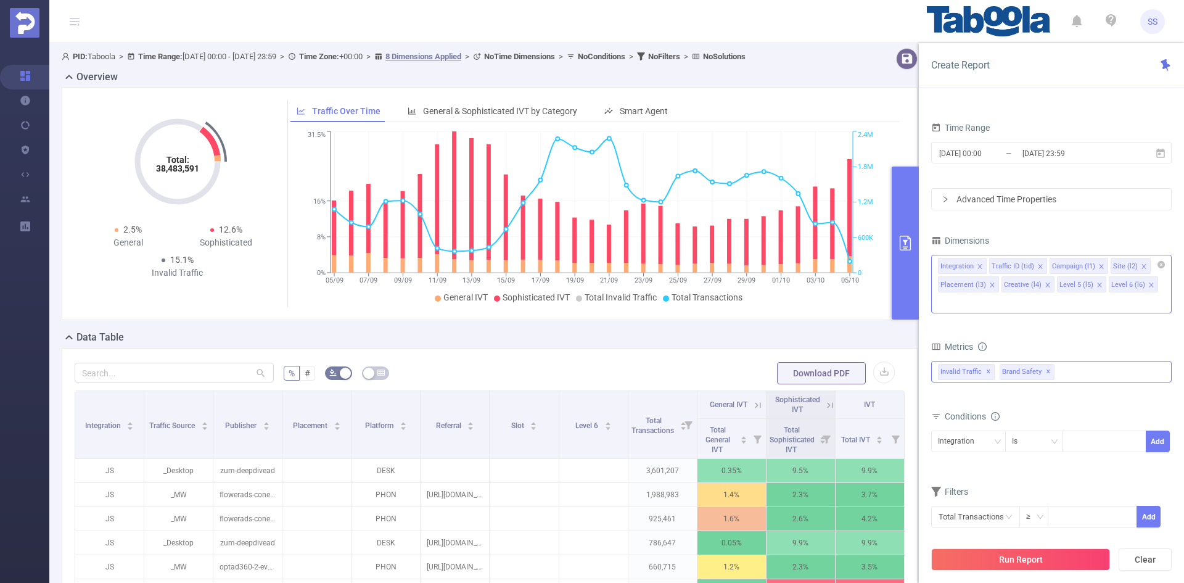
click at [1042, 364] on span "Brand Safety ✕" at bounding box center [1027, 372] width 55 height 16
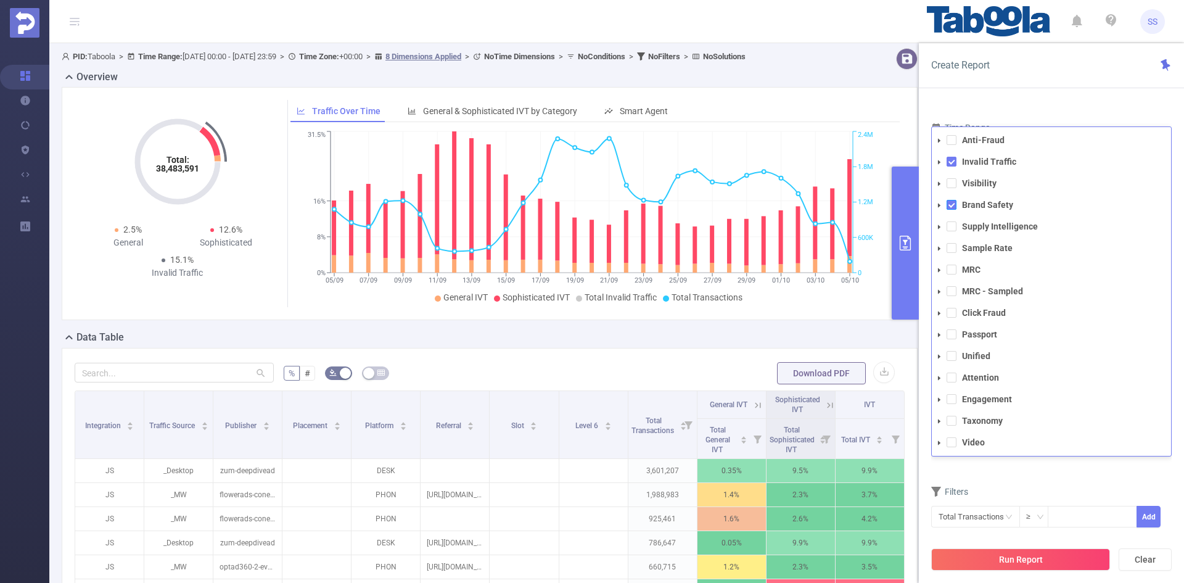
click at [950, 200] on span at bounding box center [952, 205] width 10 height 10
click at [1071, 86] on div "Create Report" at bounding box center [1051, 65] width 265 height 45
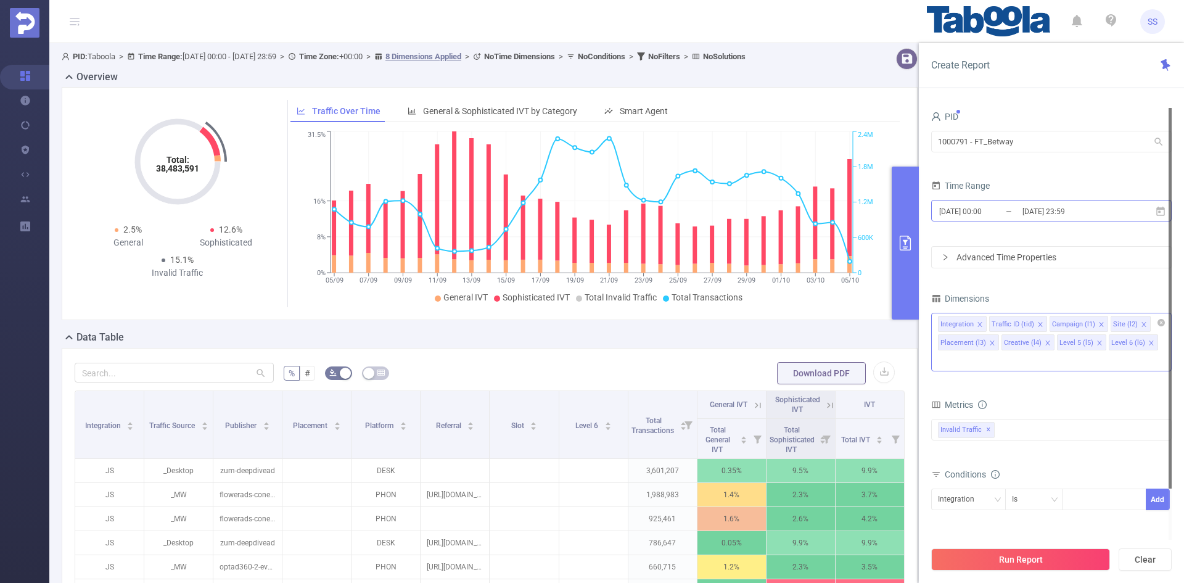
click at [1042, 215] on input "[DATE] 23:59" at bounding box center [1071, 211] width 100 height 17
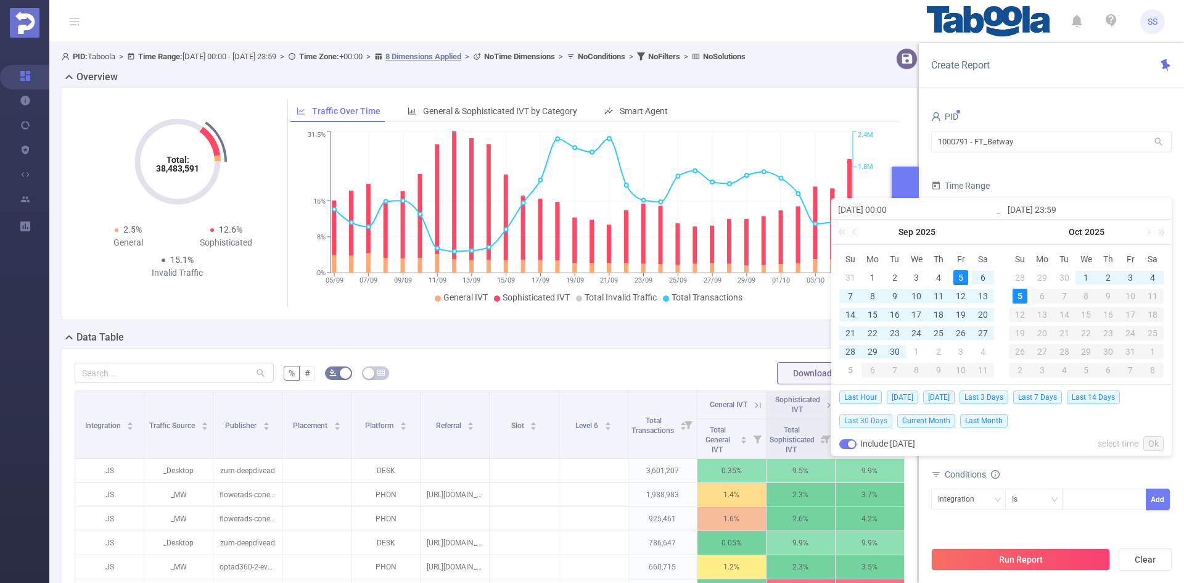
click at [880, 418] on span "Last 30 Days" at bounding box center [865, 421] width 53 height 14
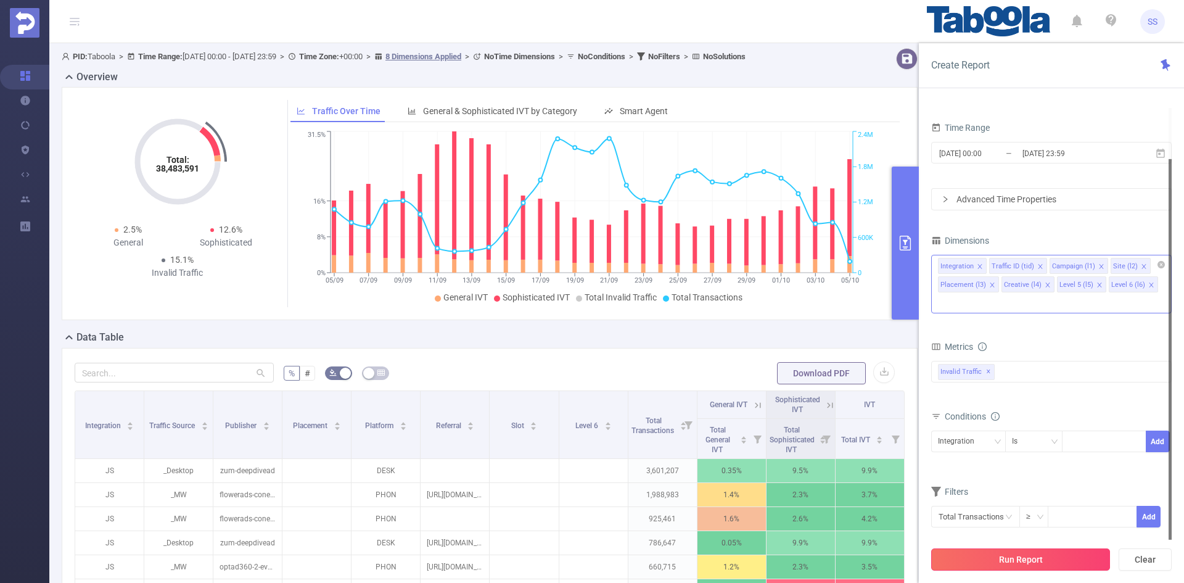
click at [1025, 554] on button "Run Report" at bounding box center [1020, 559] width 179 height 22
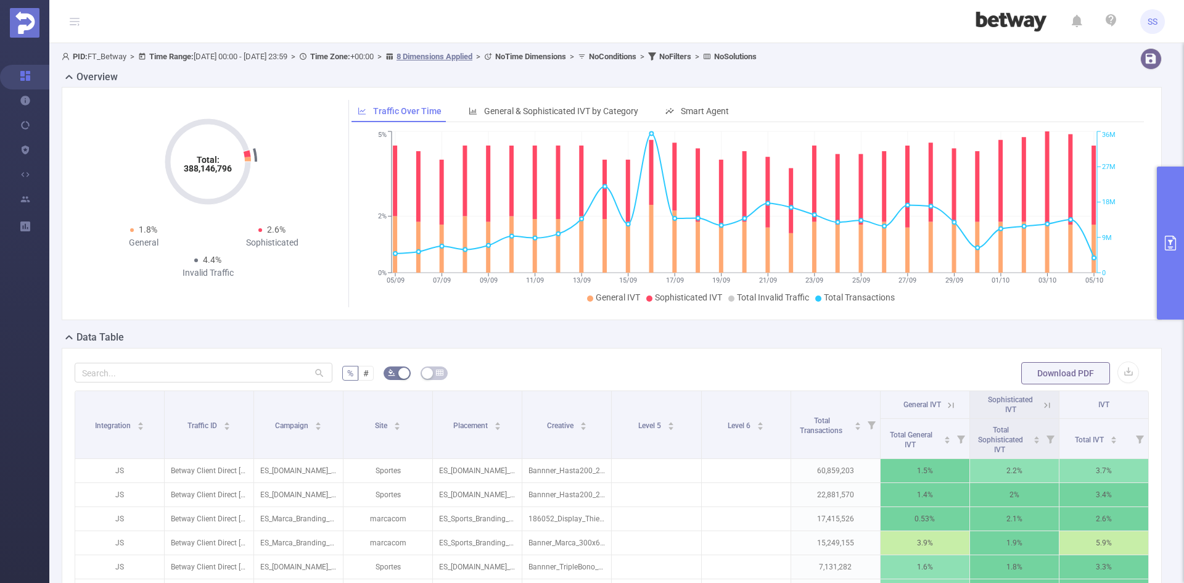
click at [529, 99] on div "Total: 388,146,796 Total: 388,146,796 1.8% General 2.6% Sophisticated 4.4% Inva…" at bounding box center [612, 203] width 1100 height 233
click at [536, 110] on span "General & Sophisticated IVT by Category" at bounding box center [561, 111] width 154 height 10
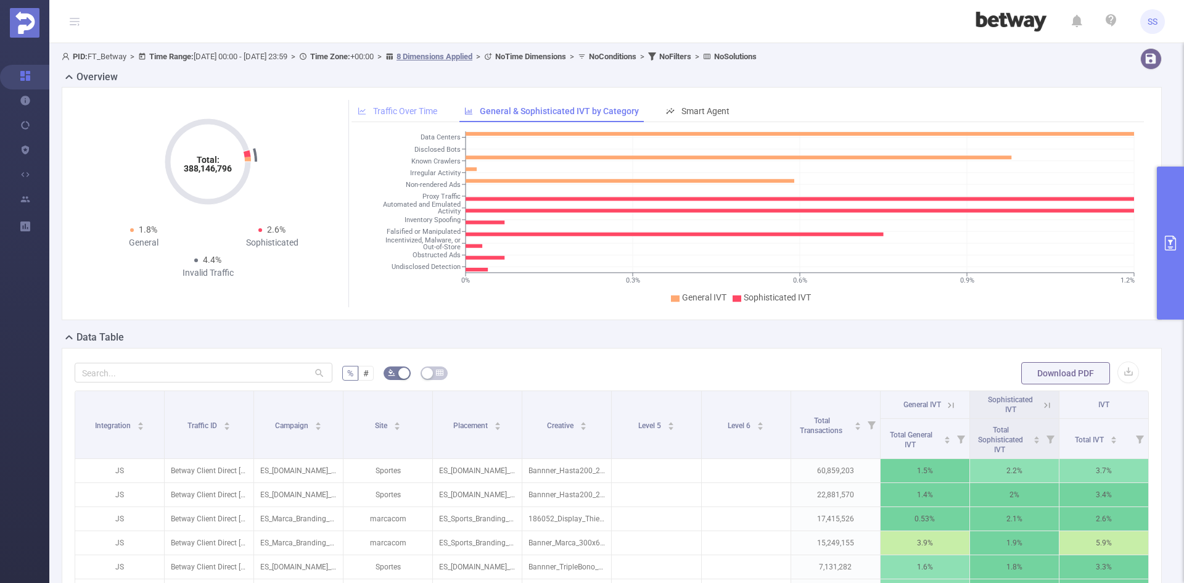
click at [400, 109] on span "Traffic Over Time" at bounding box center [405, 111] width 64 height 10
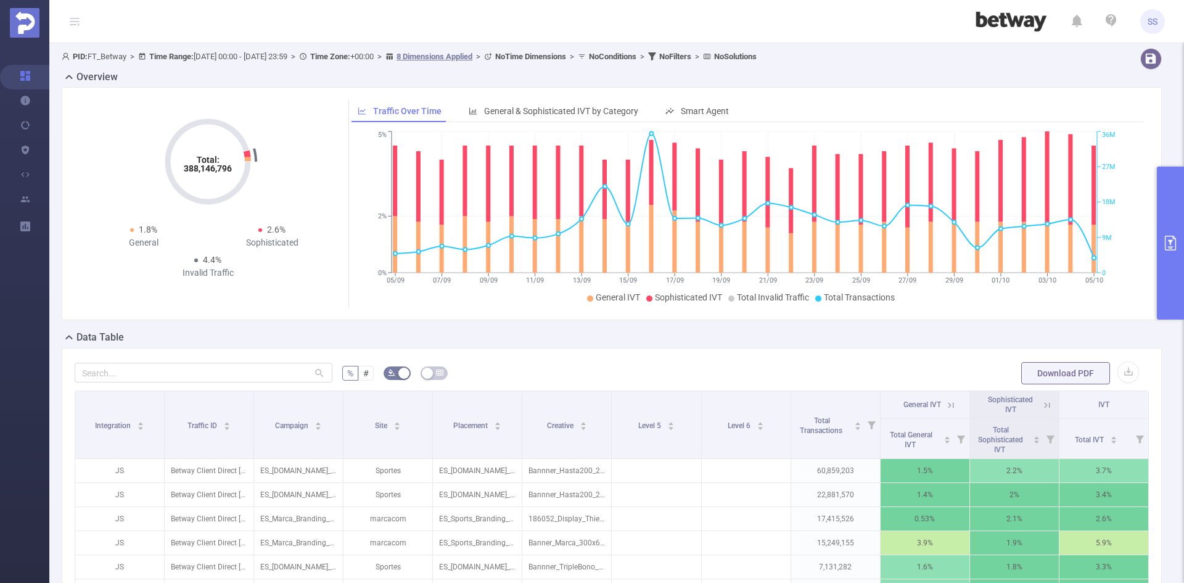
click at [1173, 259] on button "primary" at bounding box center [1170, 243] width 27 height 153
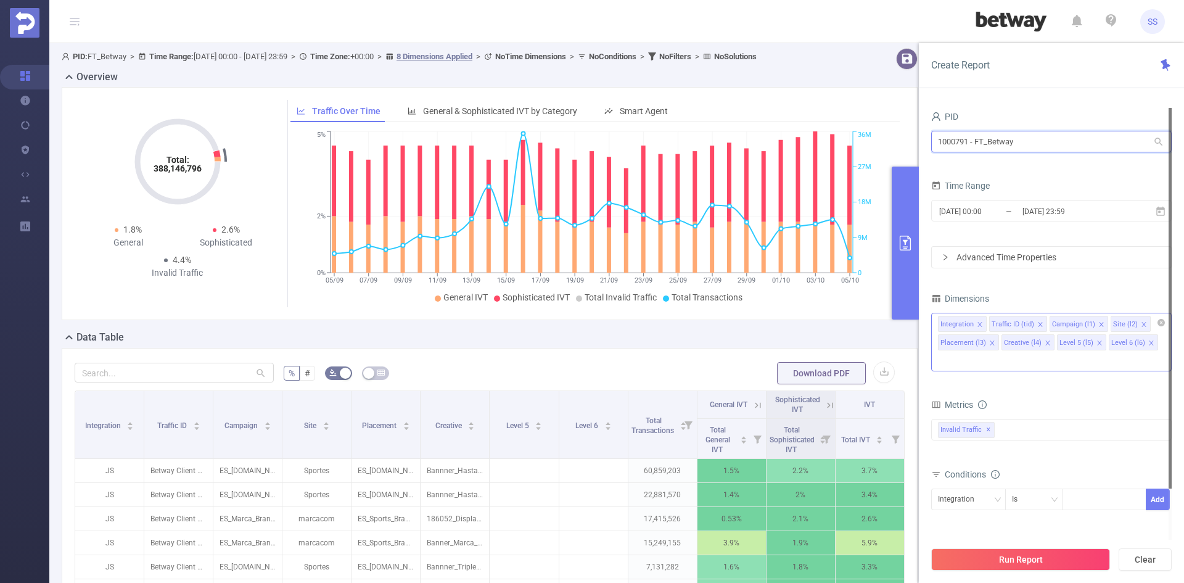
drag, startPoint x: 1069, startPoint y: 140, endPoint x: 746, endPoint y: 131, distance: 323.3
click at [749, 126] on section "PID: FT_Betway > Time Range: [DATE] 00:00 - [DATE] 23:59 > Time Zone: +00:00 > …" at bounding box center [616, 425] width 1135 height 765
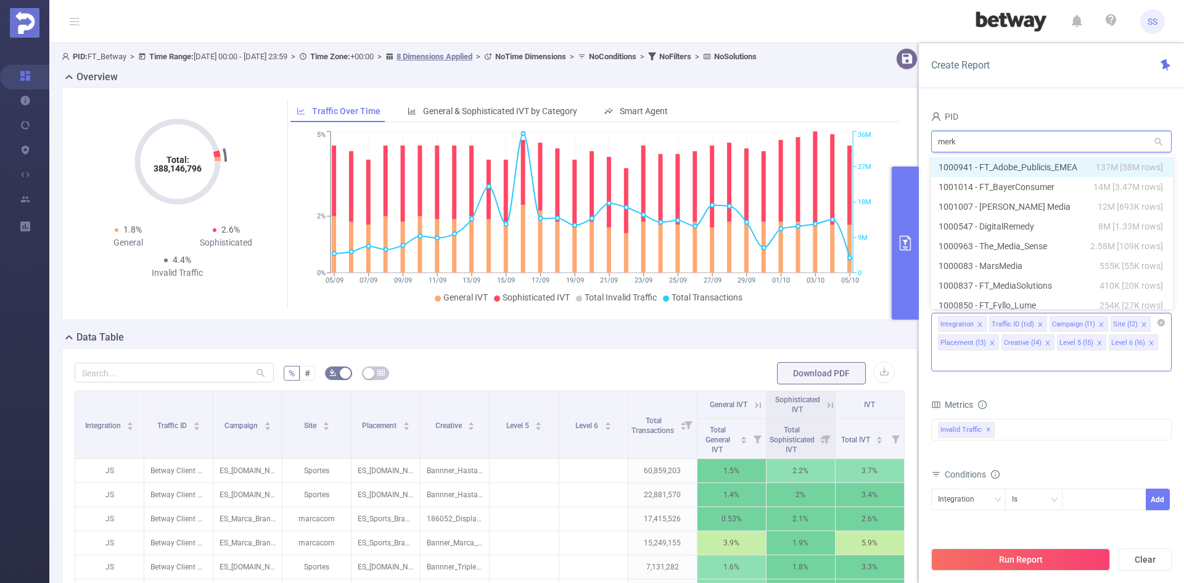
type input "[PERSON_NAME]"
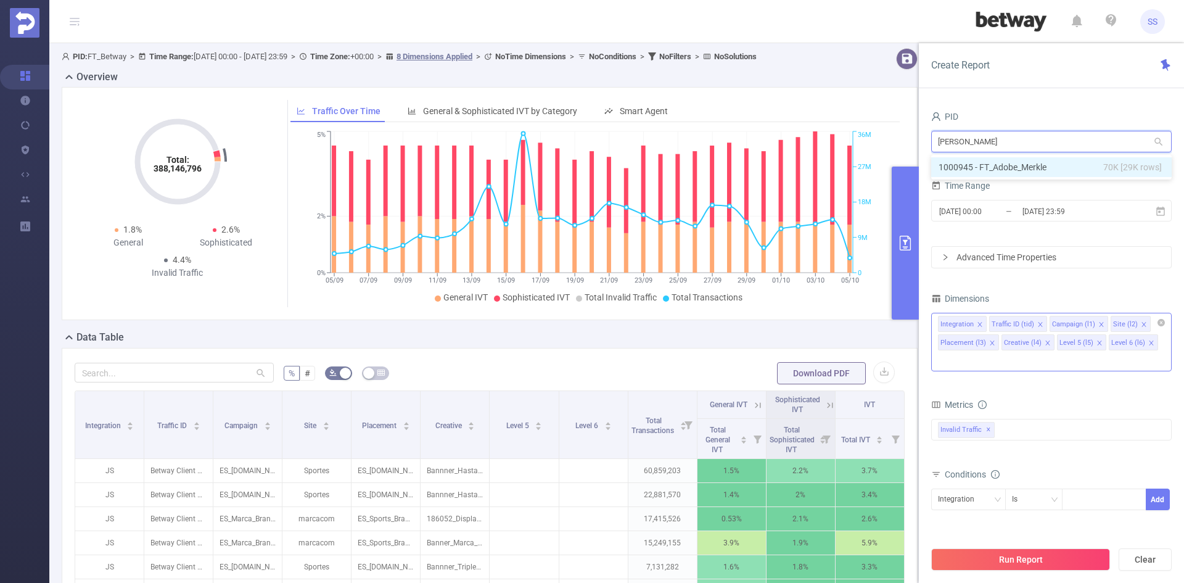
click at [1070, 170] on li "1000945 - FT_Adobe_Merkle 70K [29K rows]" at bounding box center [1051, 167] width 241 height 20
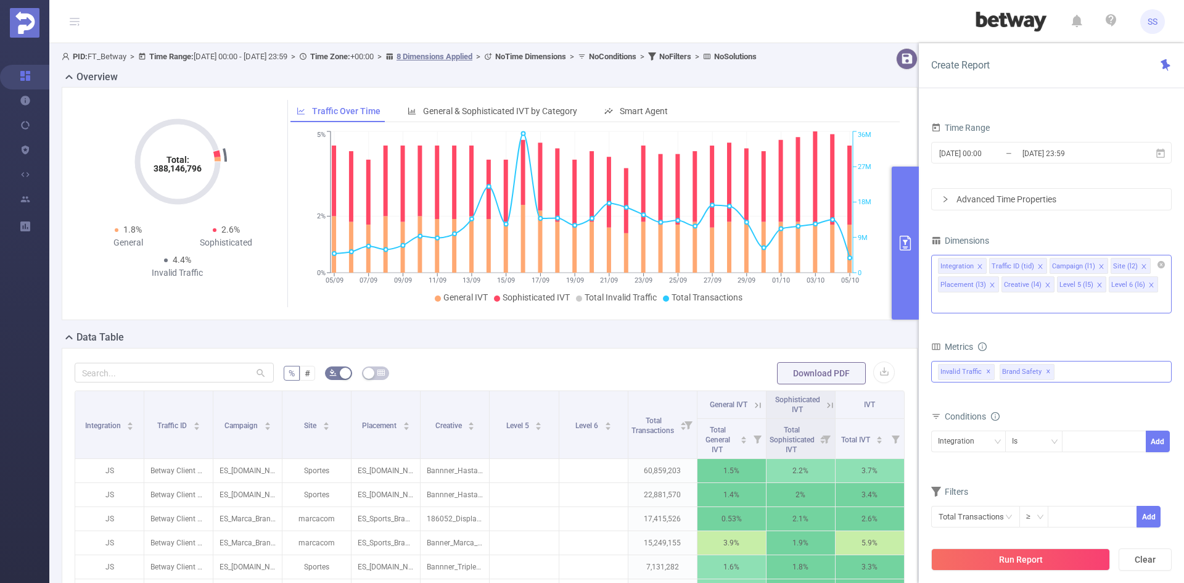
click at [1046, 365] on span "✕" at bounding box center [1048, 372] width 5 height 15
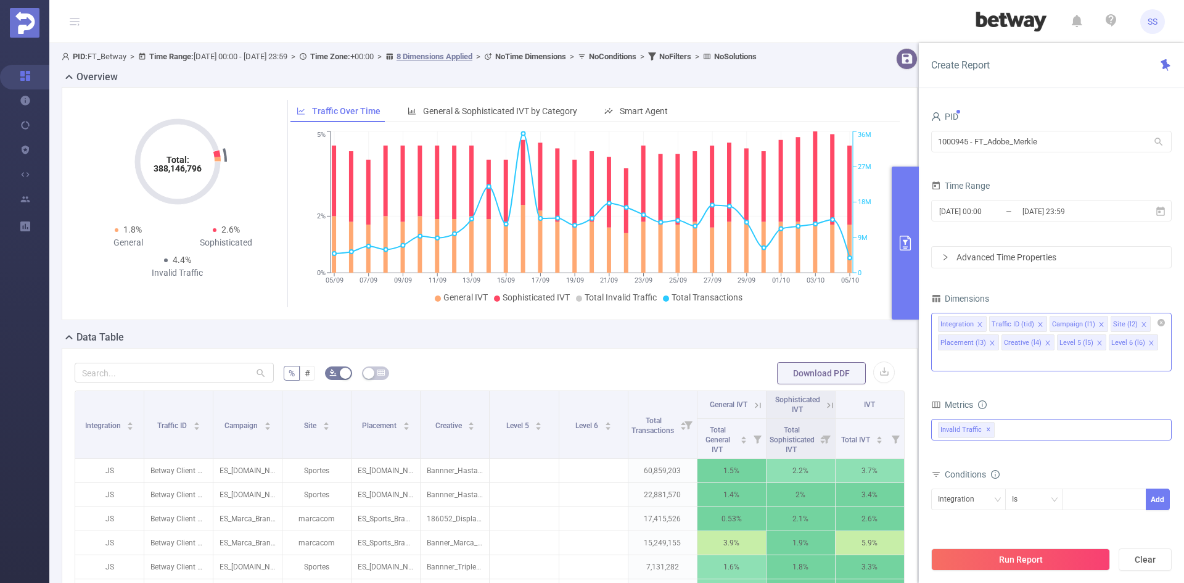
click at [1045, 561] on button "Run Report" at bounding box center [1020, 559] width 179 height 22
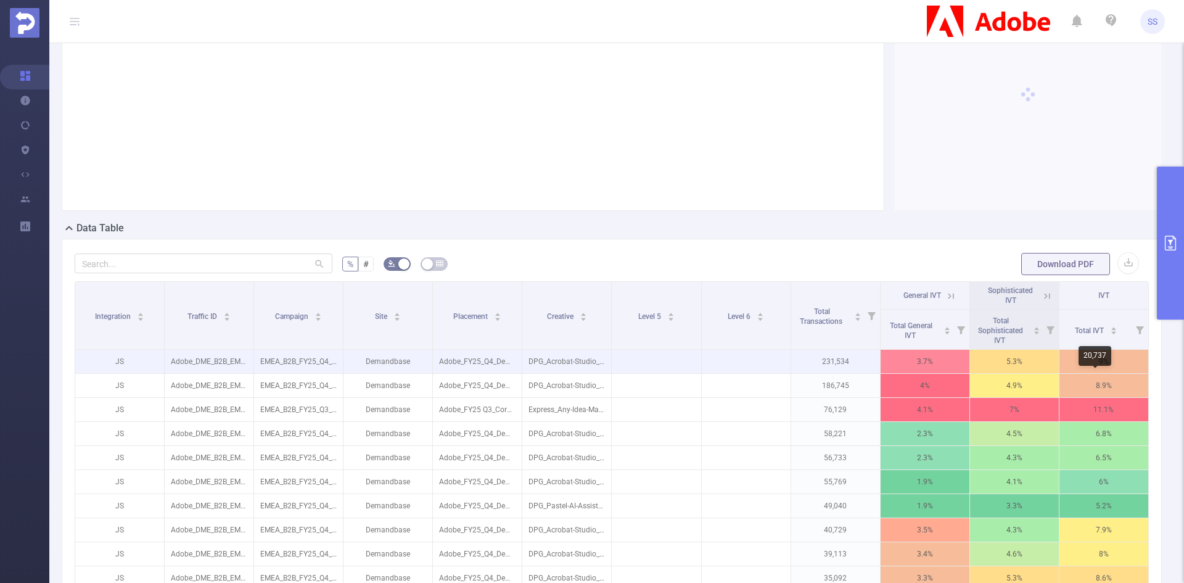
scroll to position [185, 0]
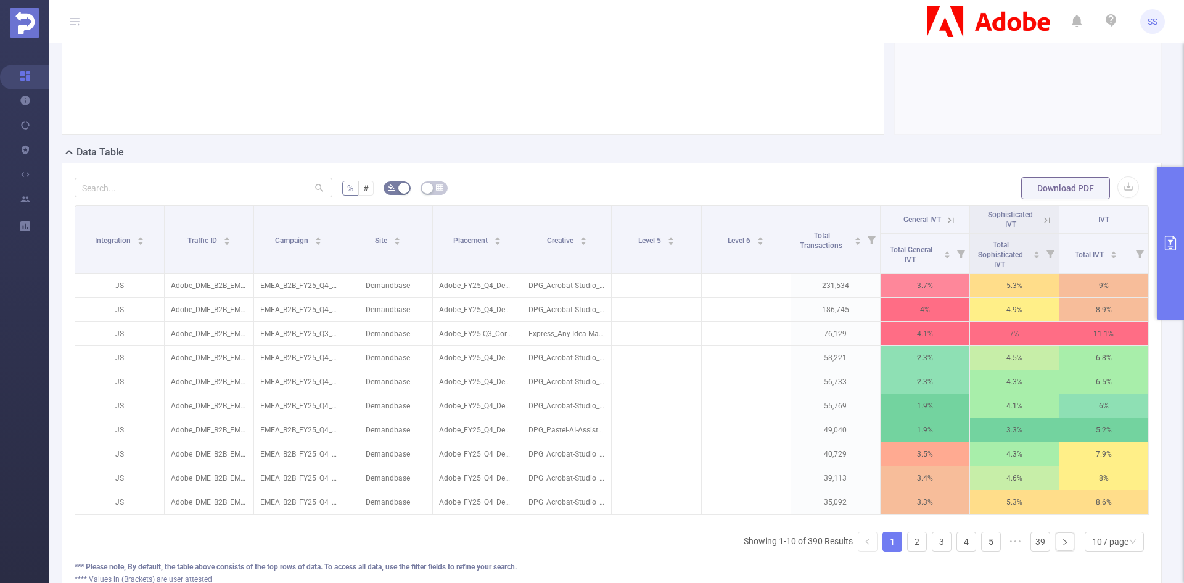
click at [1042, 222] on icon at bounding box center [1047, 220] width 11 height 11
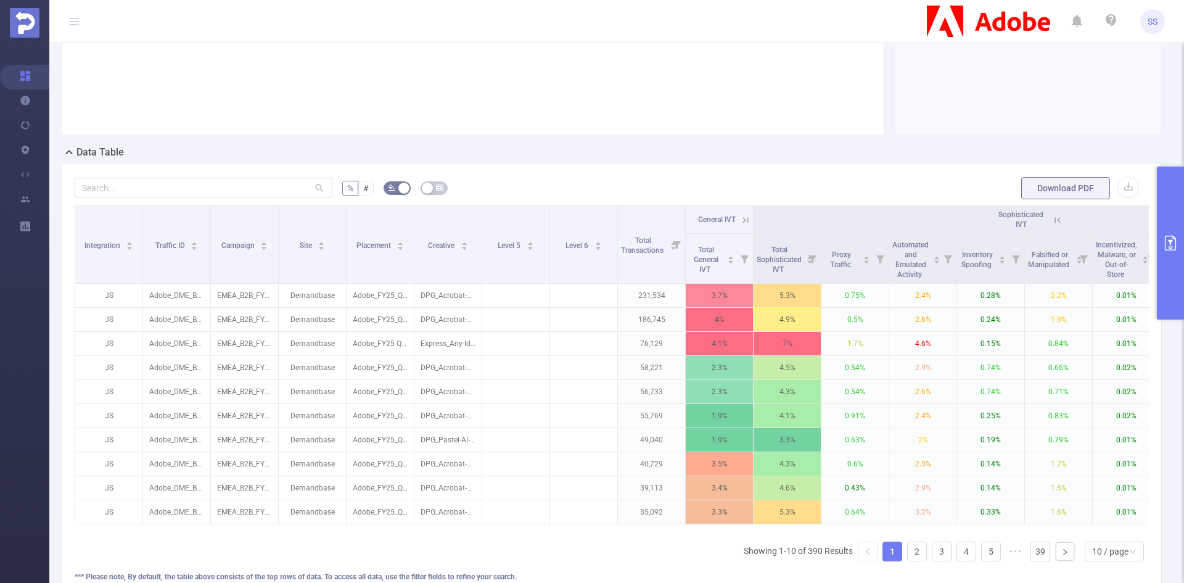
click at [1056, 217] on icon at bounding box center [1057, 220] width 11 height 11
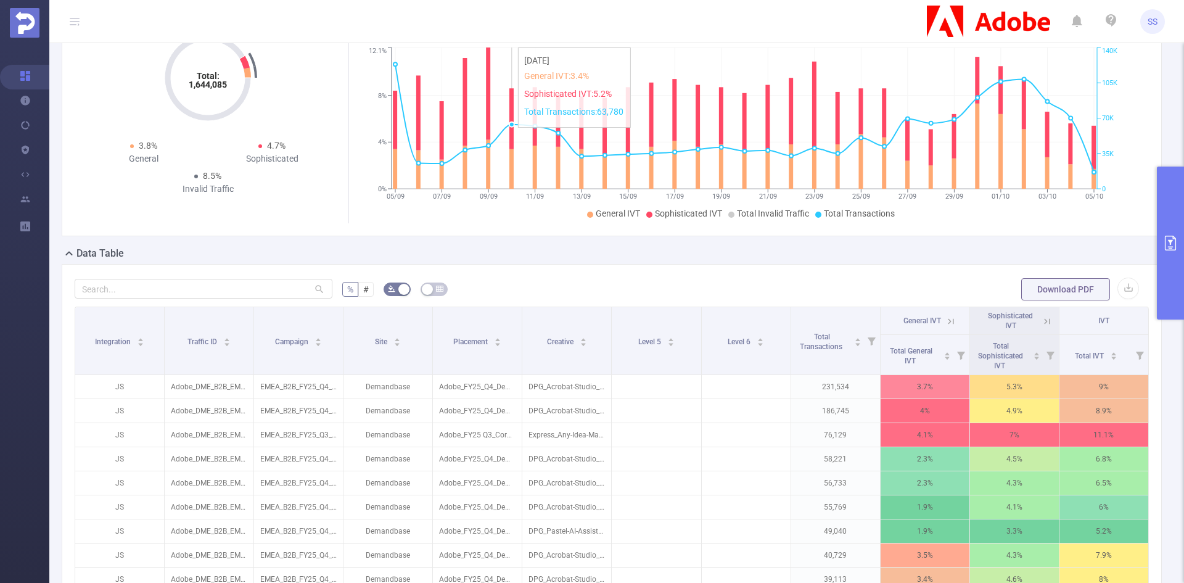
scroll to position [0, 0]
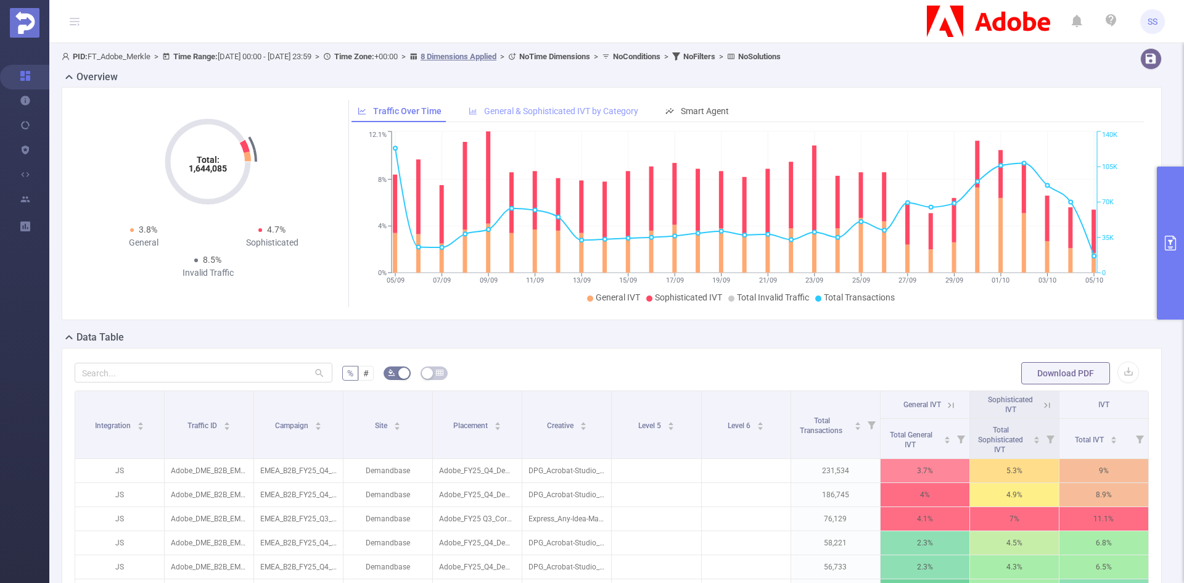
click at [558, 109] on span "General & Sophisticated IVT by Category" at bounding box center [561, 111] width 154 height 10
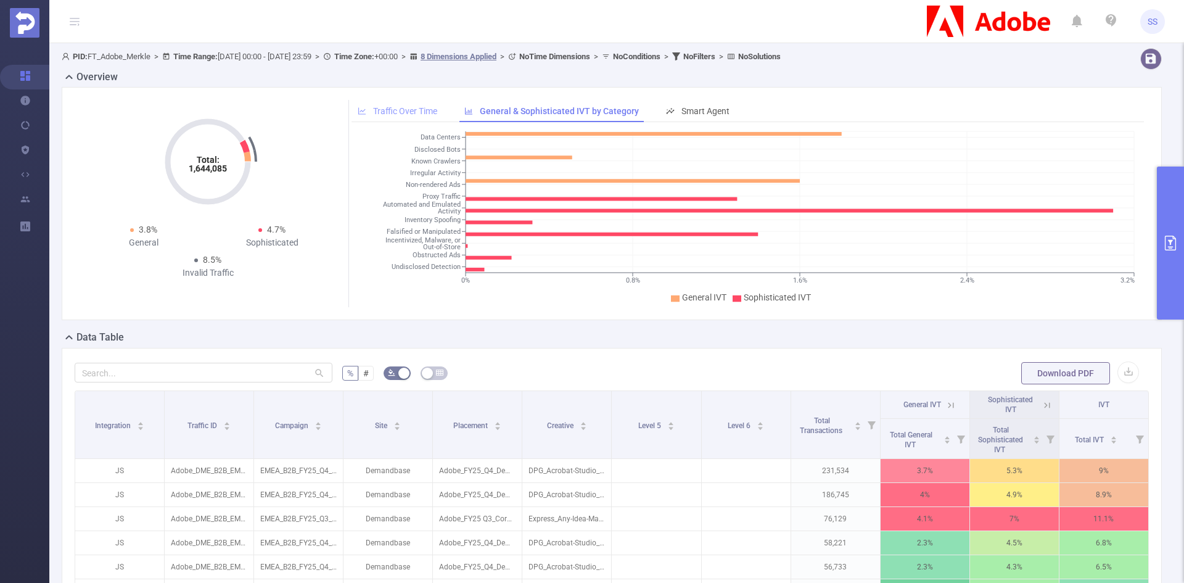
click at [391, 102] on div "Traffic Over Time" at bounding box center [398, 111] width 92 height 23
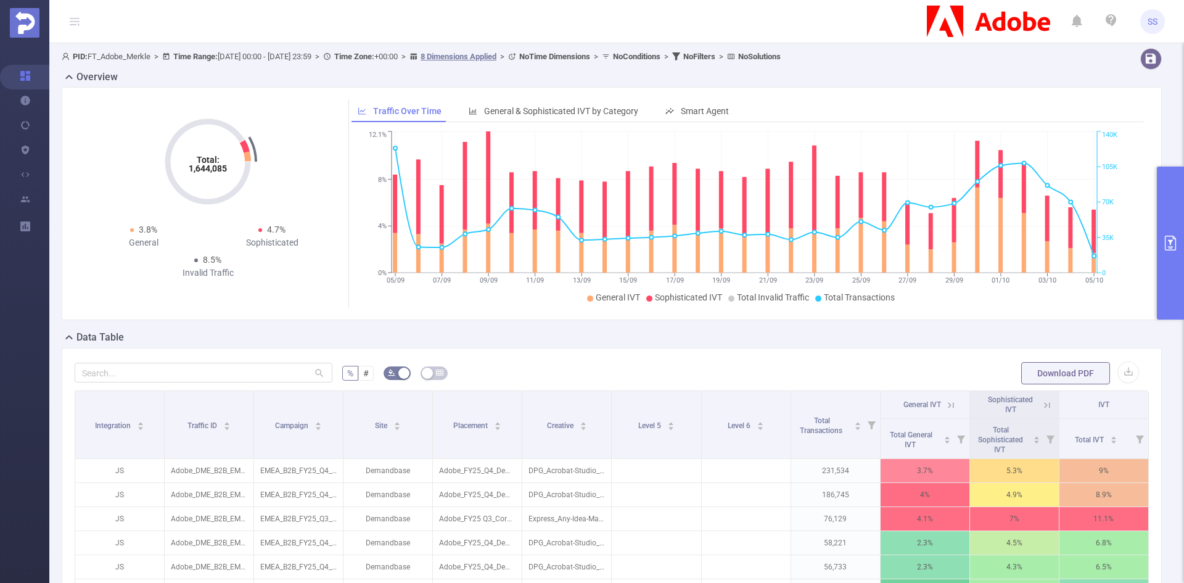
click at [1165, 229] on button "primary" at bounding box center [1170, 243] width 27 height 153
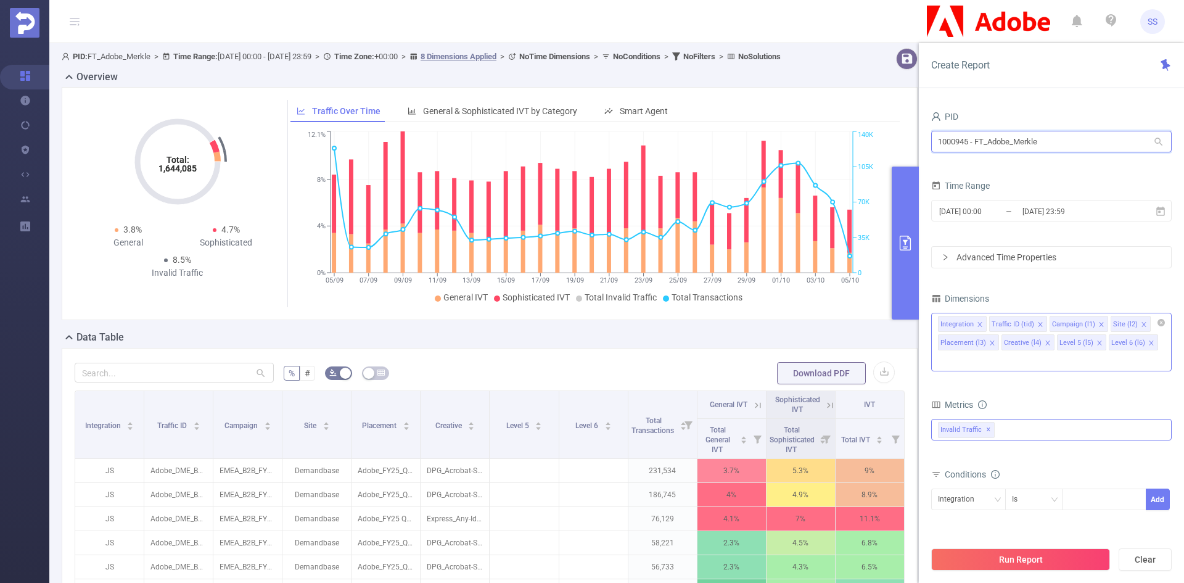
drag, startPoint x: 1074, startPoint y: 138, endPoint x: 818, endPoint y: 134, distance: 256.6
click at [818, 134] on section "PID: FT_Adobe_Merkle > Time Range: [DATE] 00:00 - [DATE] 23:59 > Time Zone: +00…" at bounding box center [616, 425] width 1135 height 765
type input "ש"
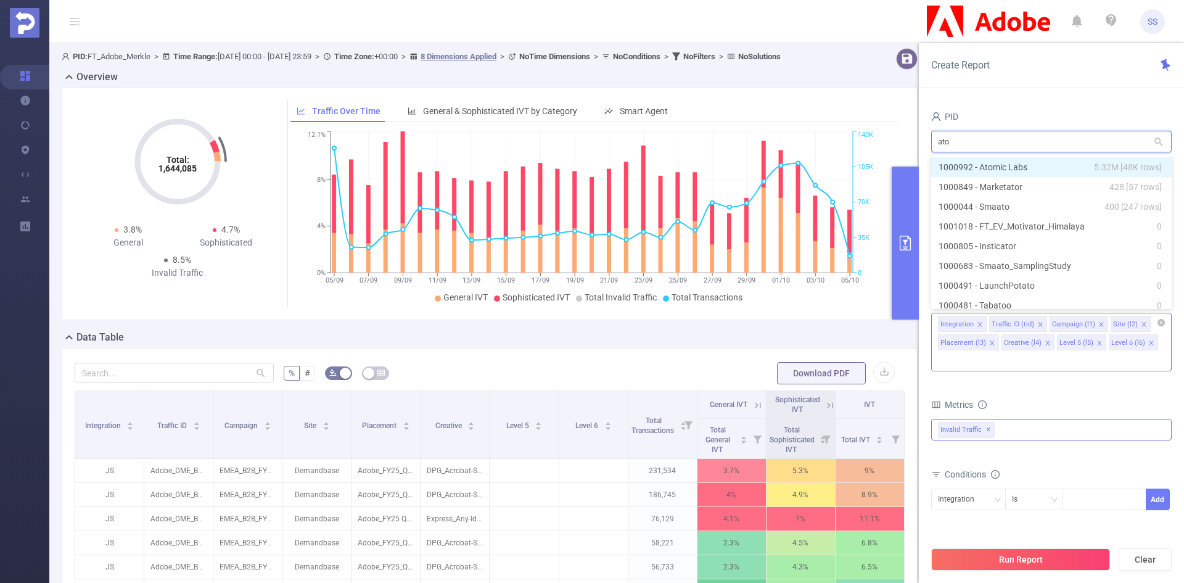
type input "atom"
click at [1064, 167] on li "1000992 - Atomic Labs 5.32M [48K rows]" at bounding box center [1051, 167] width 241 height 20
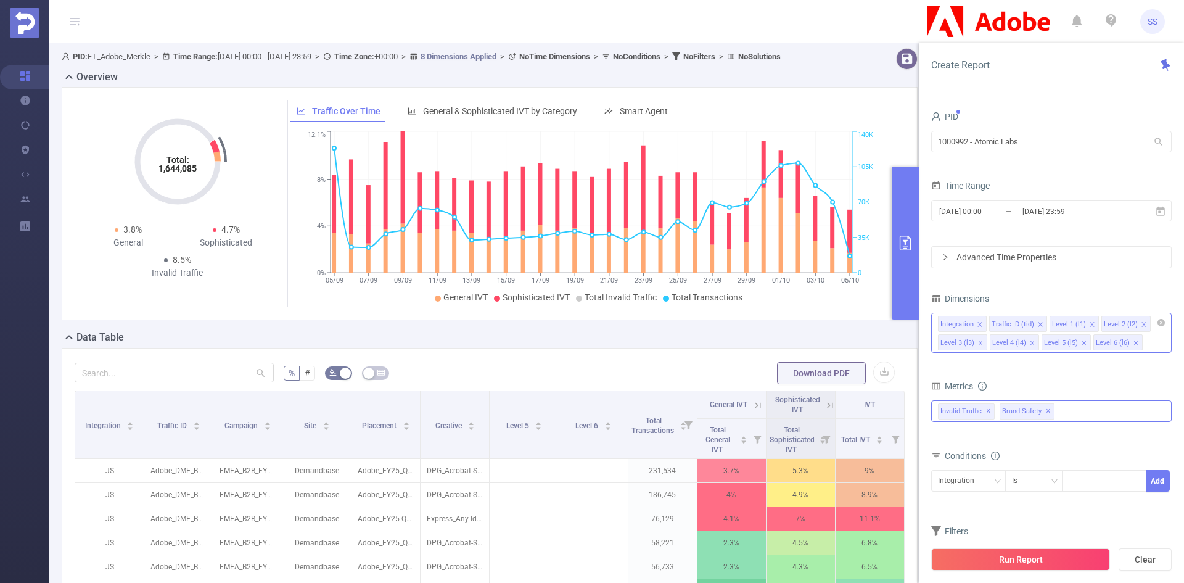
click at [1046, 409] on span "✕" at bounding box center [1048, 411] width 5 height 15
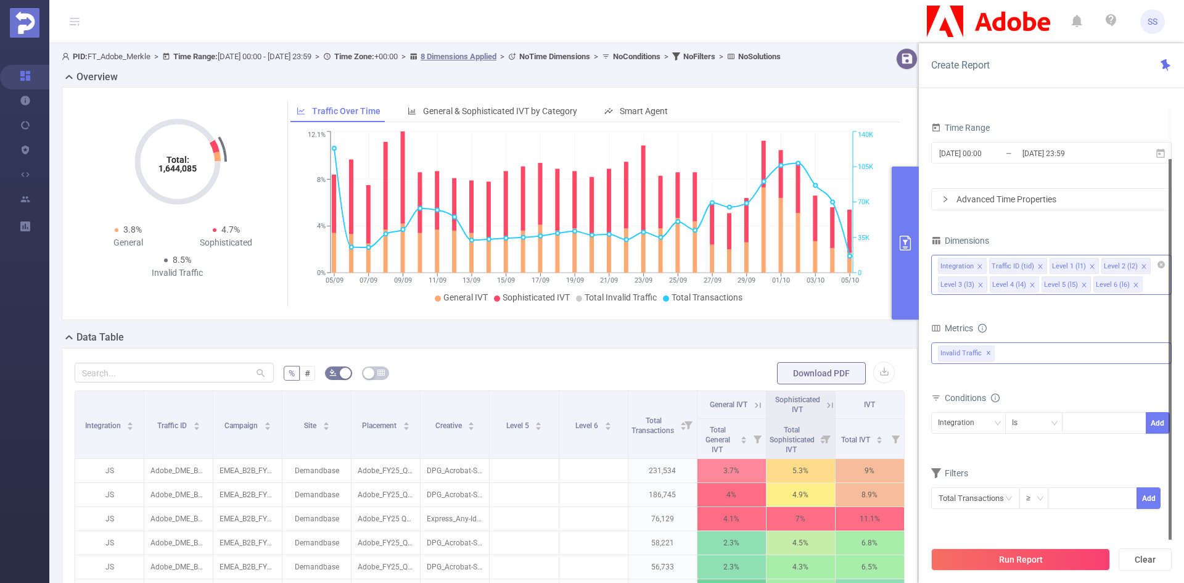
click at [1041, 559] on button "Run Report" at bounding box center [1020, 559] width 179 height 22
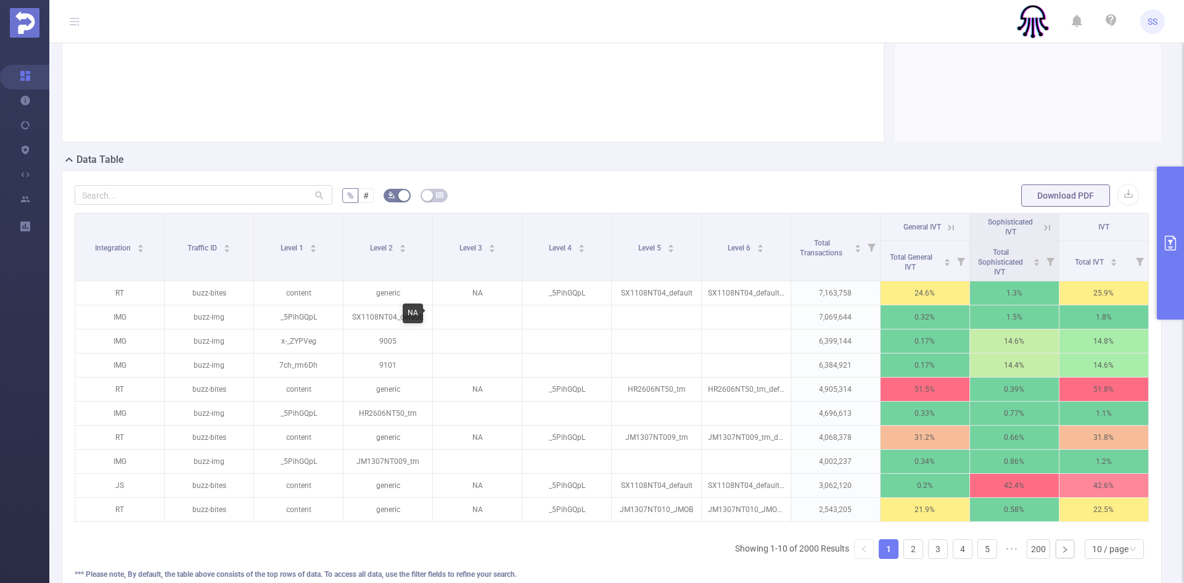
scroll to position [185, 0]
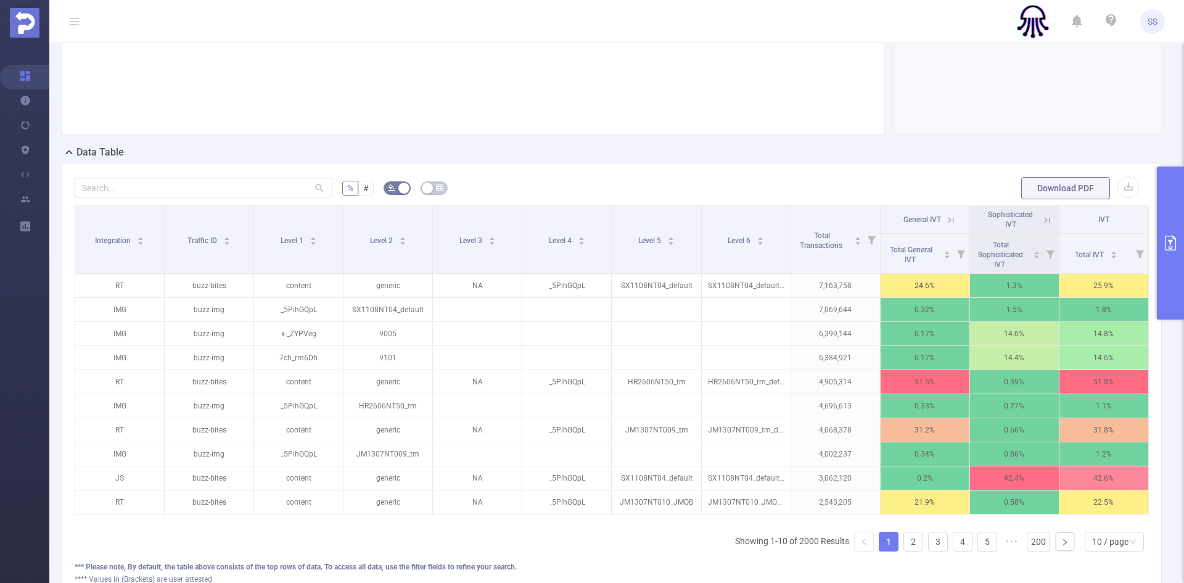
click at [946, 223] on icon at bounding box center [951, 220] width 11 height 11
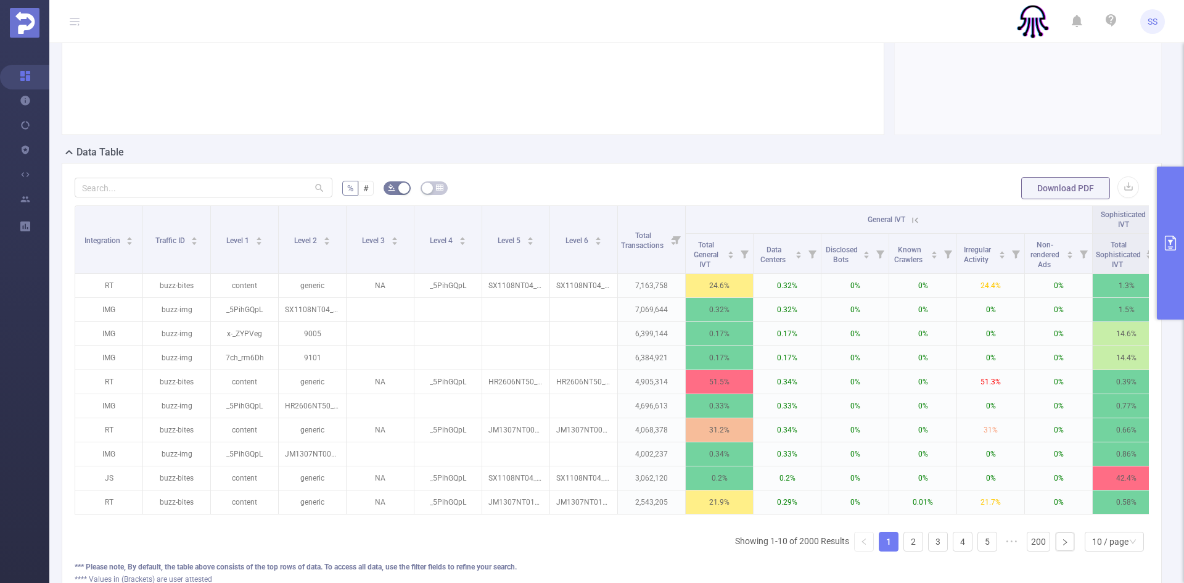
click at [914, 217] on icon at bounding box center [915, 220] width 11 height 11
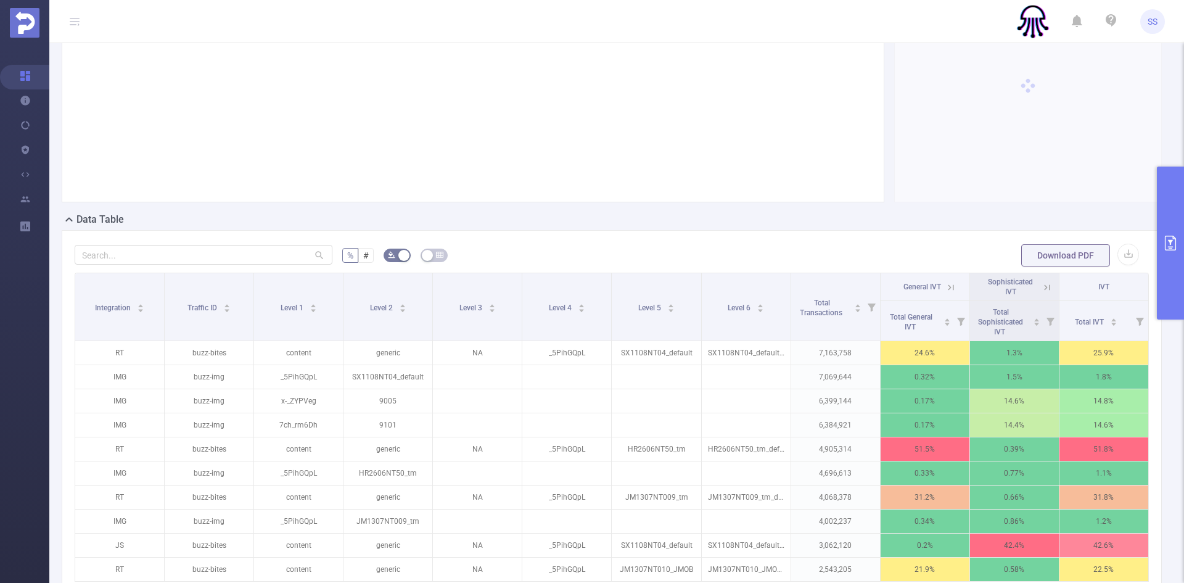
scroll to position [0, 0]
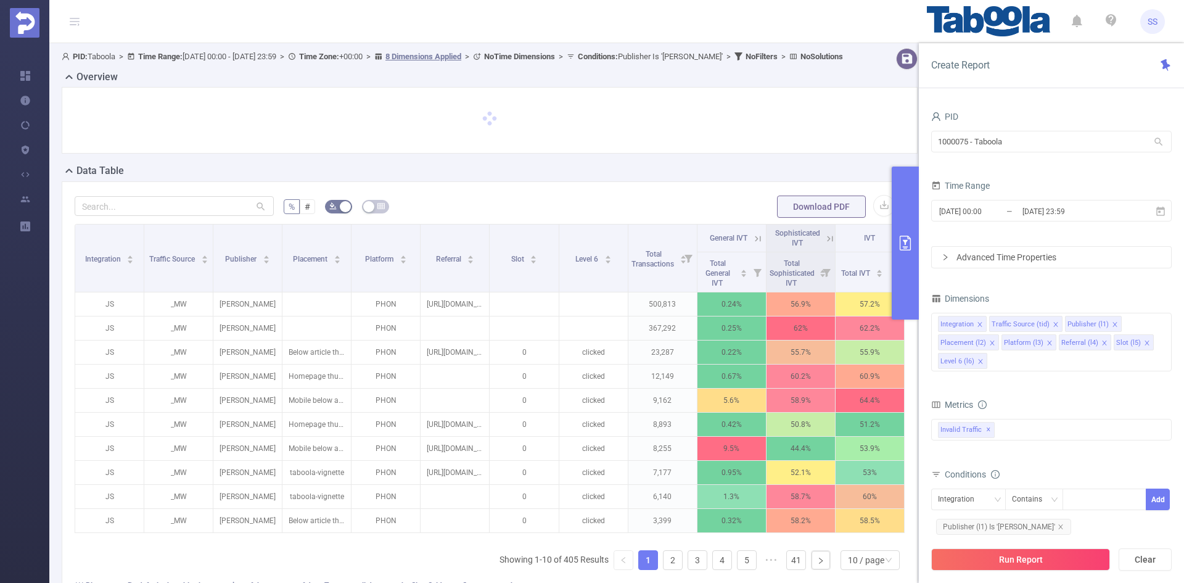
click at [910, 247] on icon "primary" at bounding box center [905, 243] width 11 height 15
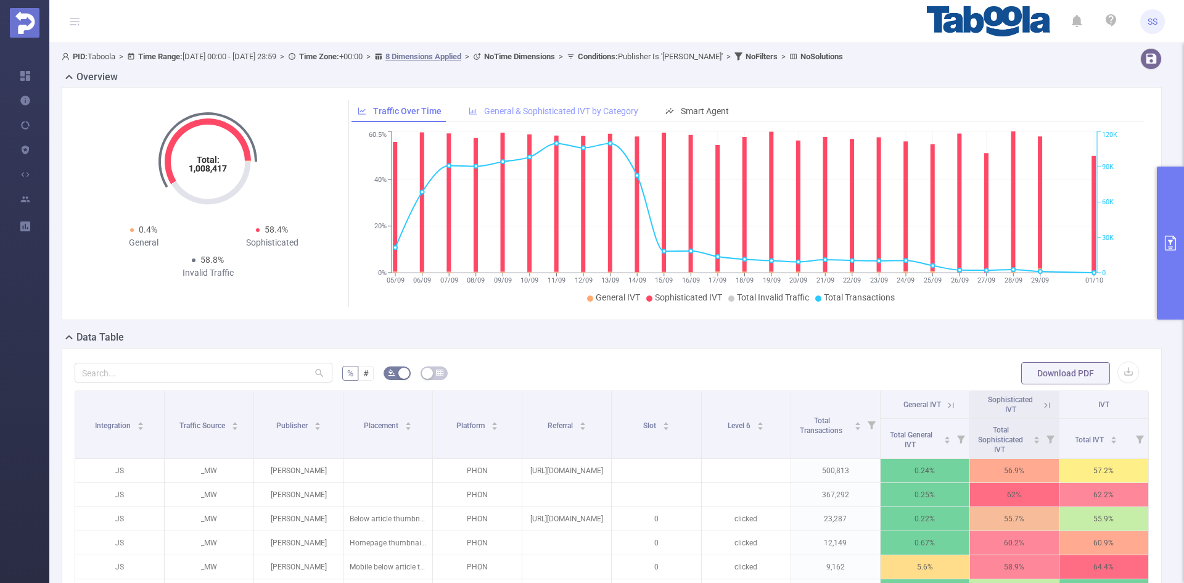
click at [579, 107] on span "General & Sophisticated IVT by Category" at bounding box center [561, 111] width 154 height 10
